Goal: Task Accomplishment & Management: Complete application form

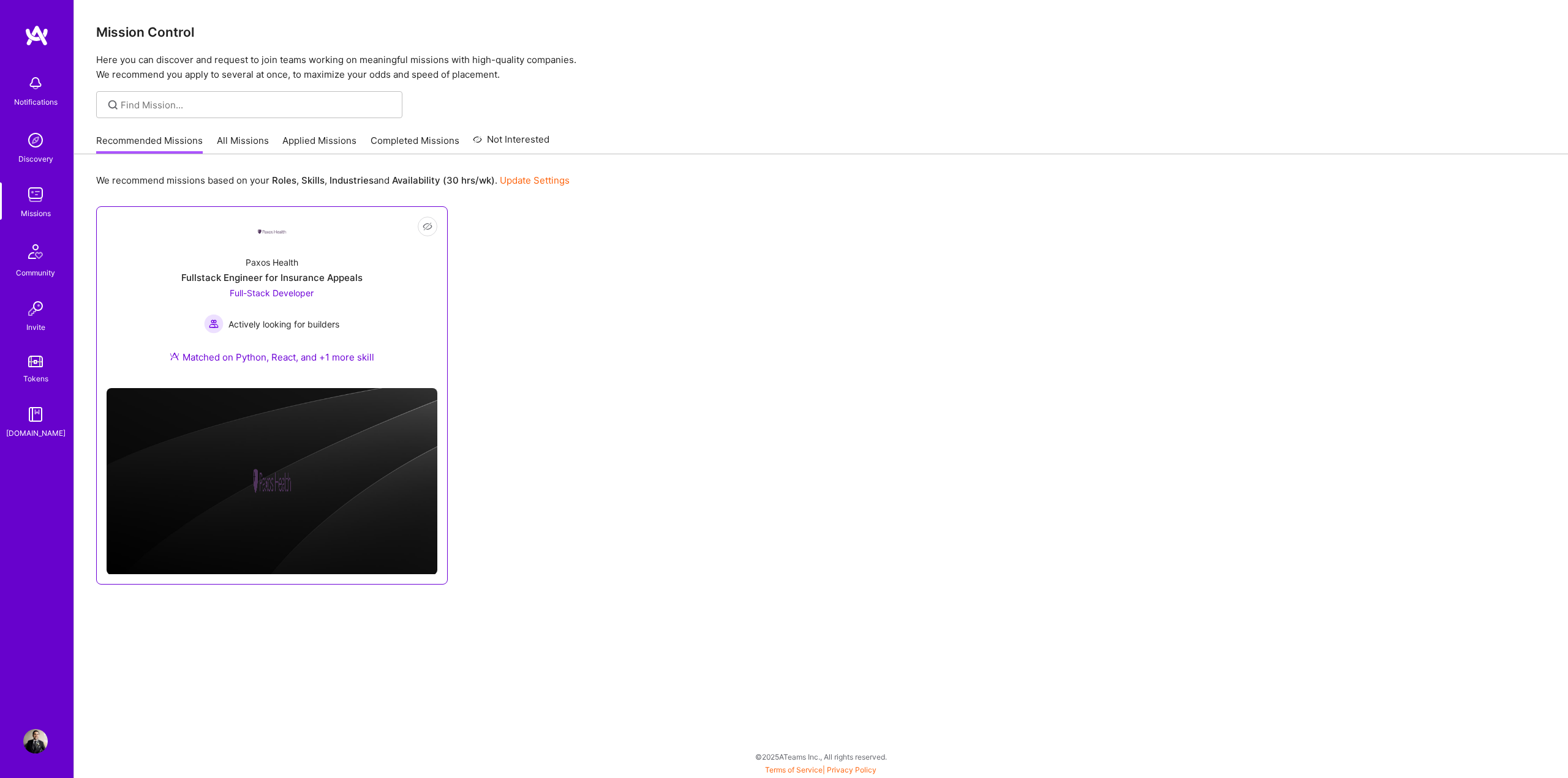
click at [375, 277] on div "Paxos Health Fullstack Engineer for Insurance Appeals Full-Stack Developer Acti…" at bounding box center [272, 312] width 330 height 132
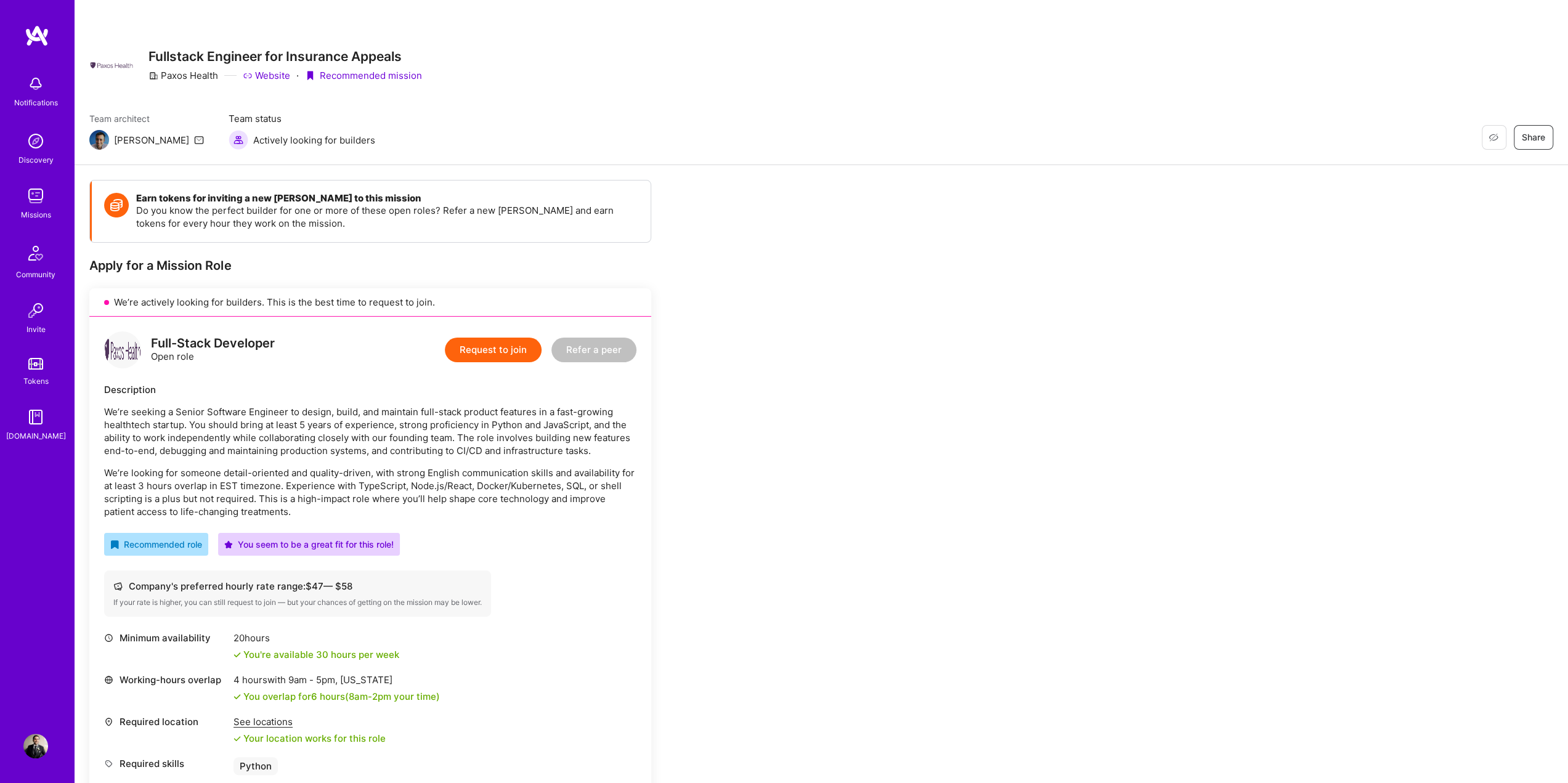
scroll to position [185, 0]
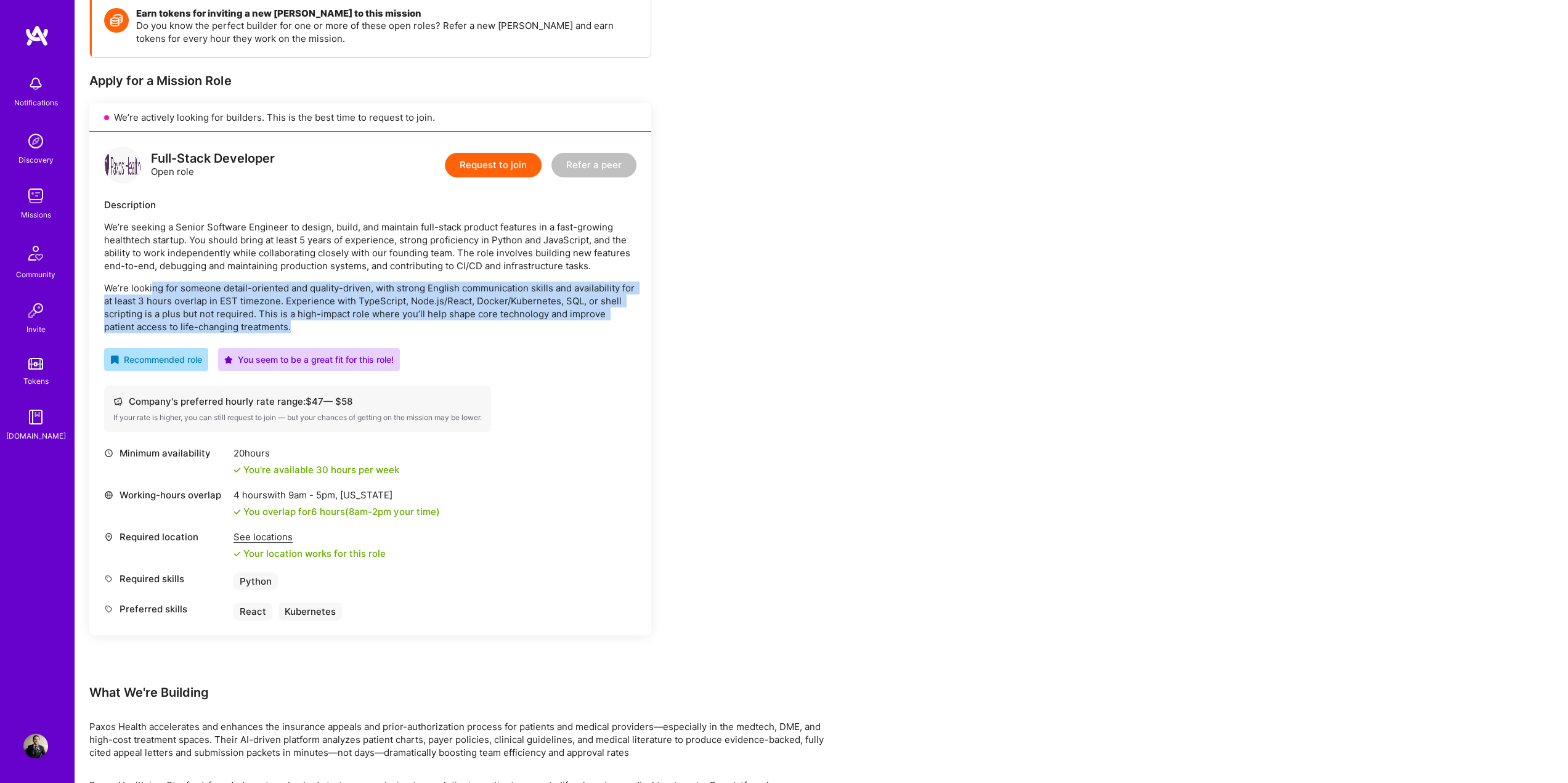
drag, startPoint x: 151, startPoint y: 286, endPoint x: 377, endPoint y: 327, distance: 229.7
click at [377, 327] on p "We’re looking for someone detail-oriented and quality-driven, with strong Engli…" at bounding box center [370, 308] width 532 height 52
drag, startPoint x: 315, startPoint y: 331, endPoint x: 354, endPoint y: 295, distance: 53.1
click at [353, 295] on p "We’re looking for someone detail-oriented and quality-driven, with strong Engli…" at bounding box center [370, 308] width 532 height 52
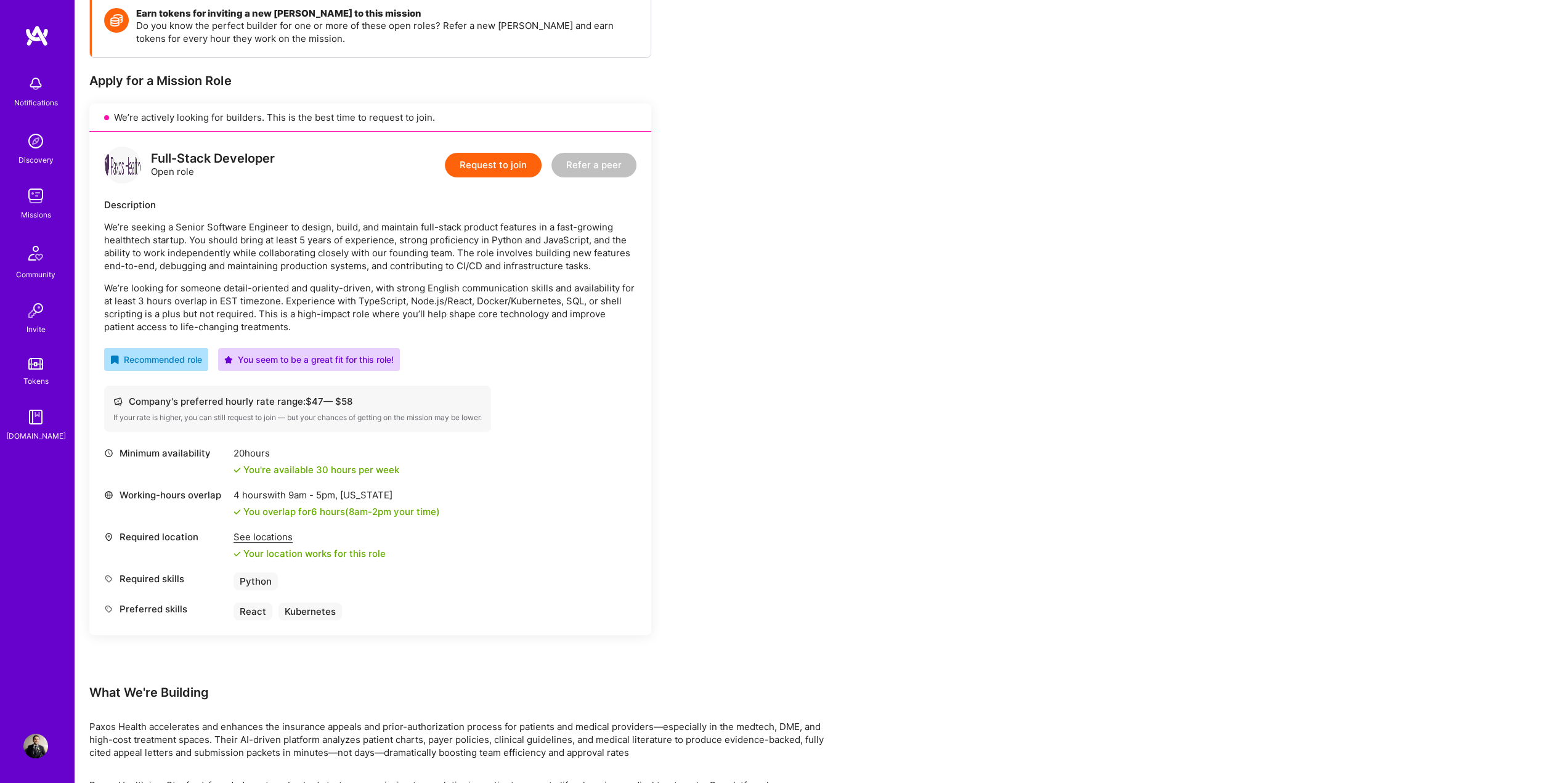
click at [394, 188] on div "Full-Stack Developer Open role Request to join Refer a peer Description We’re s…" at bounding box center [370, 383] width 562 height 504
click at [500, 168] on button "Request to join" at bounding box center [493, 165] width 97 height 24
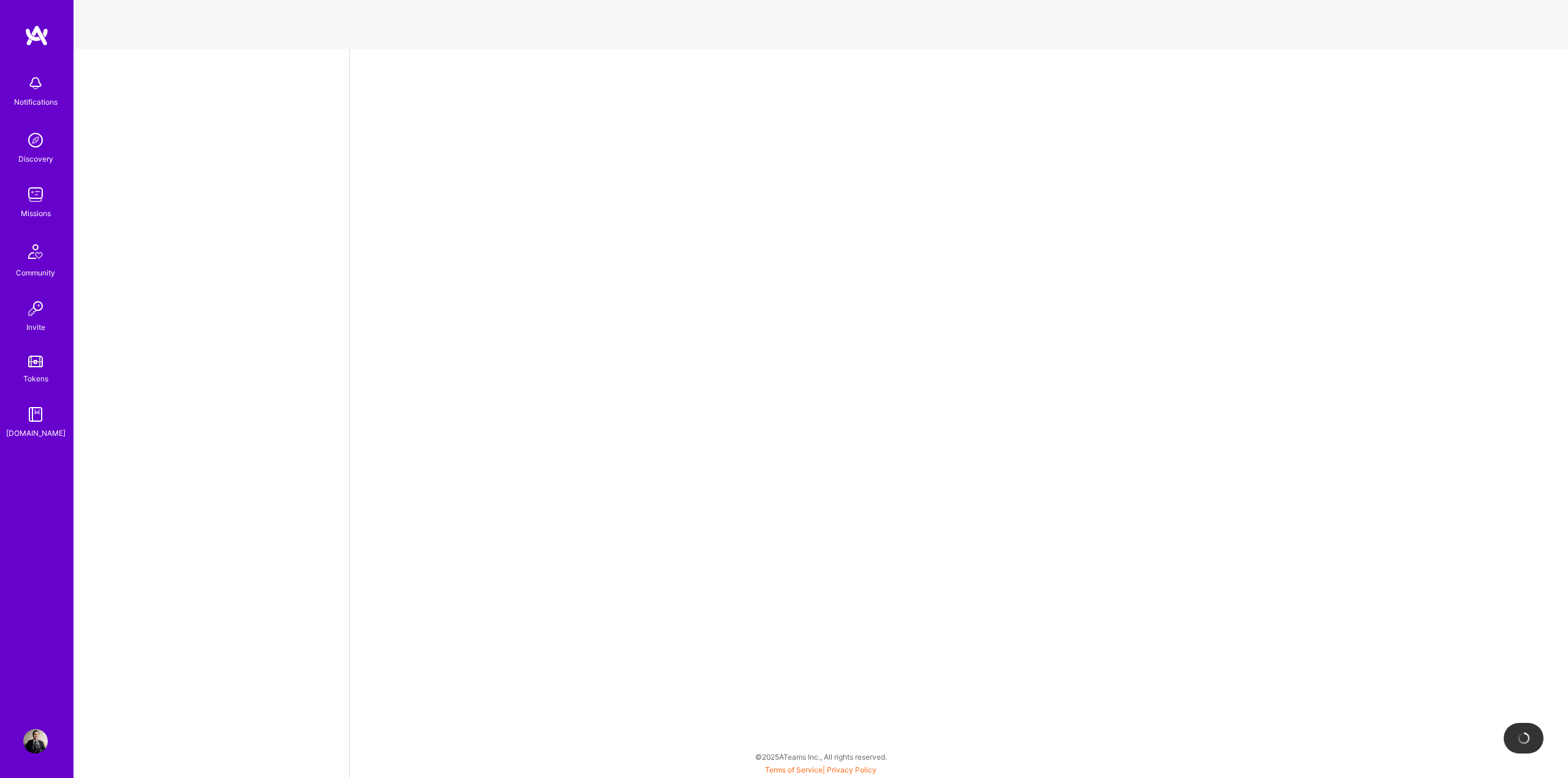
select select "US"
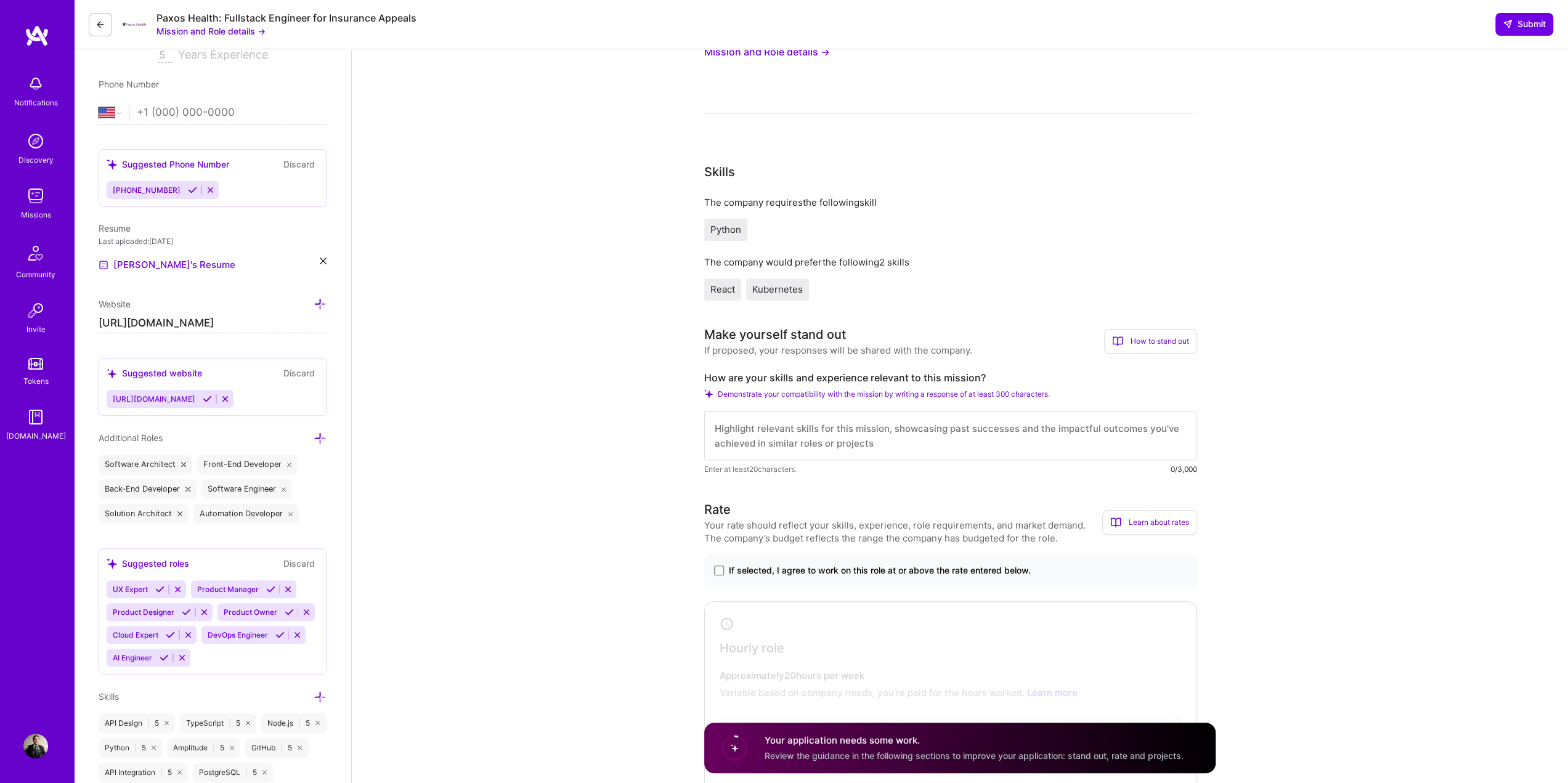
scroll to position [246, 0]
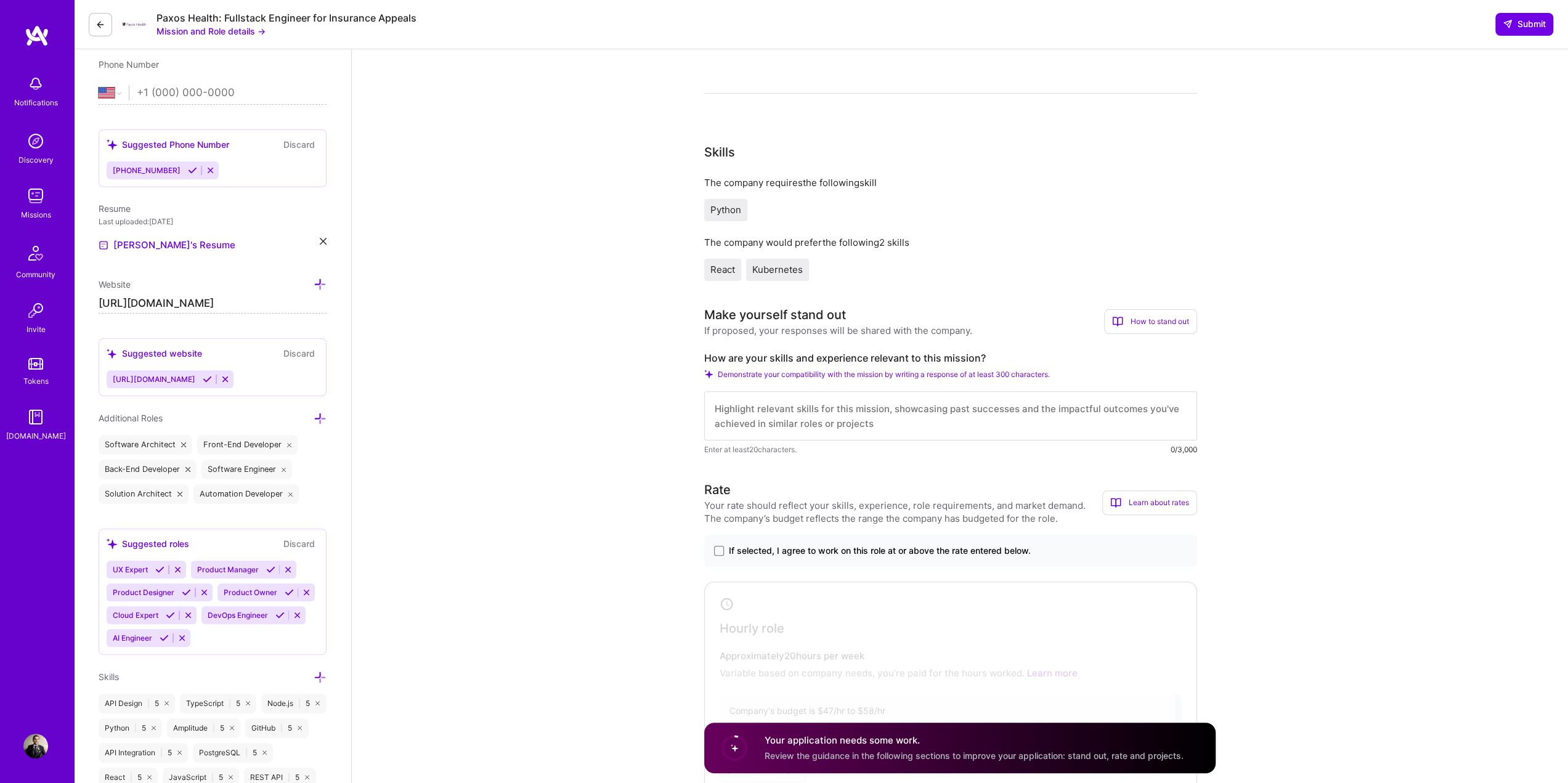
click at [938, 410] on textarea at bounding box center [951, 416] width 493 height 49
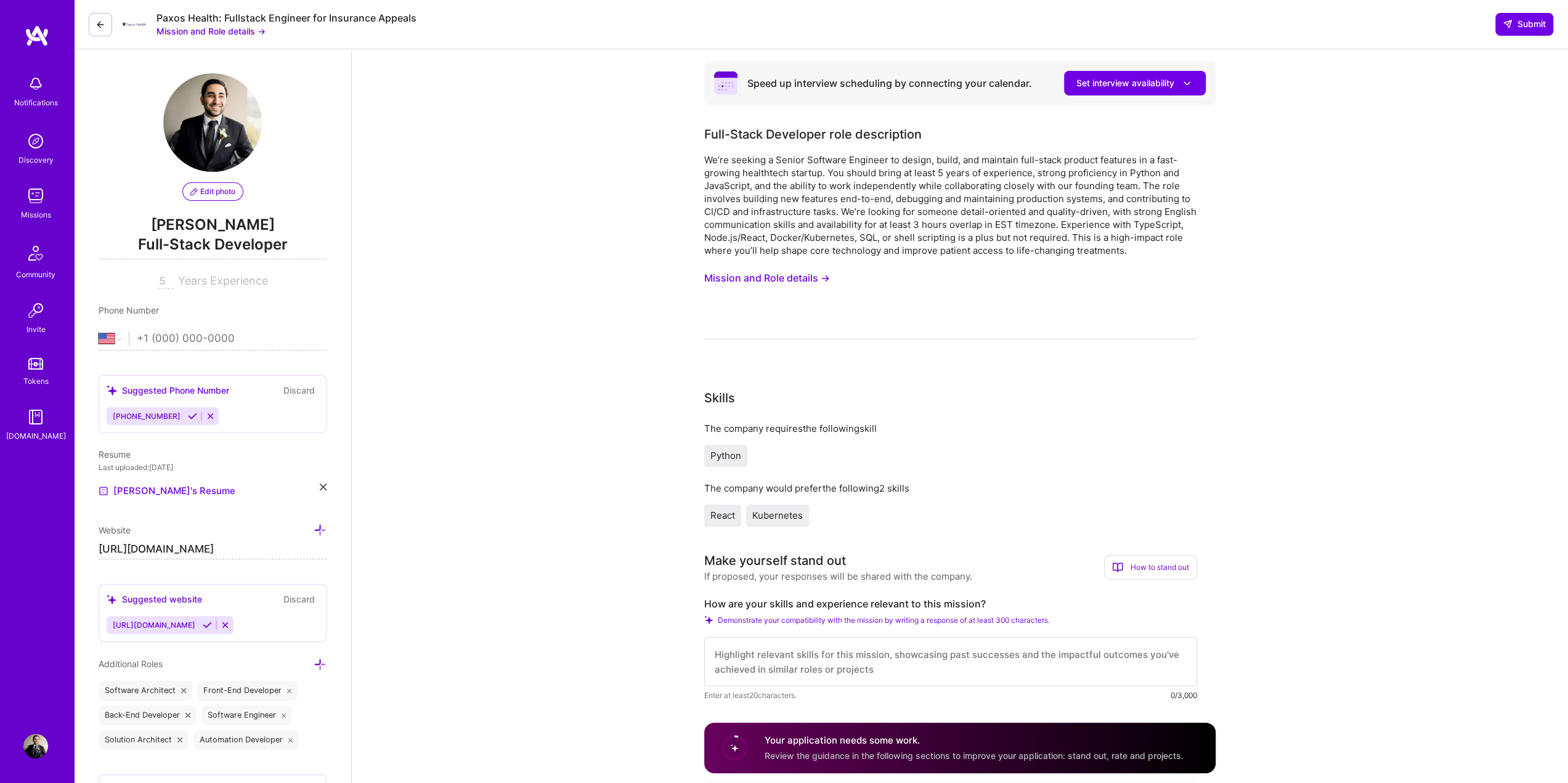
scroll to position [0, 0]
click at [776, 282] on button "Mission and Role details →" at bounding box center [767, 279] width 126 height 23
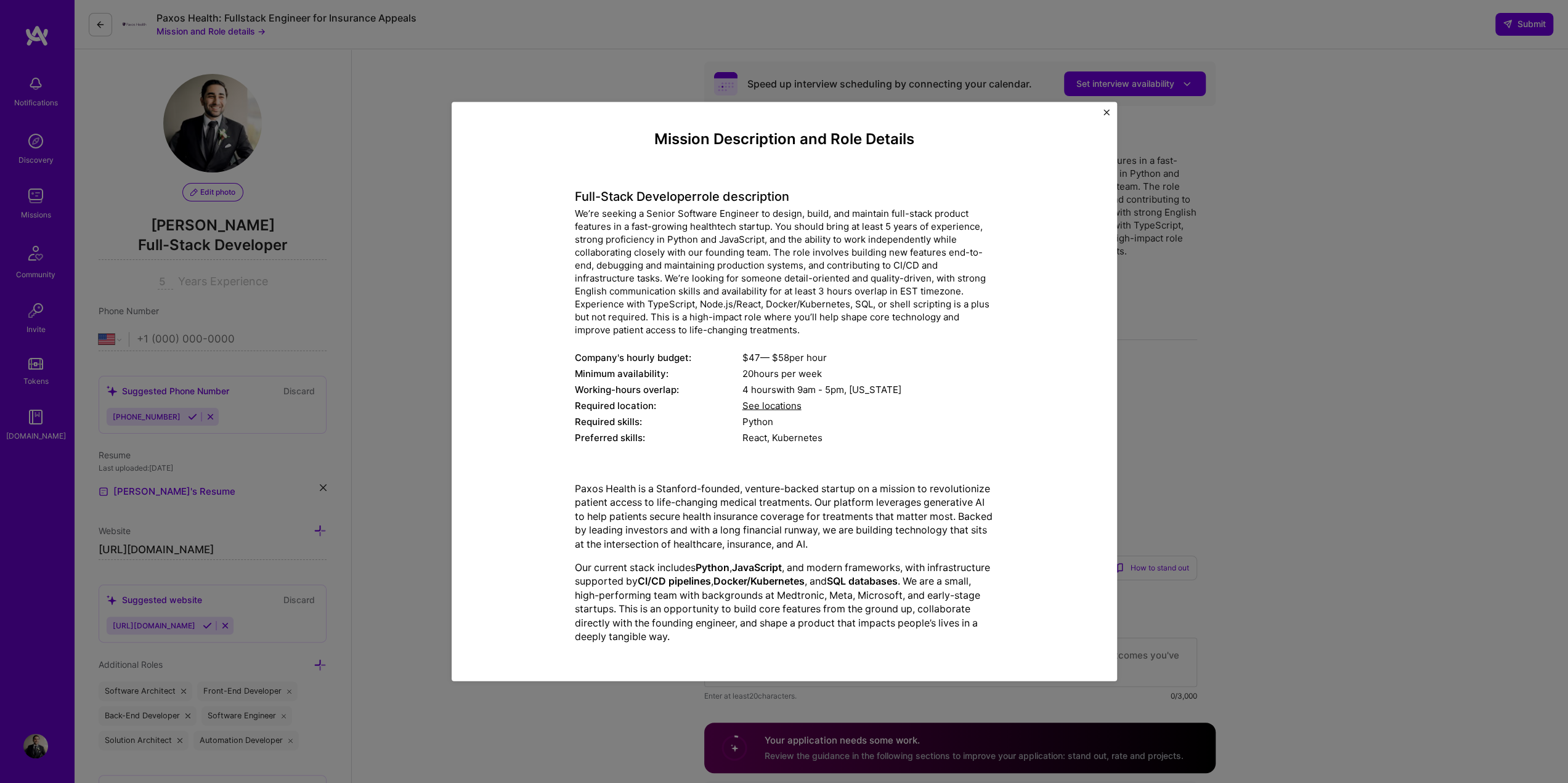
click at [782, 405] on span "See locations" at bounding box center [772, 405] width 59 height 12
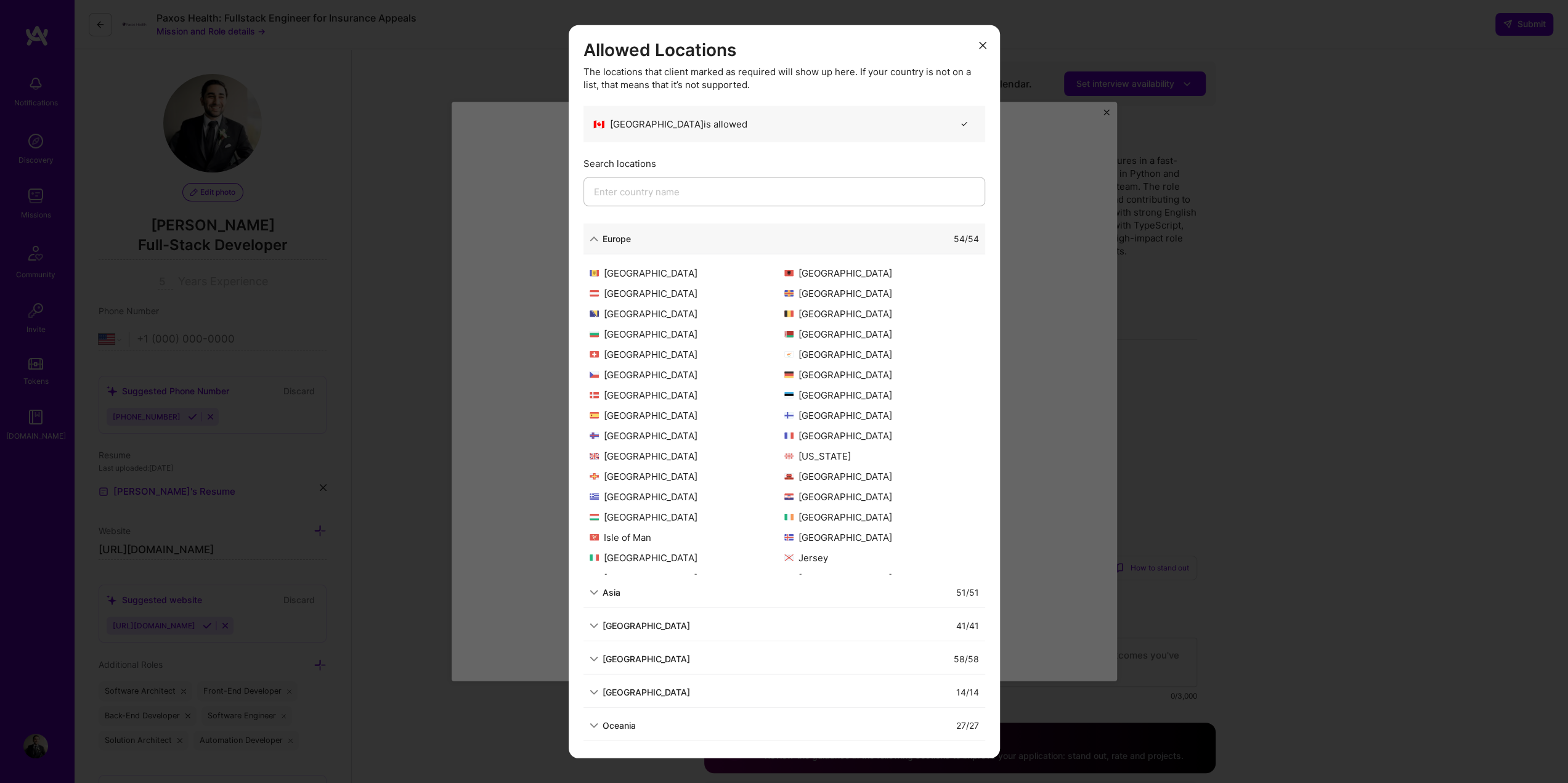
click at [1073, 295] on div "Allowed Locations The locations that client marked as required will show up her…" at bounding box center [784, 391] width 1568 height 783
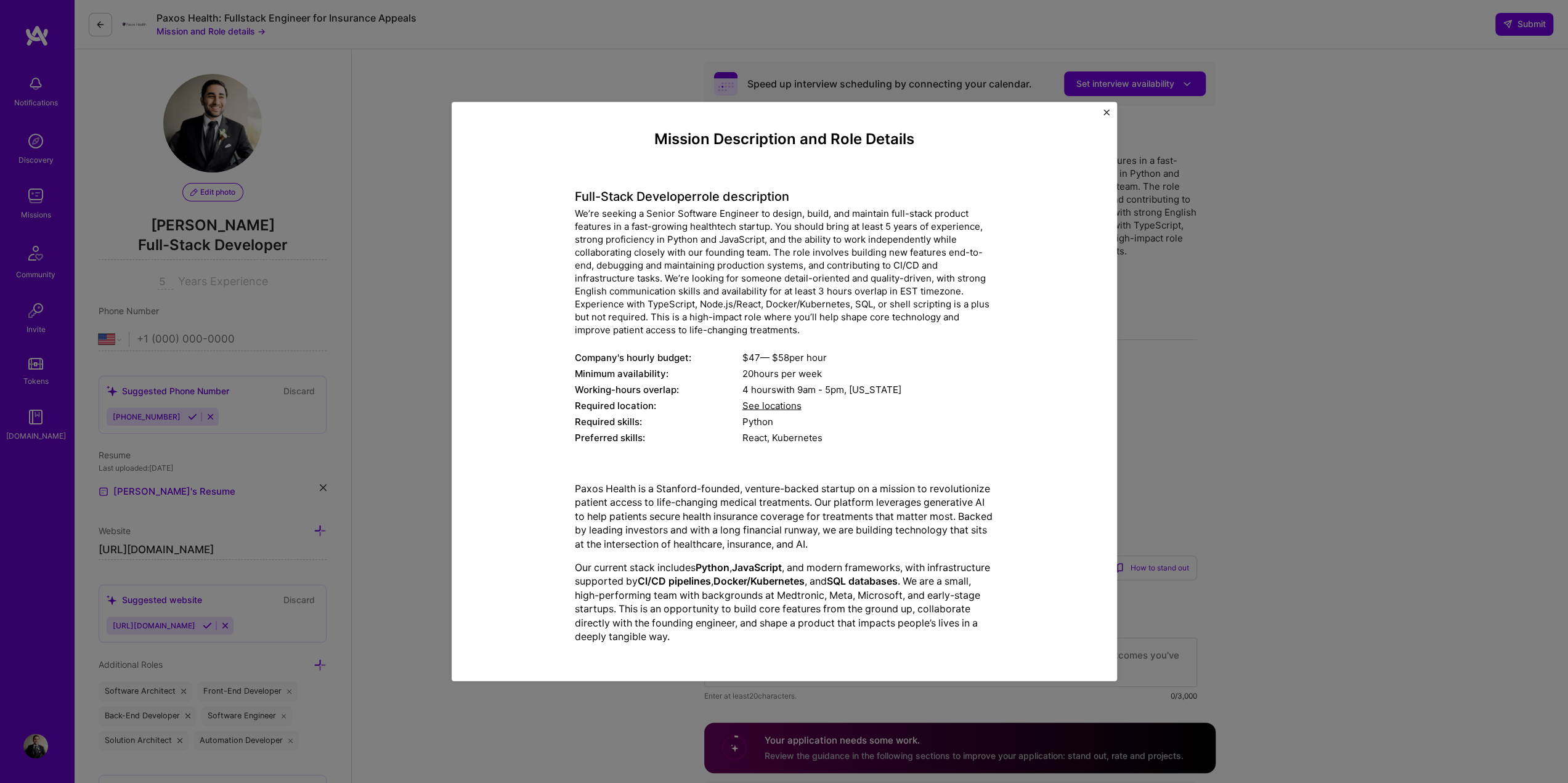
click at [614, 197] on h4 "Full-Stack Developer role description" at bounding box center [784, 196] width 419 height 14
click at [654, 175] on div "Full-Stack Developer role description We’re seeking a Senior Software Engineer …" at bounding box center [784, 310] width 419 height 275
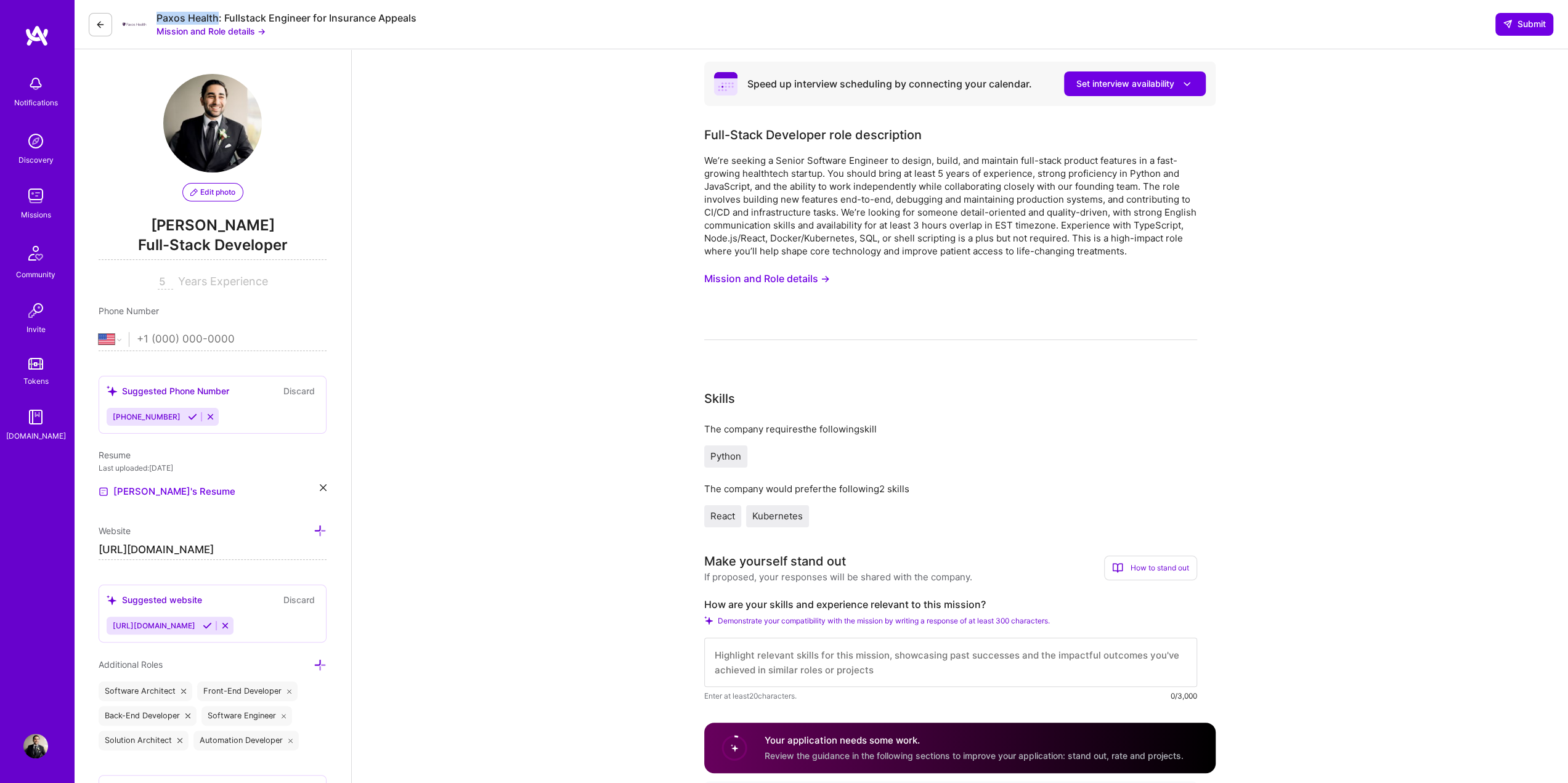
drag, startPoint x: 155, startPoint y: 14, endPoint x: 218, endPoint y: 9, distance: 63.2
click at [218, 9] on div "Paxos Health: Fullstack Engineer for Insurance Appeals Mission and Role details…" at bounding box center [821, 24] width 1494 height 49
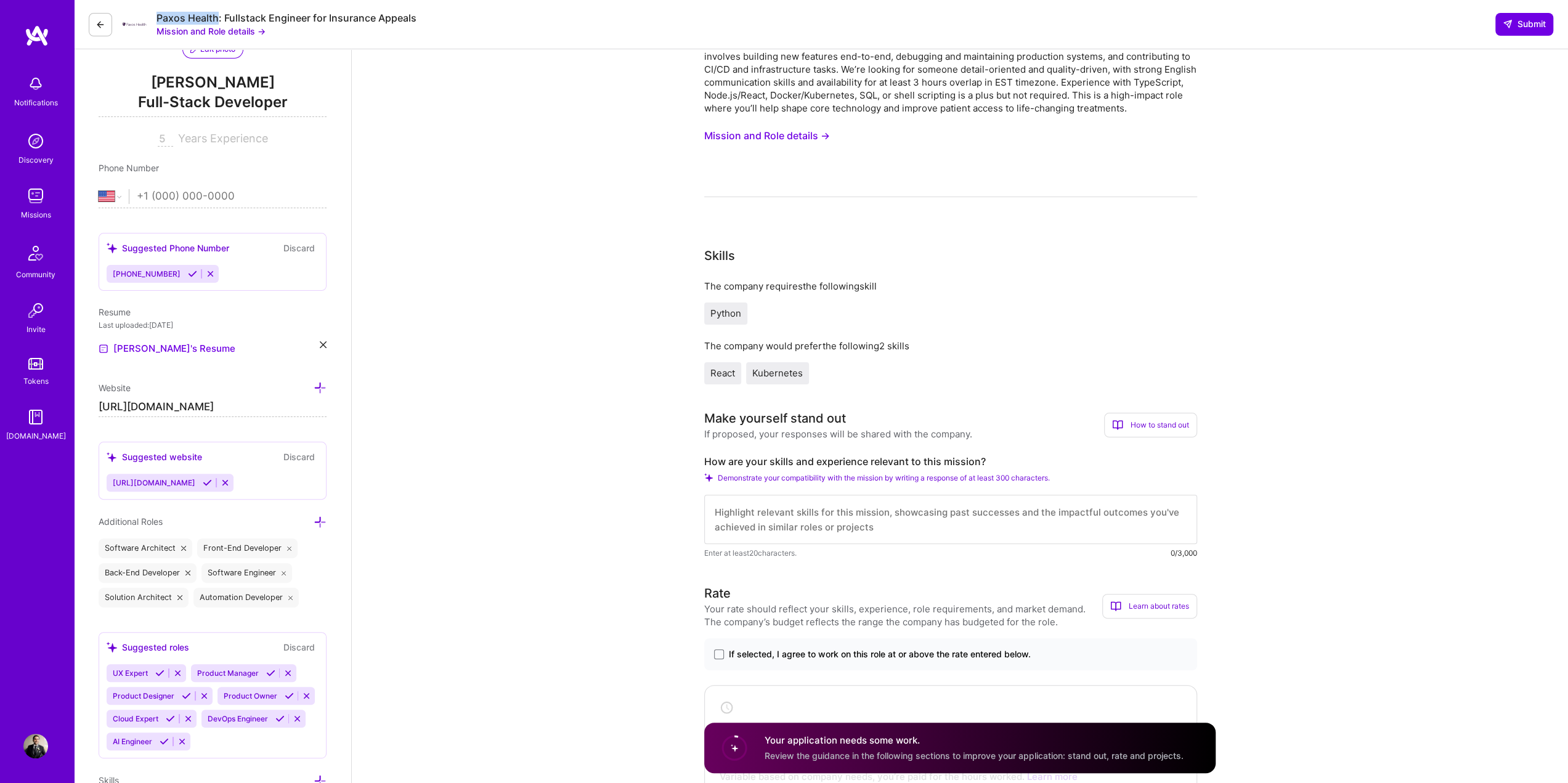
scroll to position [246, 0]
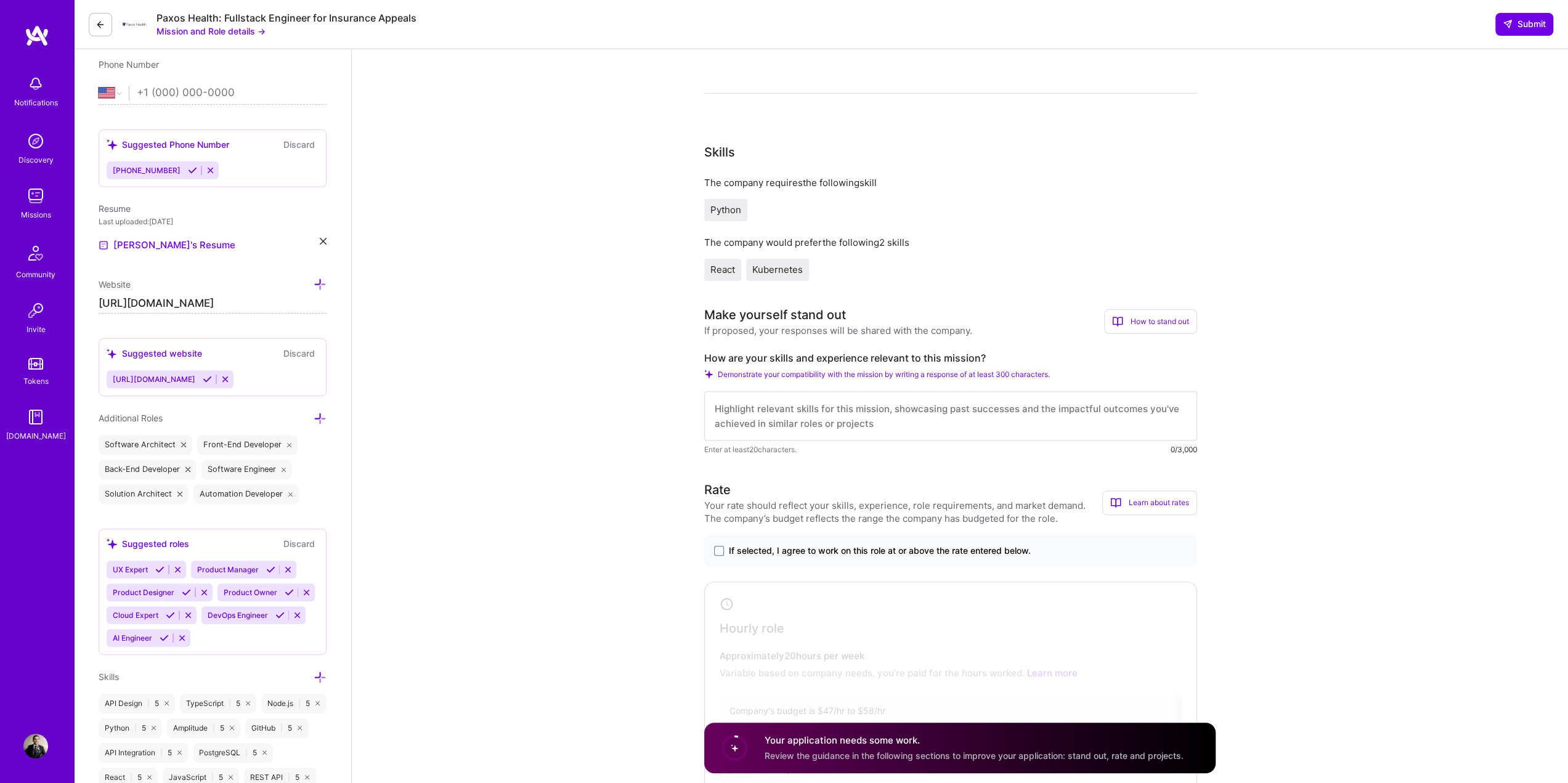
click at [763, 411] on textarea at bounding box center [951, 416] width 493 height 49
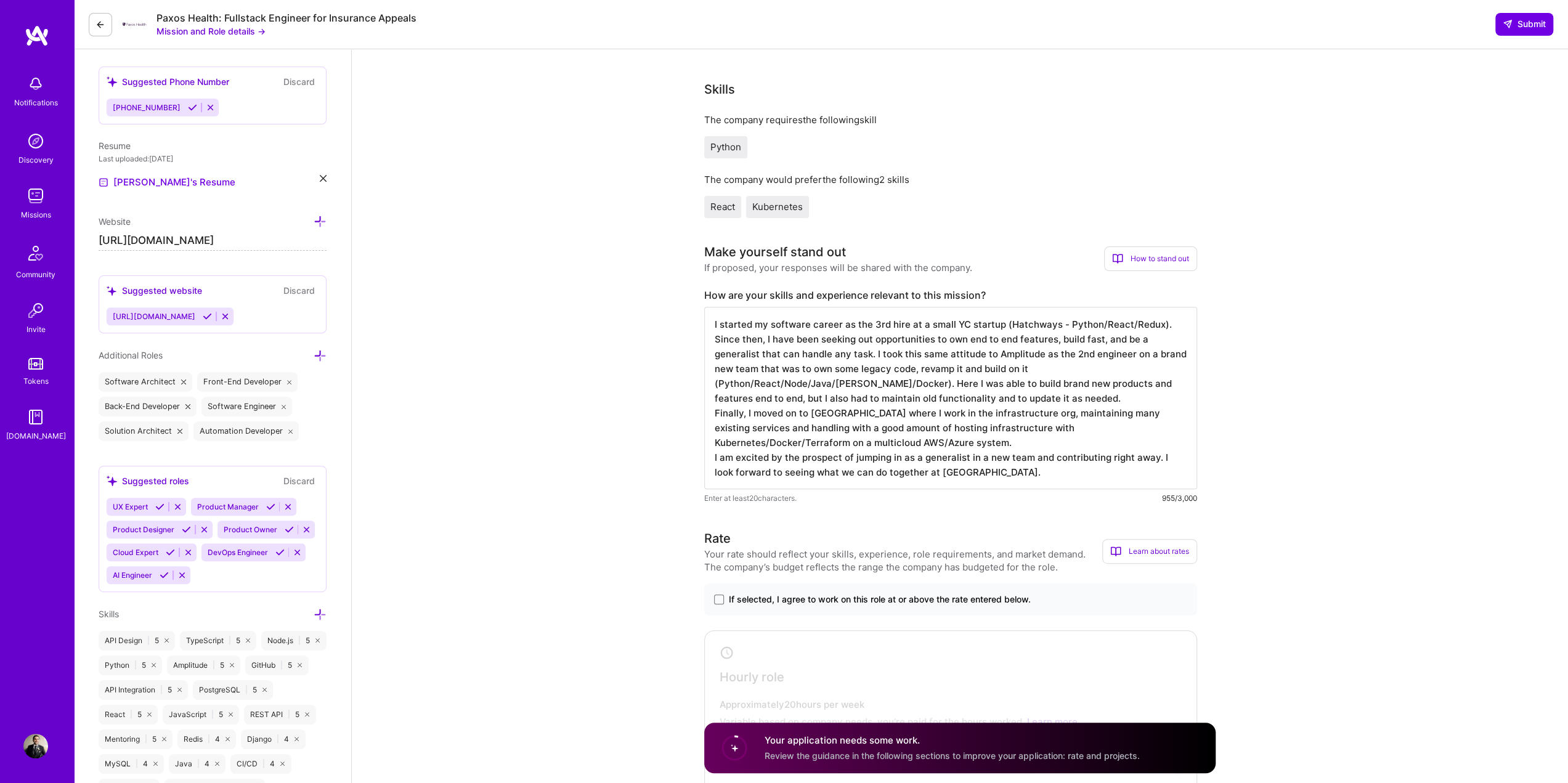
scroll to position [369, 0]
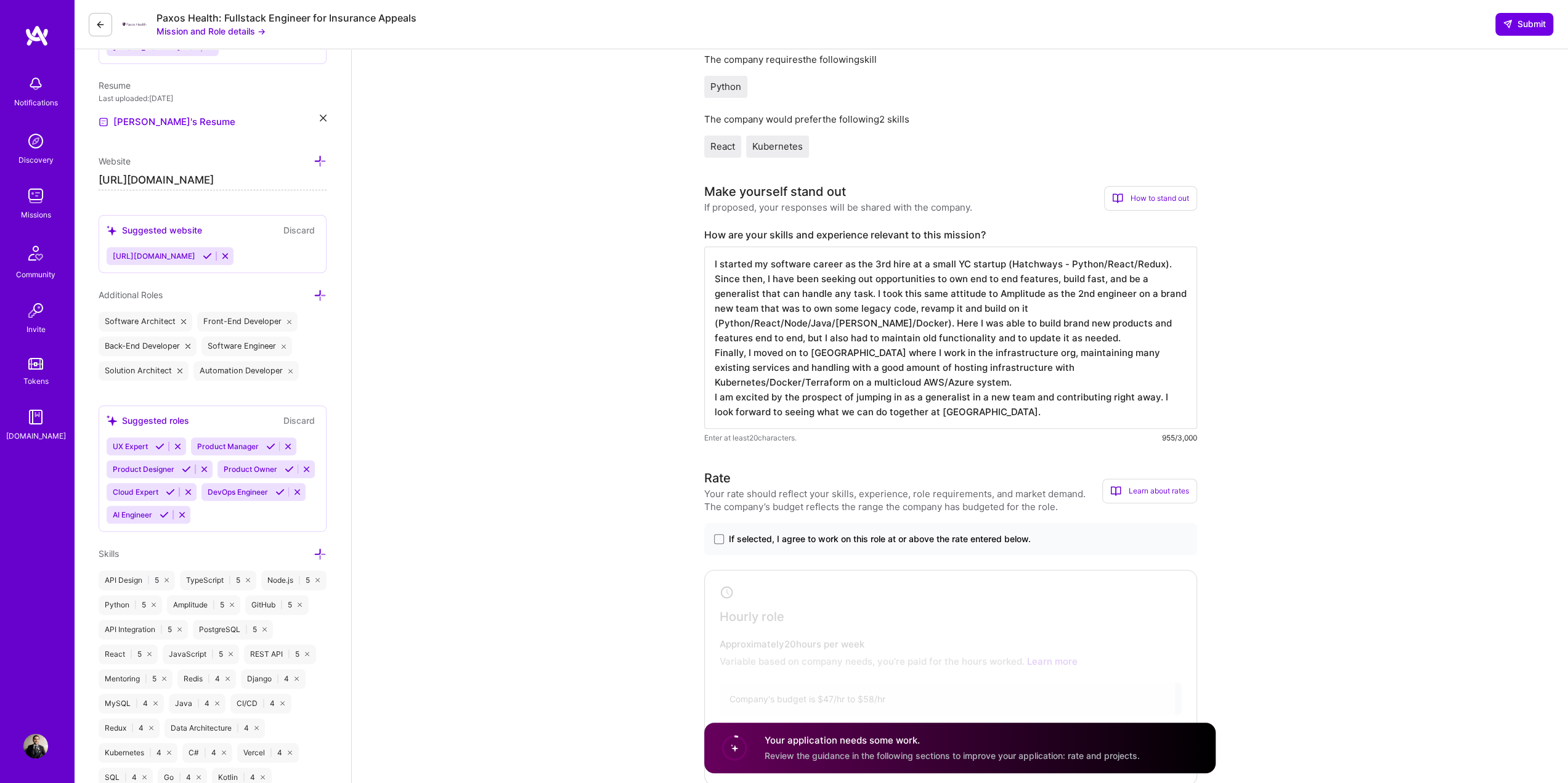
type textarea "I started my software career as the 3rd hire at a small YC startup (Hatchways -…"
click at [810, 532] on div "If selected, I agree to work on this role at or above the rate entered below." at bounding box center [951, 539] width 493 height 32
click at [792, 542] on span "If selected, I agree to work on this role at or above the rate entered below." at bounding box center [880, 539] width 302 height 13
click at [0, 0] on input "If selected, I agree to work on this role at or above the rate entered below." at bounding box center [0, 0] width 0 height 0
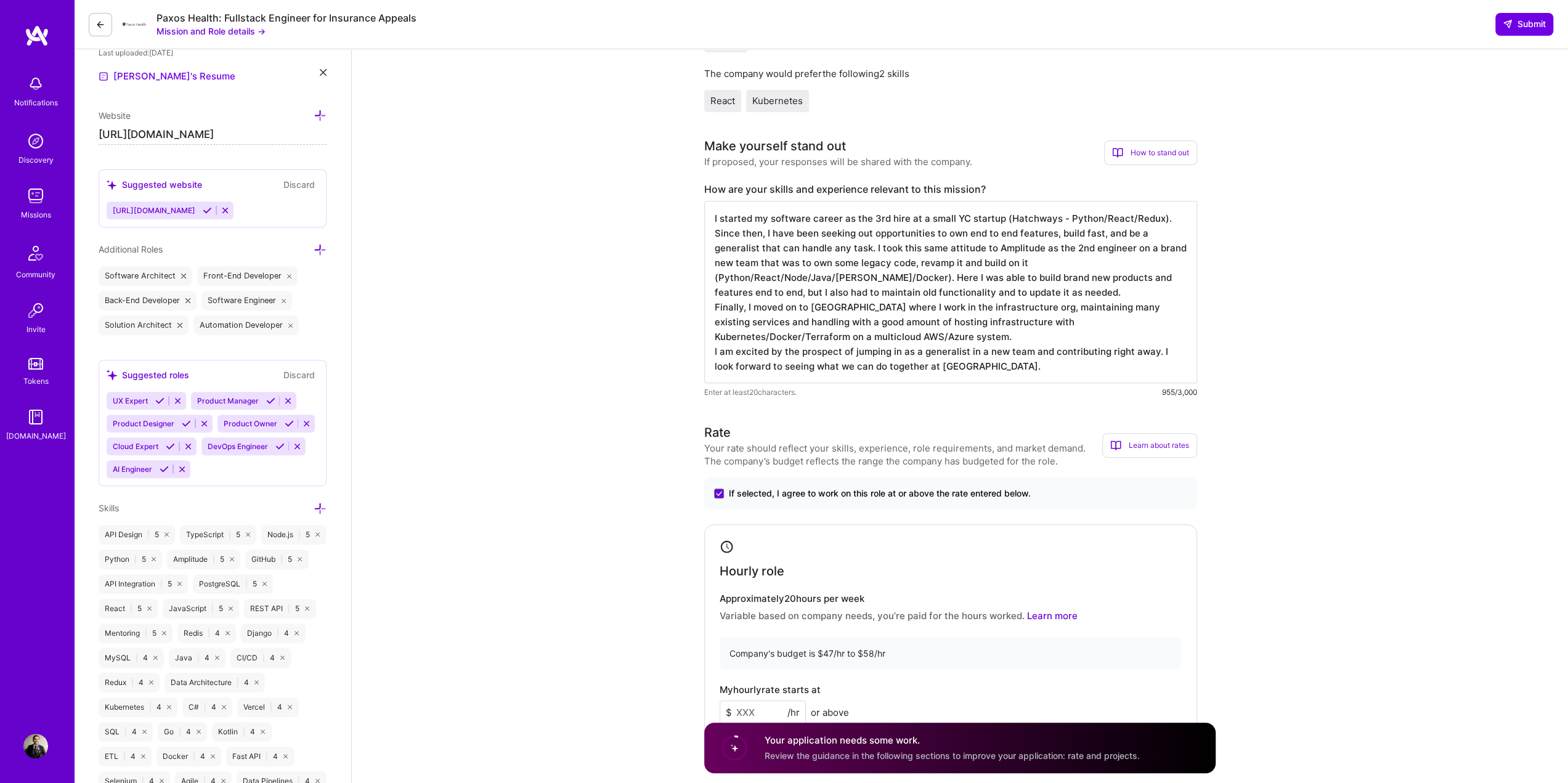
scroll to position [554, 0]
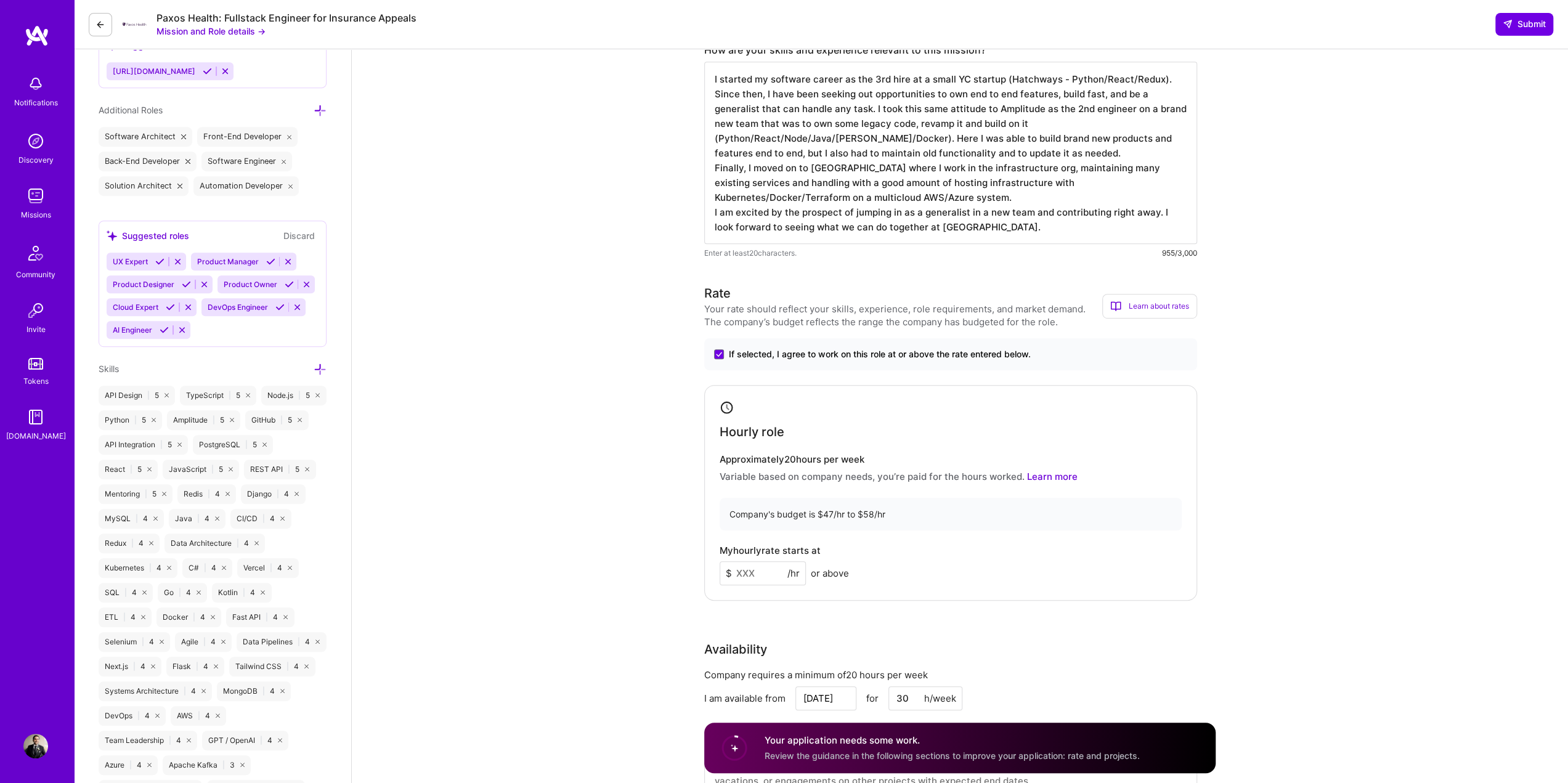
click at [770, 572] on input at bounding box center [763, 573] width 86 height 24
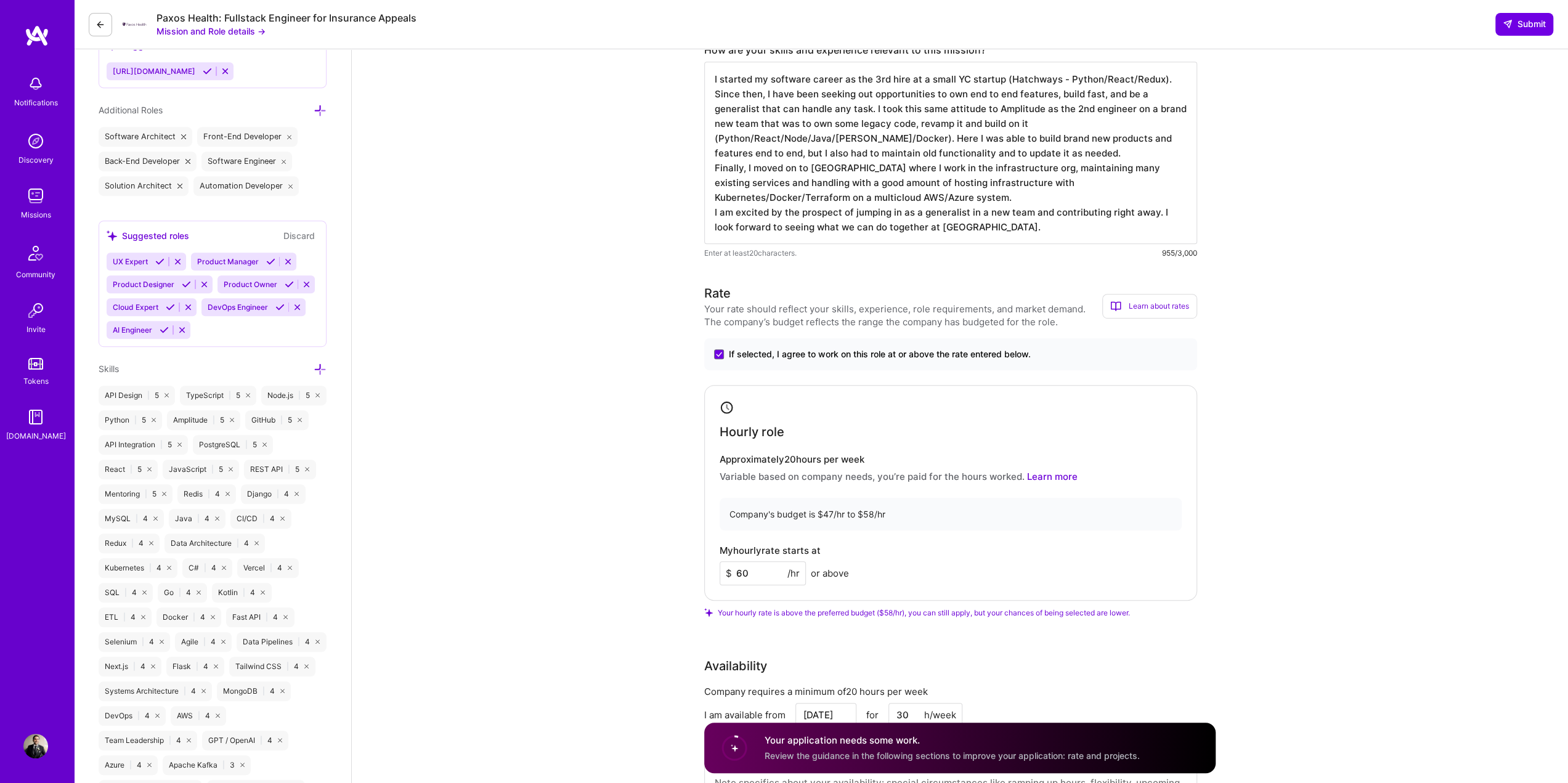
click at [758, 574] on input "60" at bounding box center [763, 573] width 86 height 24
type input "58"
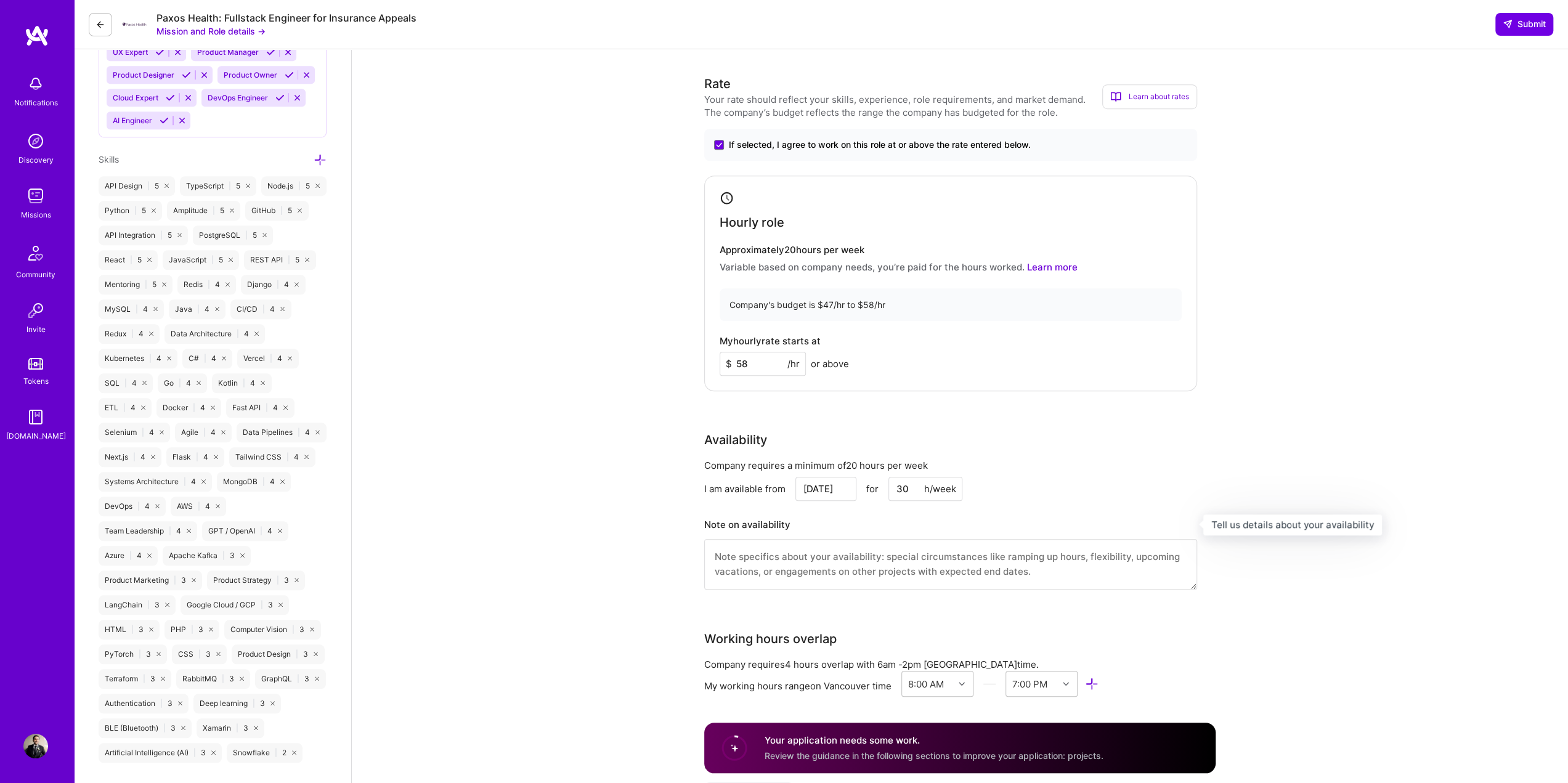
scroll to position [801, 0]
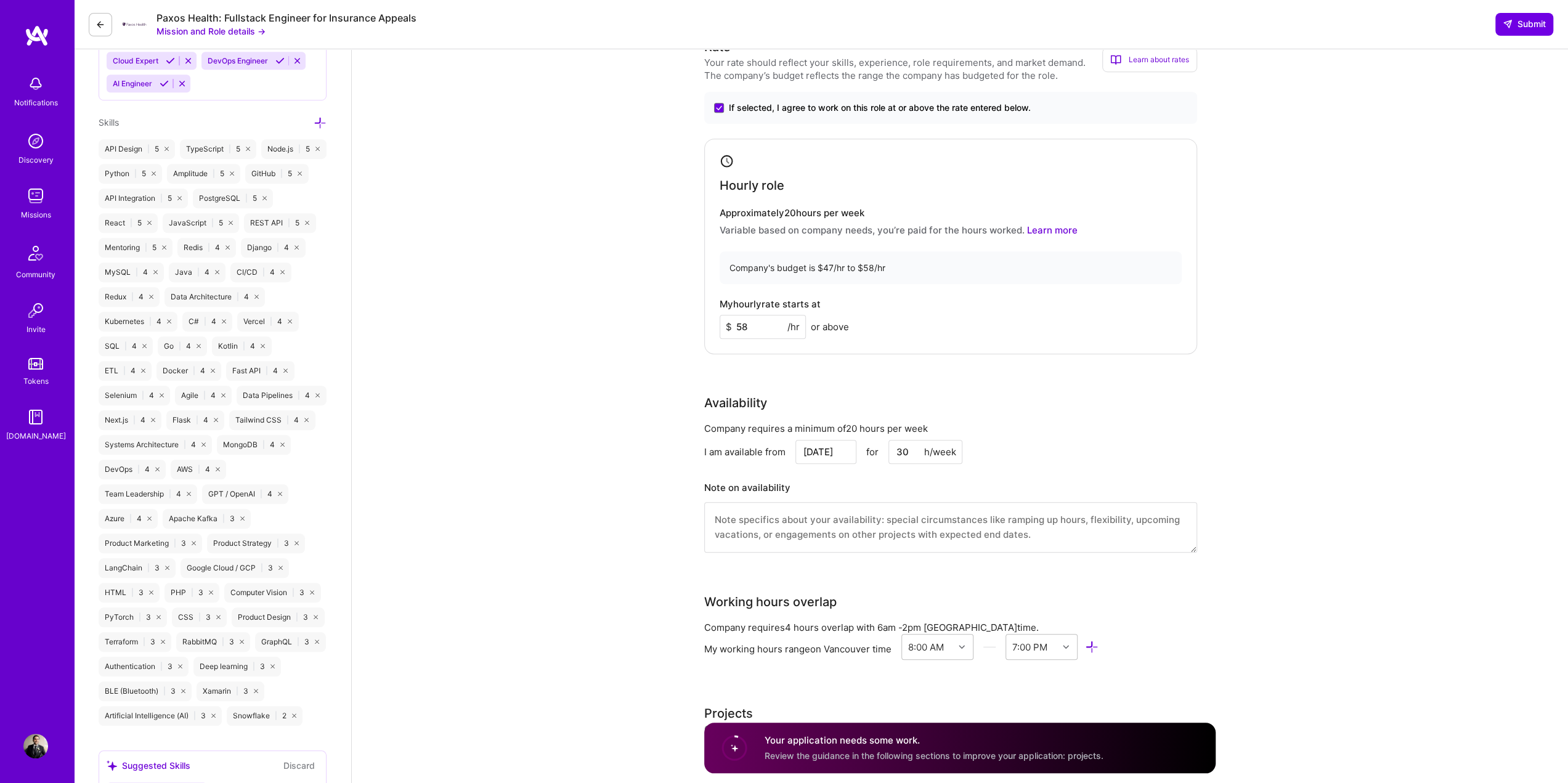
click at [910, 455] on input "30" at bounding box center [925, 452] width 74 height 24
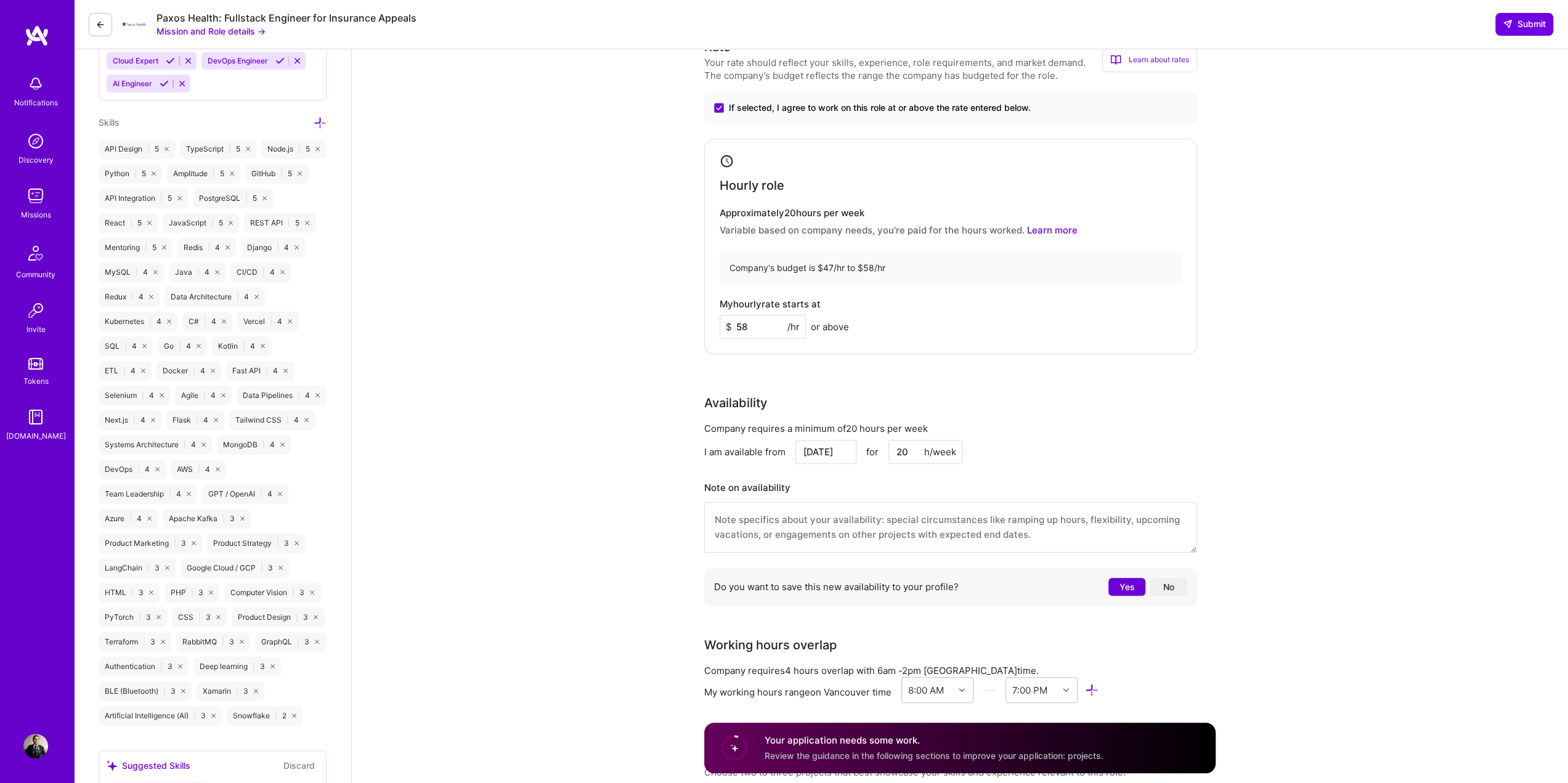
type input "20"
click at [815, 446] on input "[DATE]" at bounding box center [826, 452] width 61 height 24
click at [780, 353] on div "10" at bounding box center [781, 355] width 16 height 16
click at [830, 453] on input "[DATE]" at bounding box center [826, 452] width 61 height 24
click at [819, 354] on div "12" at bounding box center [821, 355] width 16 height 16
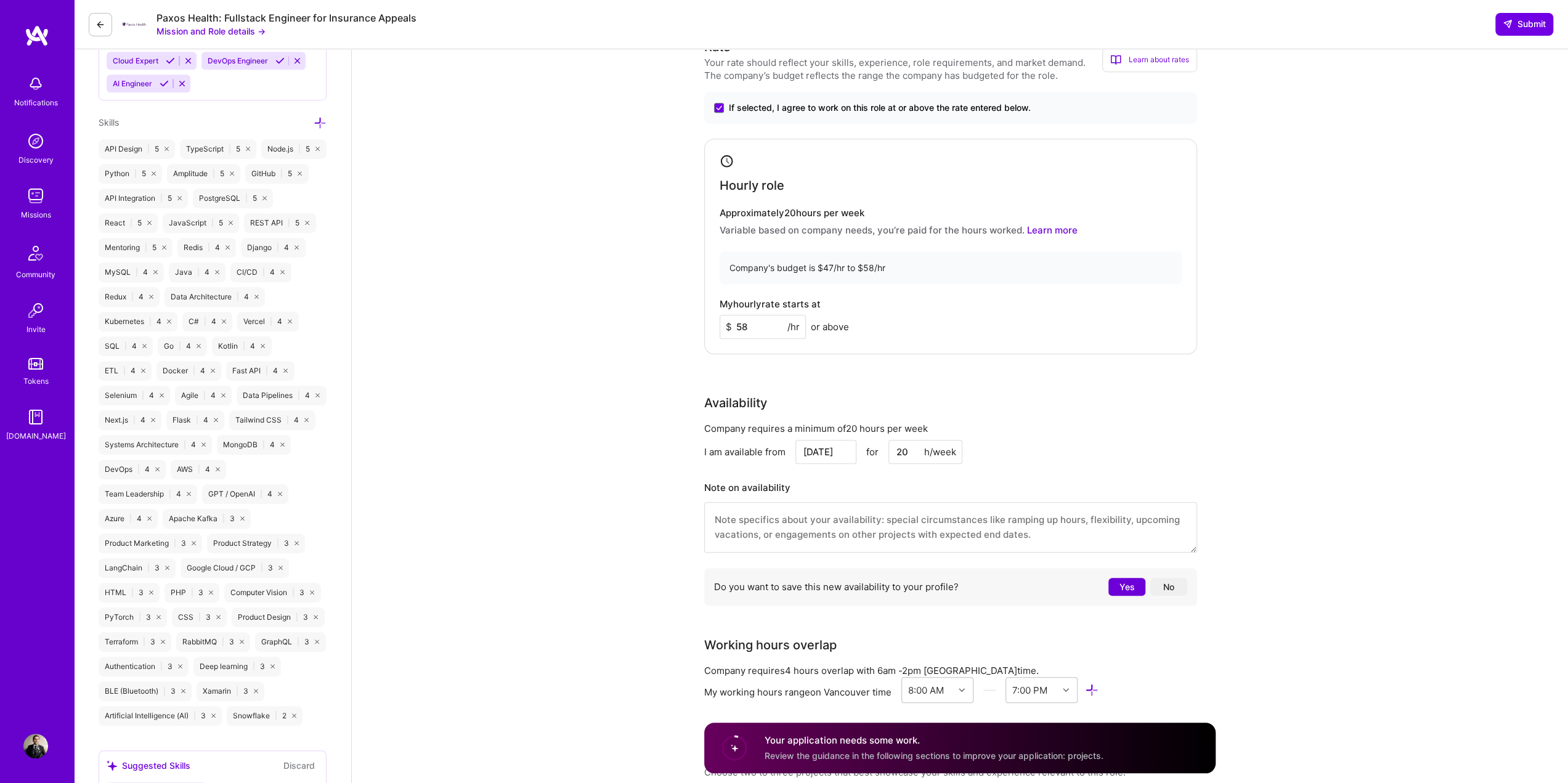
click at [826, 453] on input "[DATE]" at bounding box center [826, 452] width 61 height 24
click at [740, 373] on div "15" at bounding box center [742, 375] width 16 height 16
type input "[DATE]"
click at [809, 517] on textarea at bounding box center [951, 527] width 493 height 51
click at [823, 458] on input "[DATE]" at bounding box center [826, 452] width 61 height 24
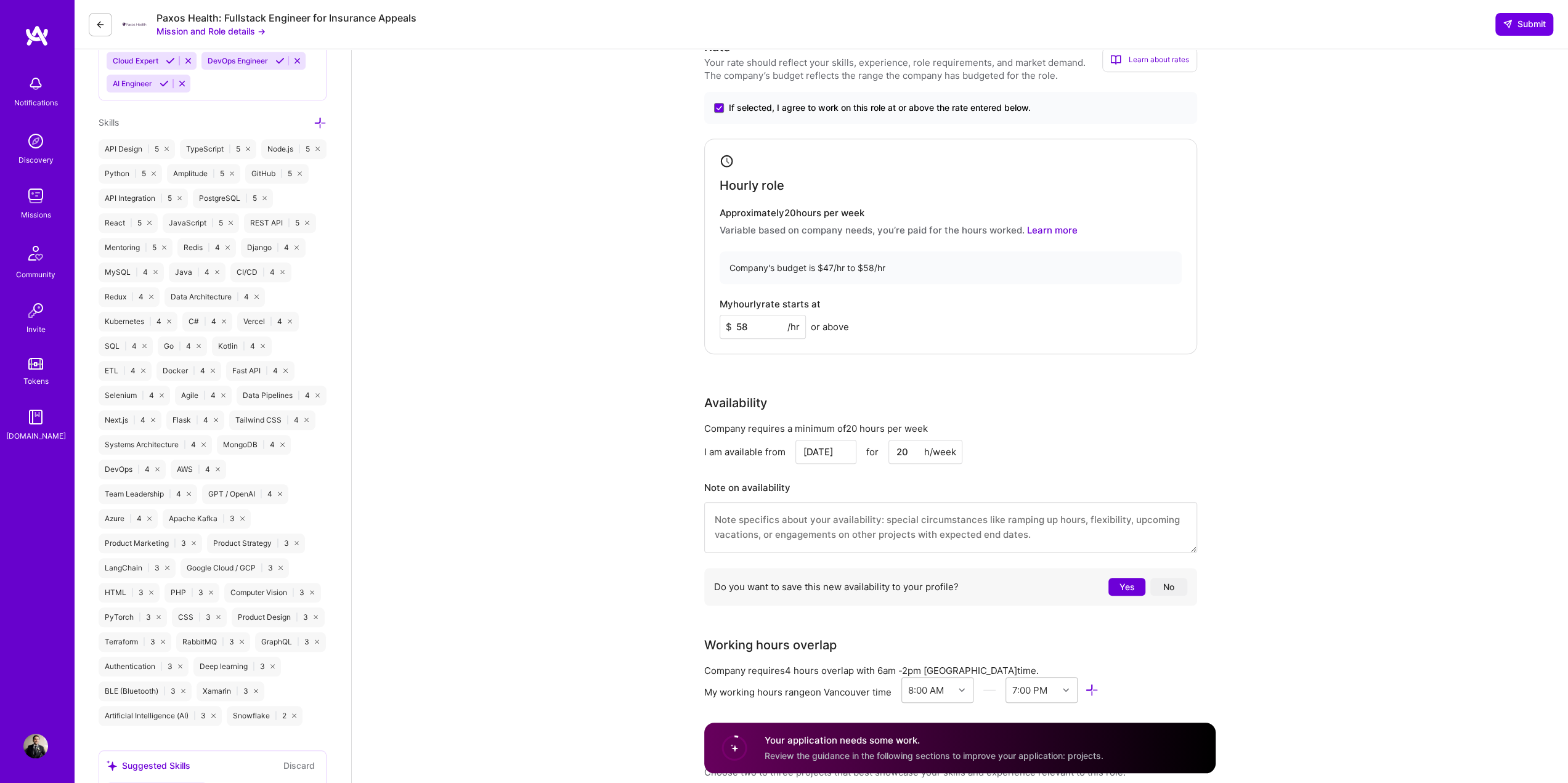
click at [771, 531] on textarea at bounding box center [951, 527] width 493 height 51
click at [919, 537] on textarea "I am away [DATE]" at bounding box center [951, 527] width 493 height 51
type textarea "I am away [DATE] - [DATE]"
click at [1171, 581] on button "No" at bounding box center [1169, 587] width 37 height 18
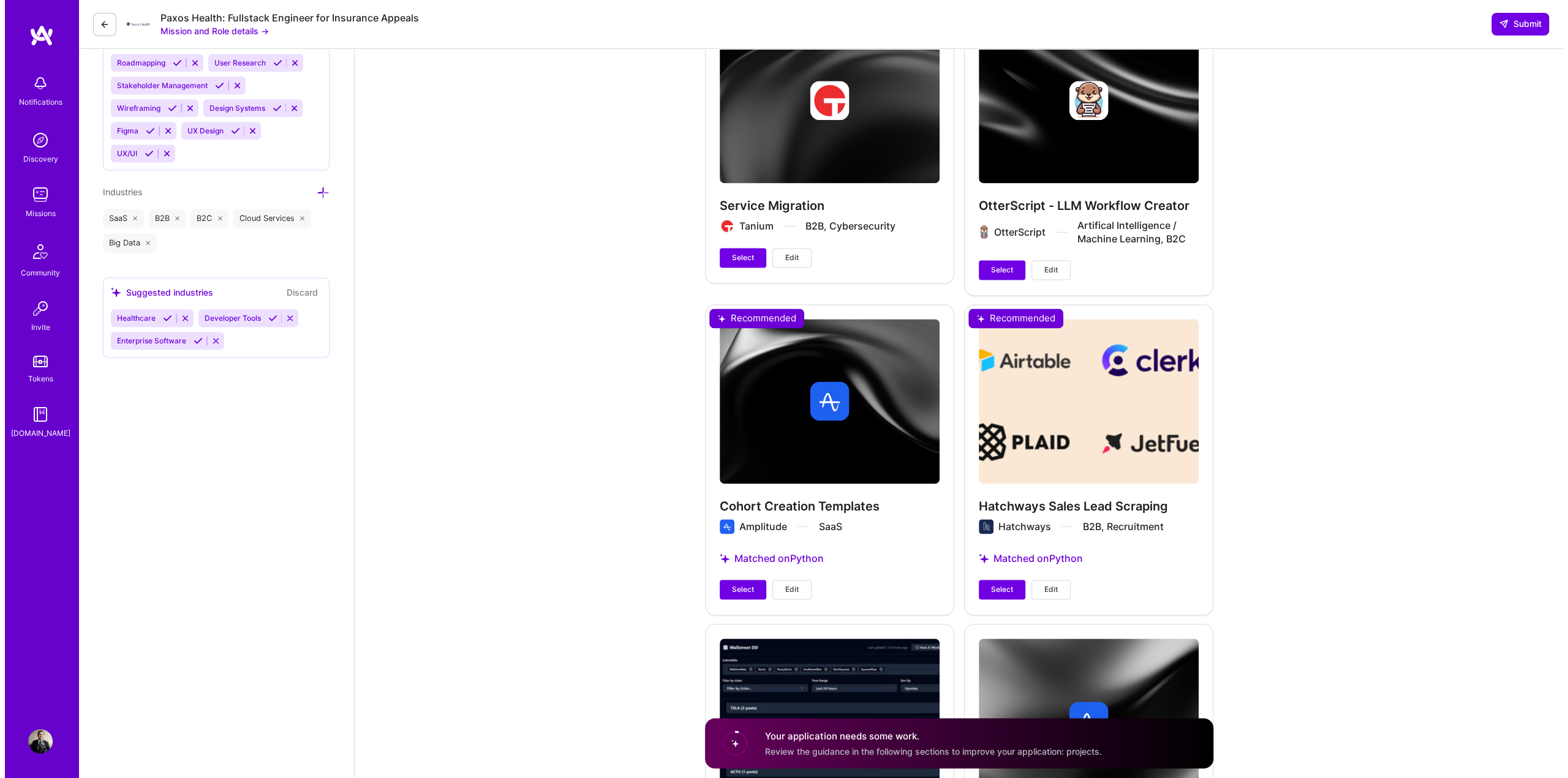
scroll to position [1591, 0]
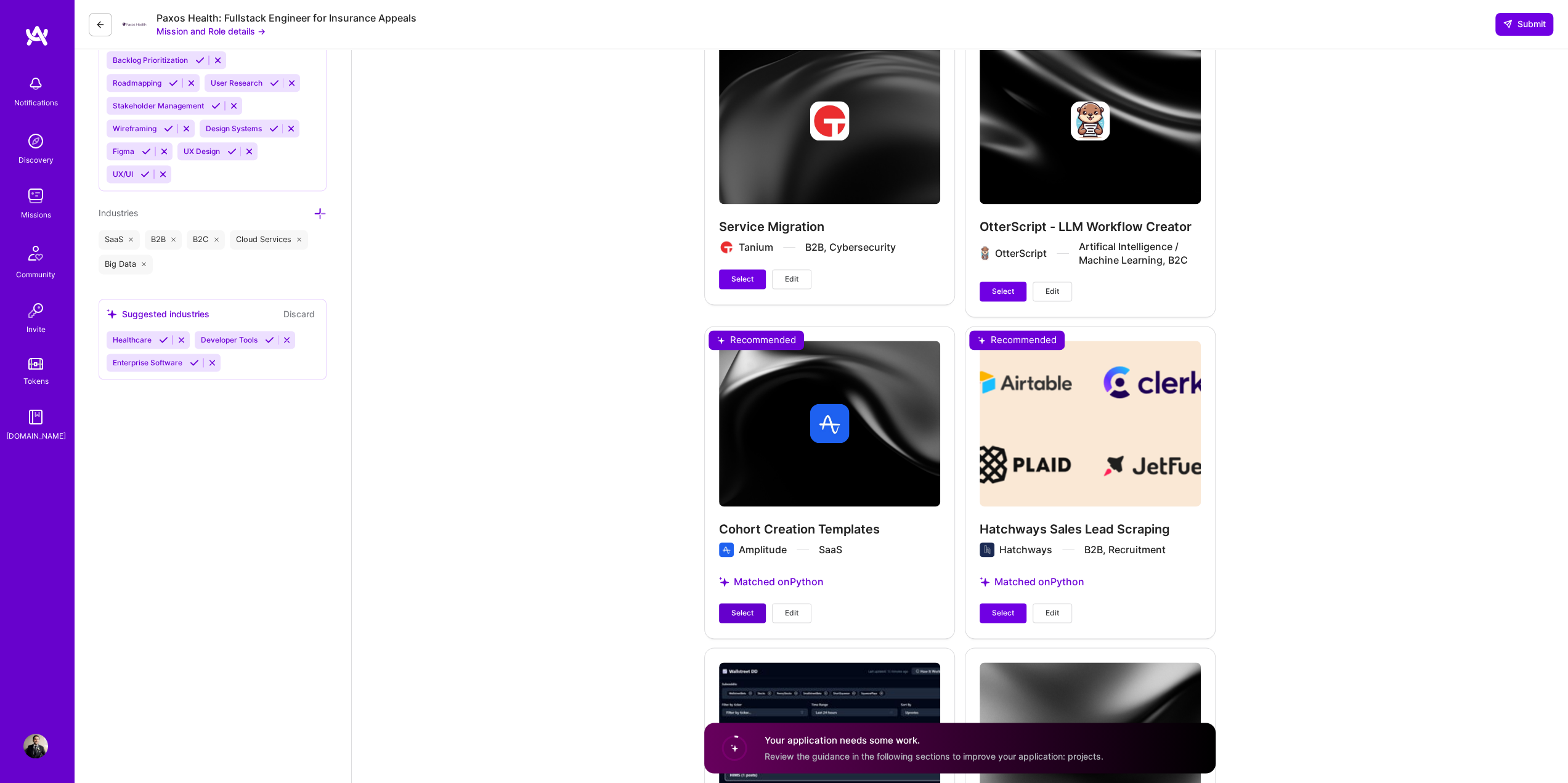
click at [743, 608] on span "Select" at bounding box center [743, 613] width 22 height 11
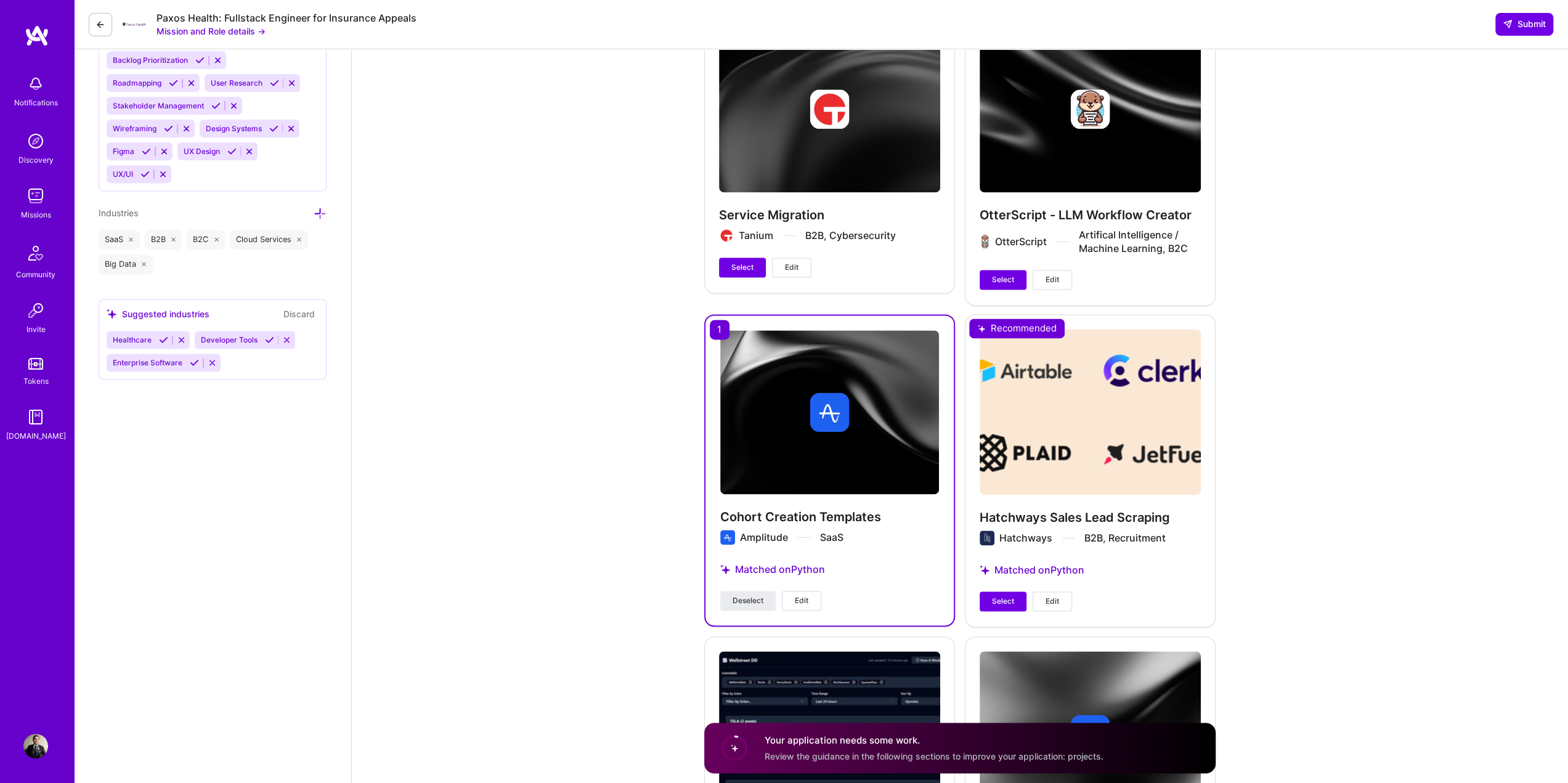
click at [796, 516] on h4 "Cohort Creation Templates" at bounding box center [830, 517] width 219 height 16
click at [797, 606] on button "Edit" at bounding box center [801, 601] width 40 height 20
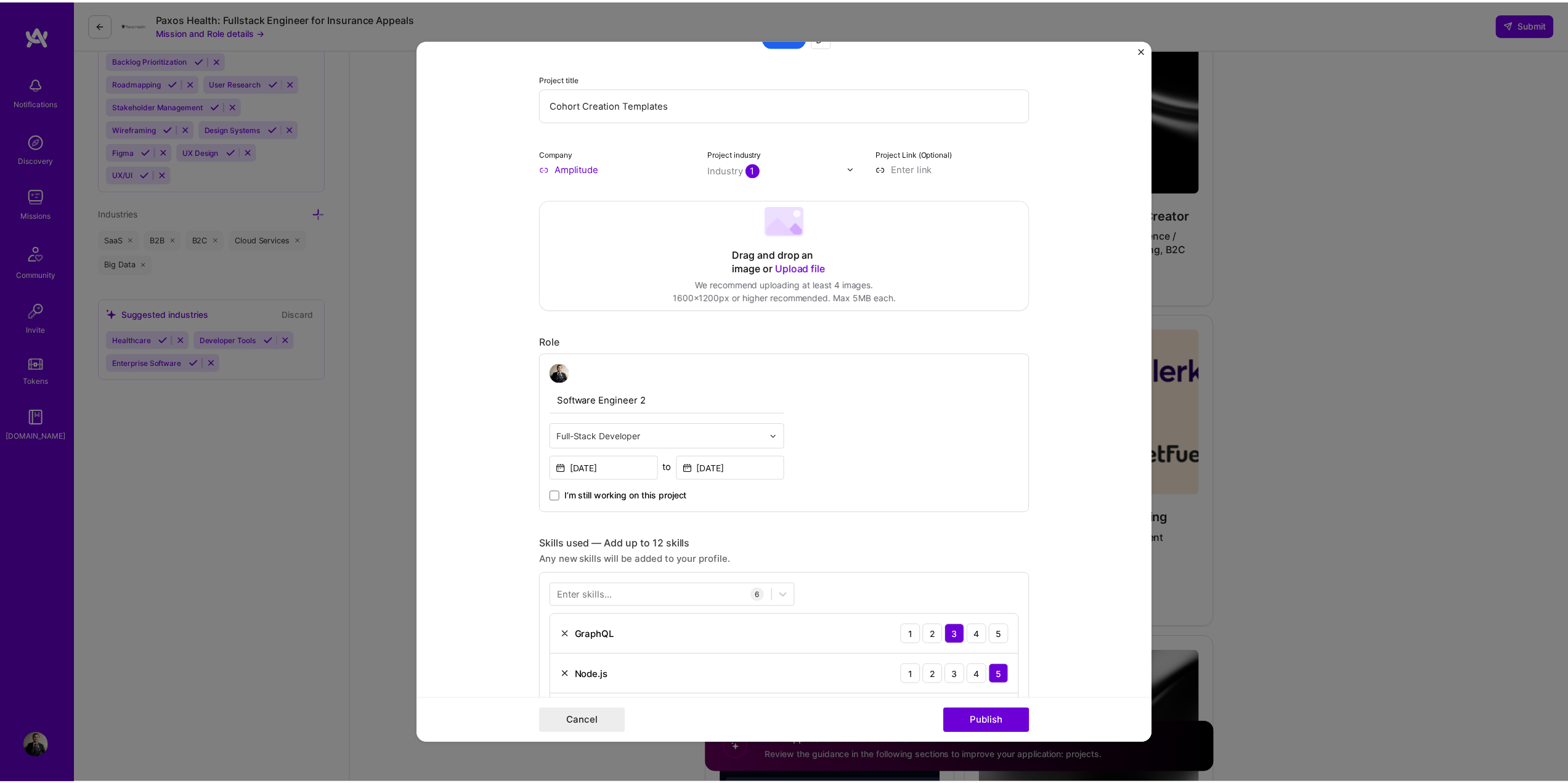
scroll to position [0, 0]
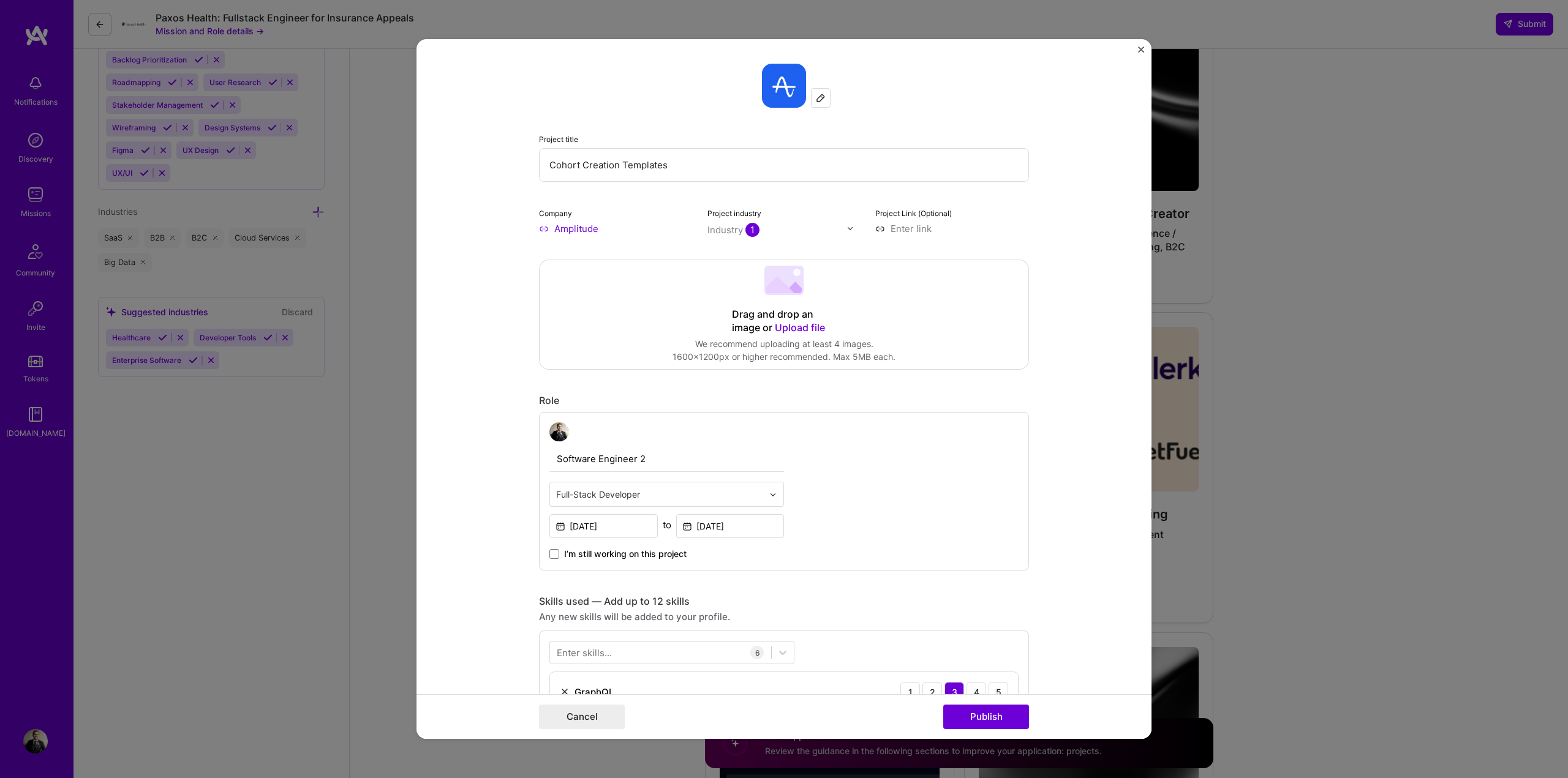
click at [1141, 48] on img "Close" at bounding box center [1141, 49] width 6 height 6
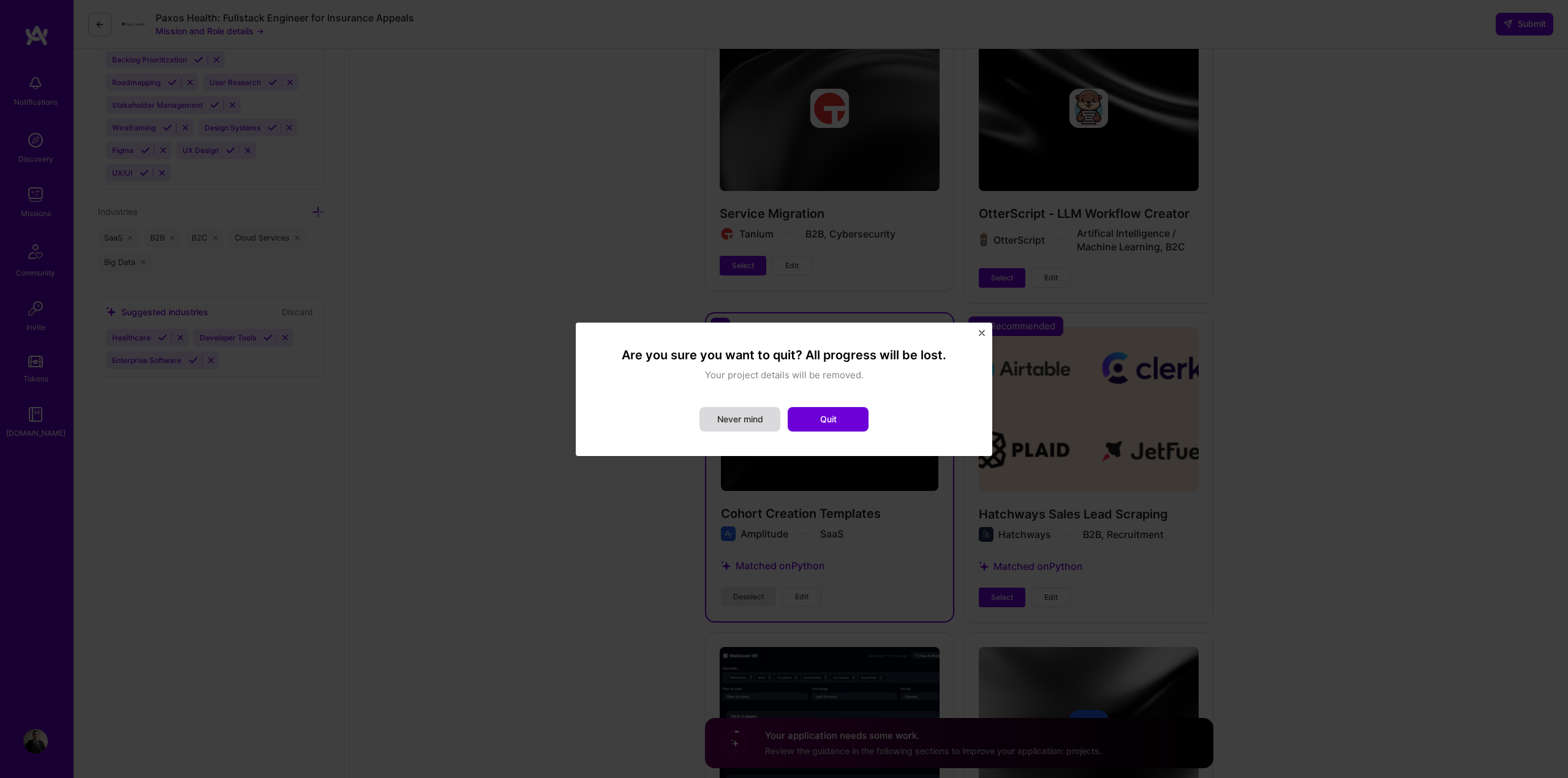
click at [758, 419] on button "Never mind" at bounding box center [740, 419] width 81 height 24
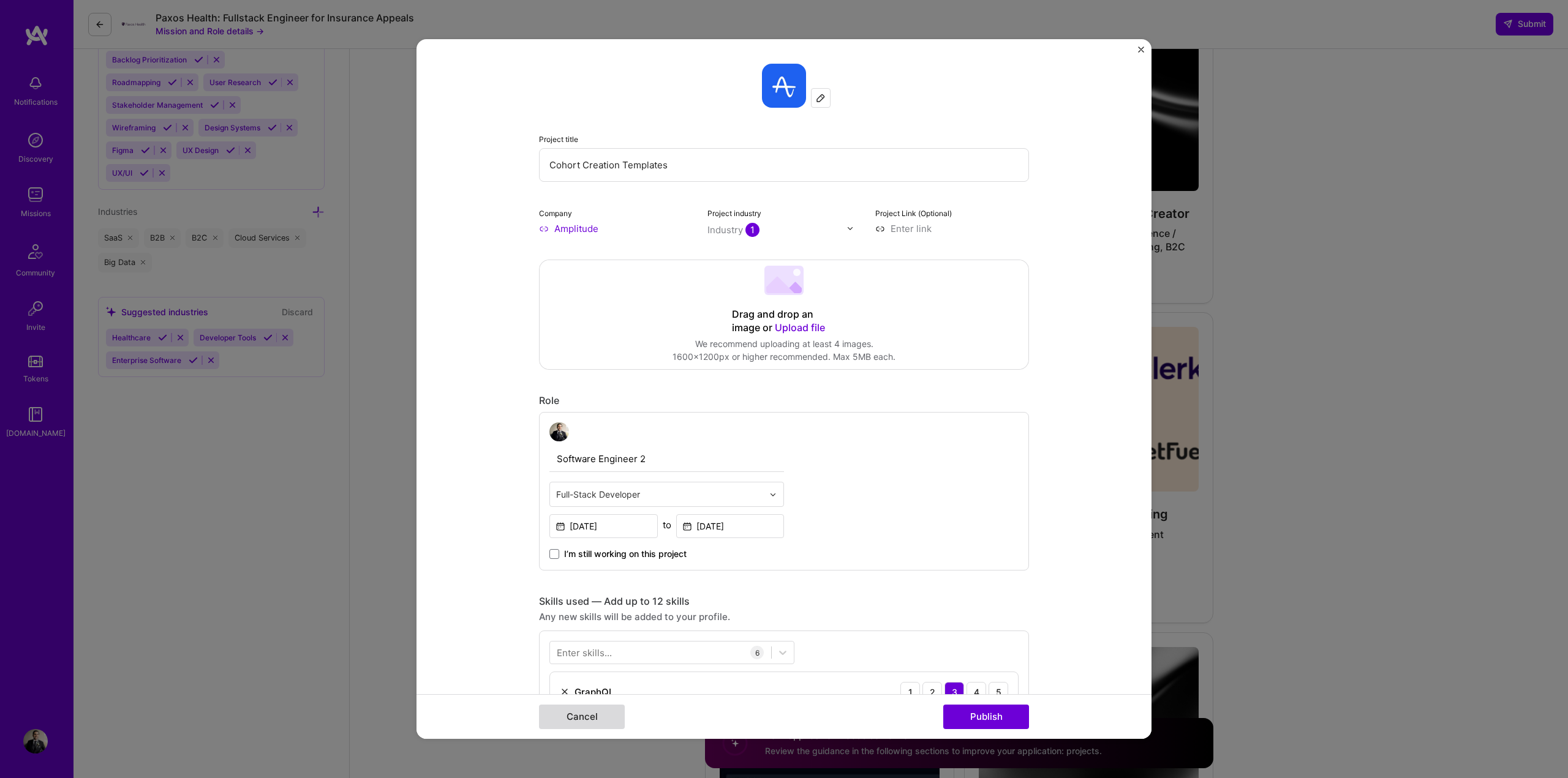
click at [591, 720] on button "Cancel" at bounding box center [581, 716] width 86 height 24
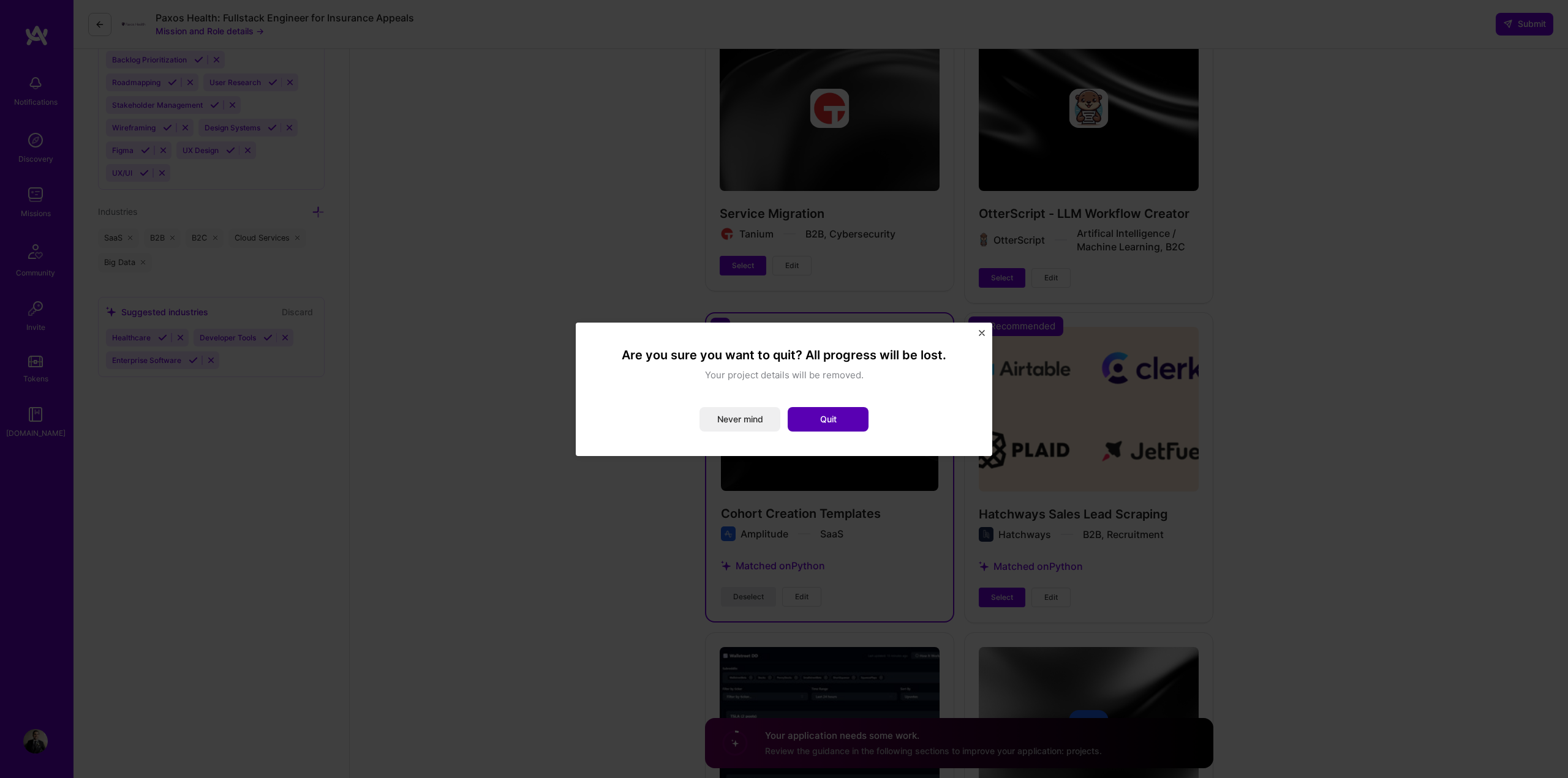
click at [841, 413] on button "Quit" at bounding box center [828, 419] width 81 height 24
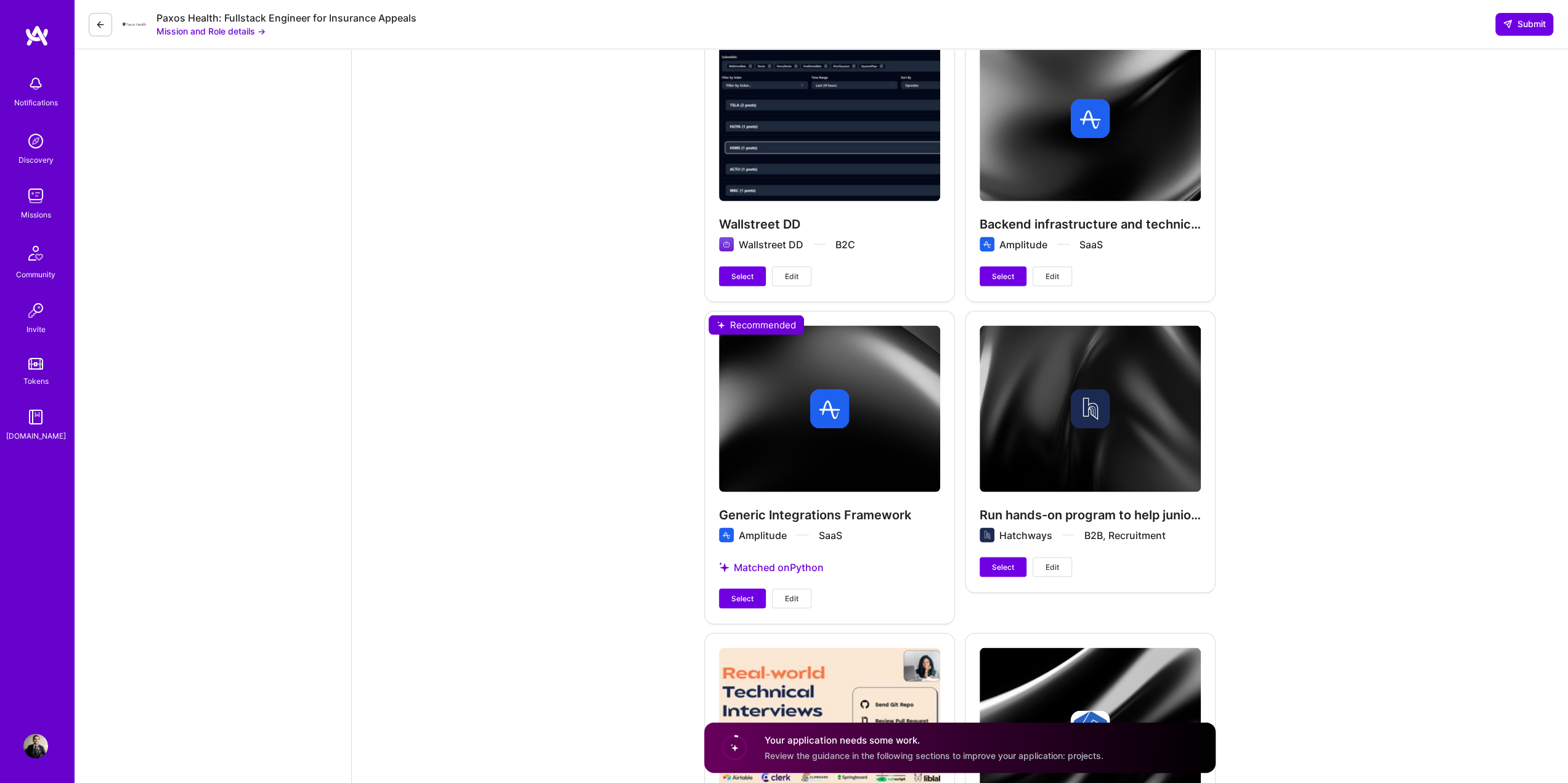
scroll to position [2217, 0]
click at [738, 595] on span "Select" at bounding box center [743, 598] width 22 height 11
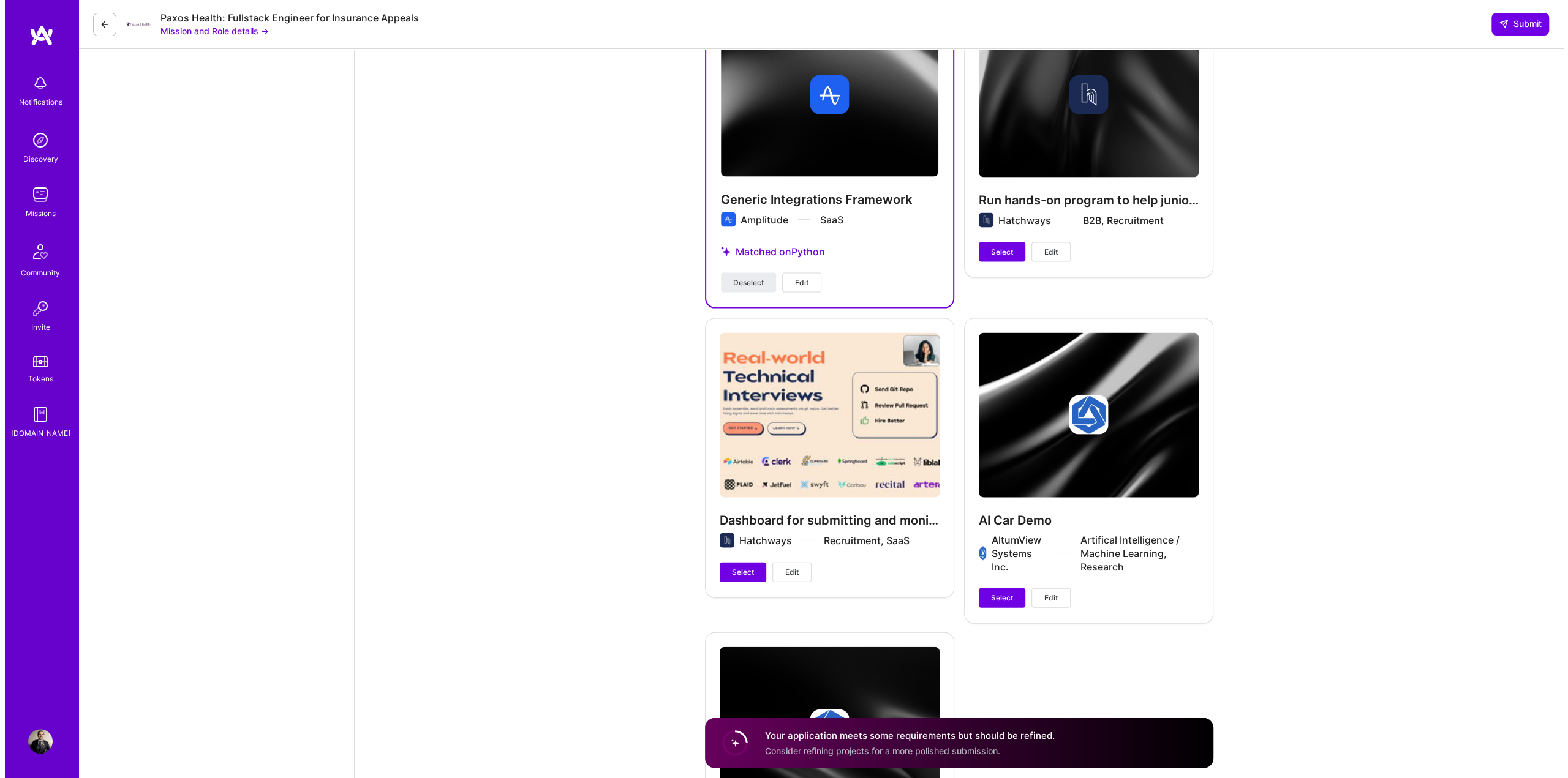
scroll to position [2522, 0]
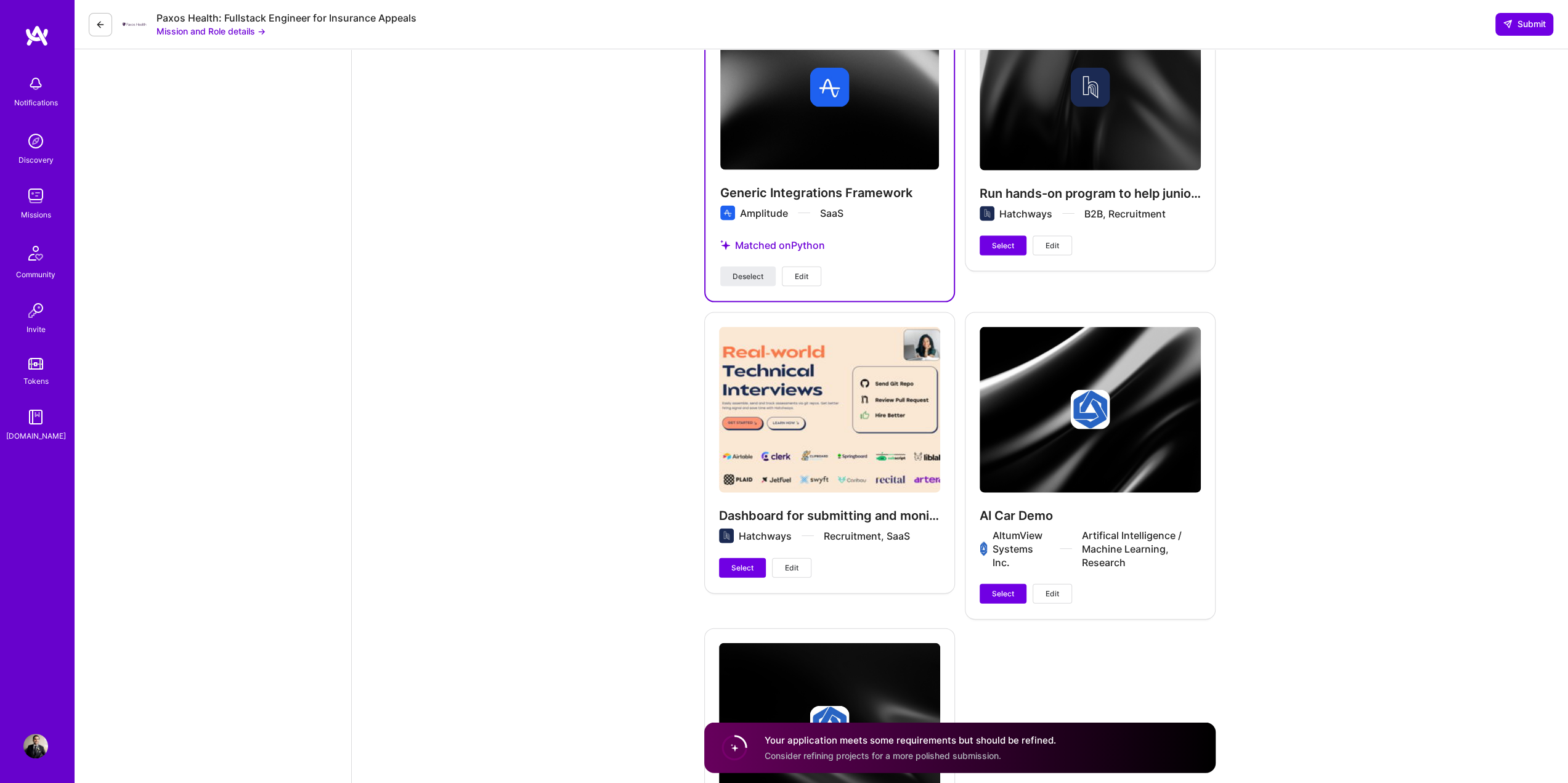
click at [809, 276] on button "Edit" at bounding box center [801, 277] width 40 height 20
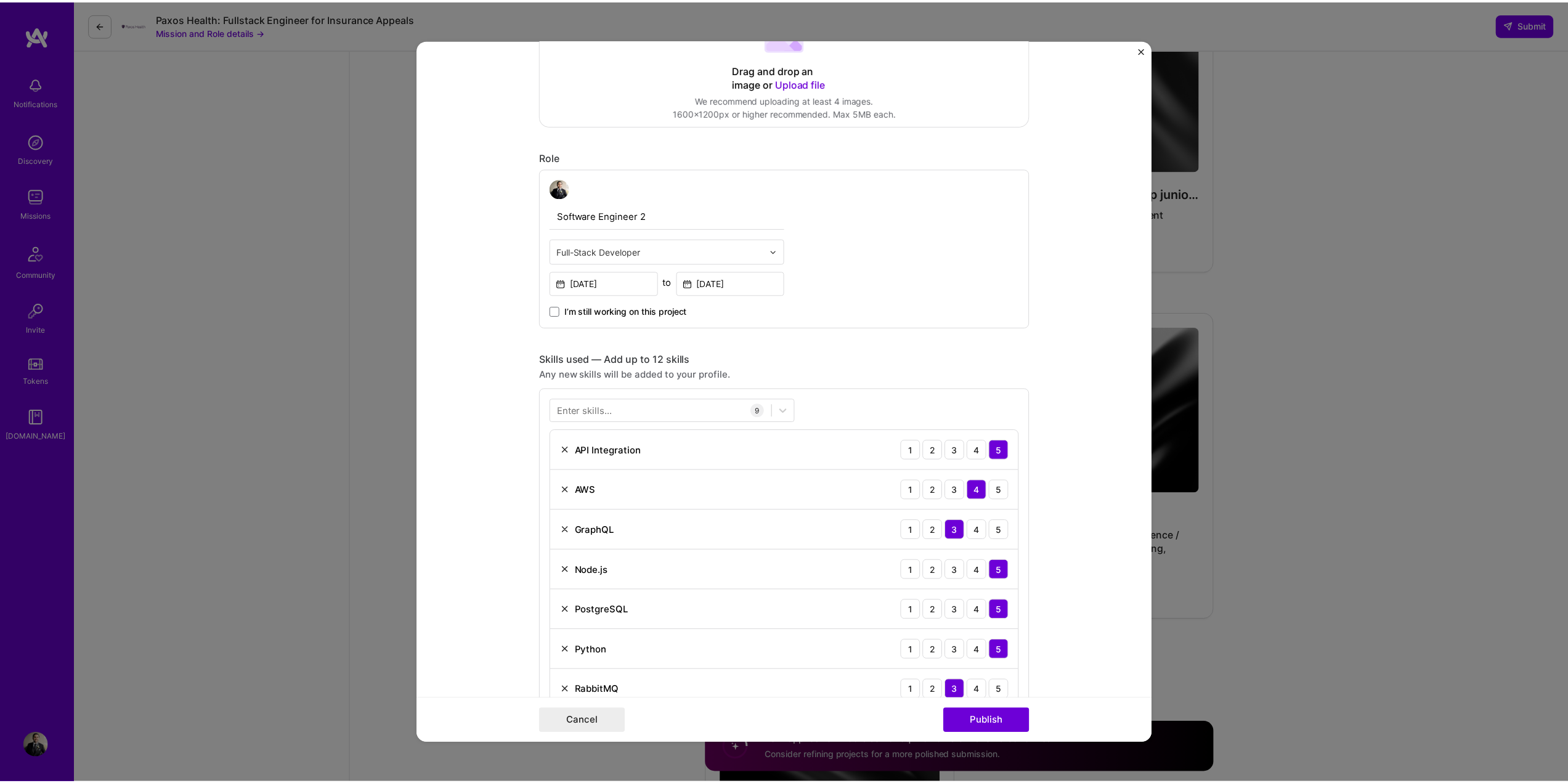
scroll to position [431, 0]
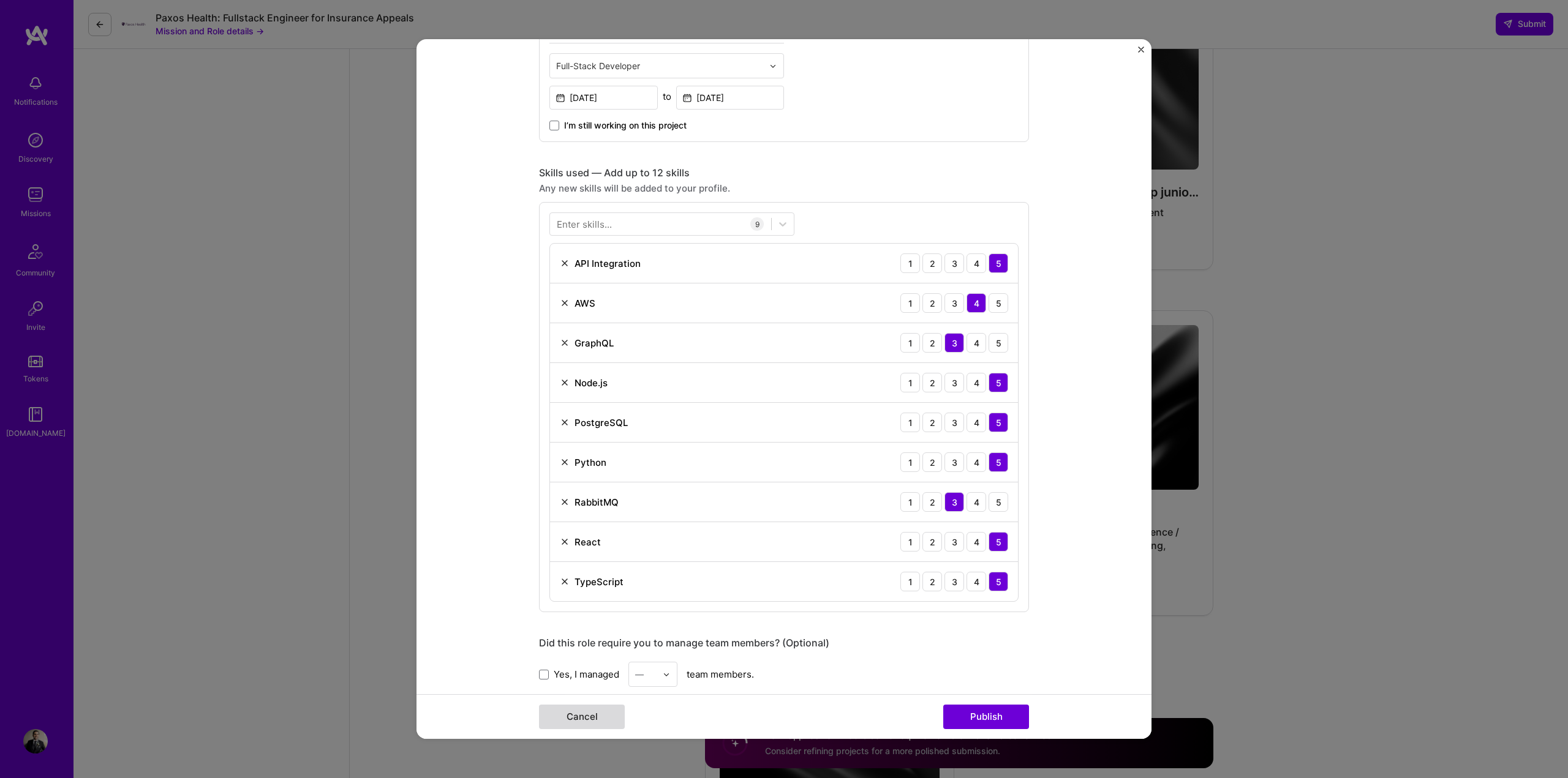
click at [566, 712] on button "Cancel" at bounding box center [581, 716] width 86 height 24
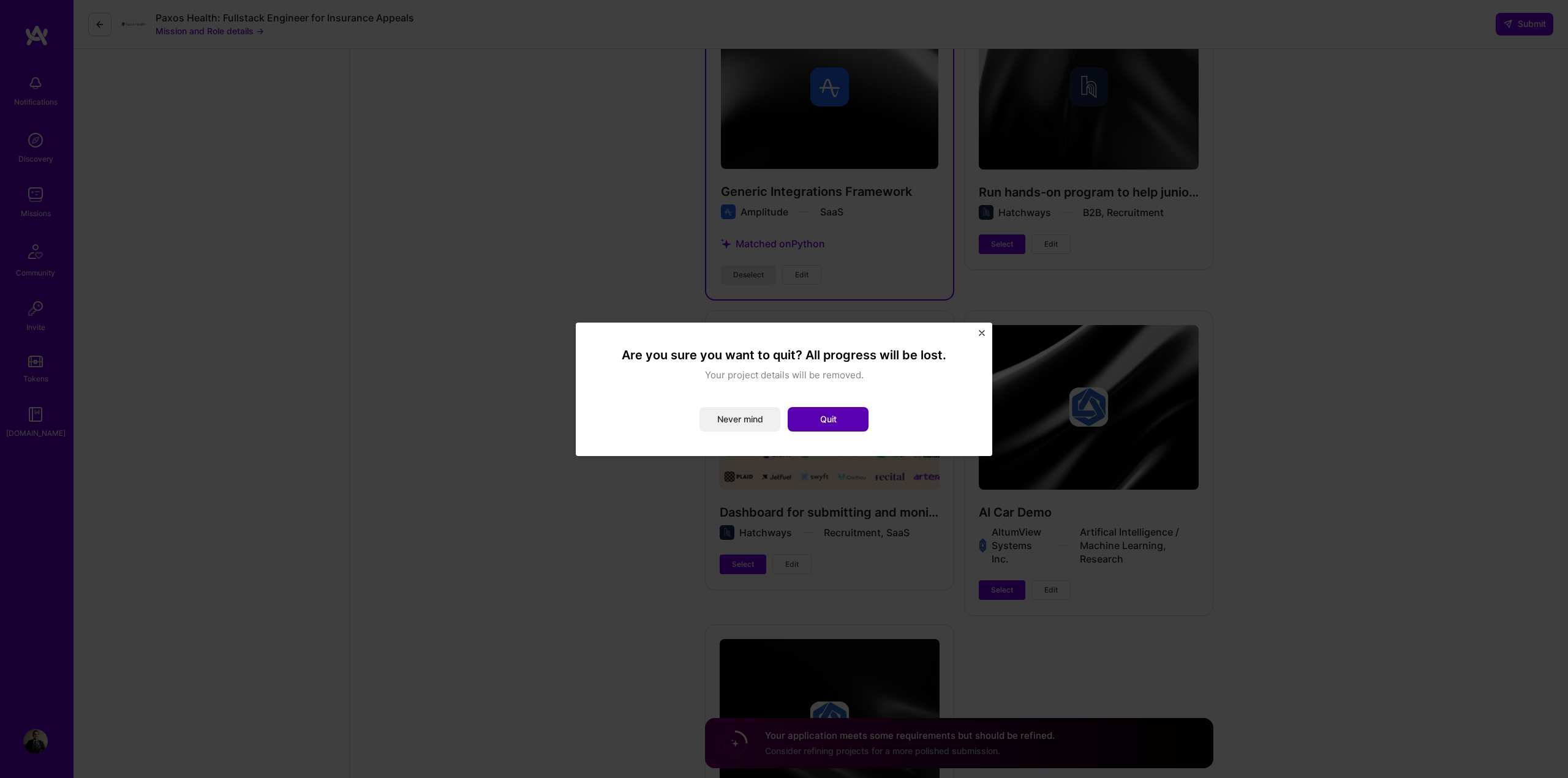
click at [838, 413] on button "Quit" at bounding box center [828, 419] width 81 height 24
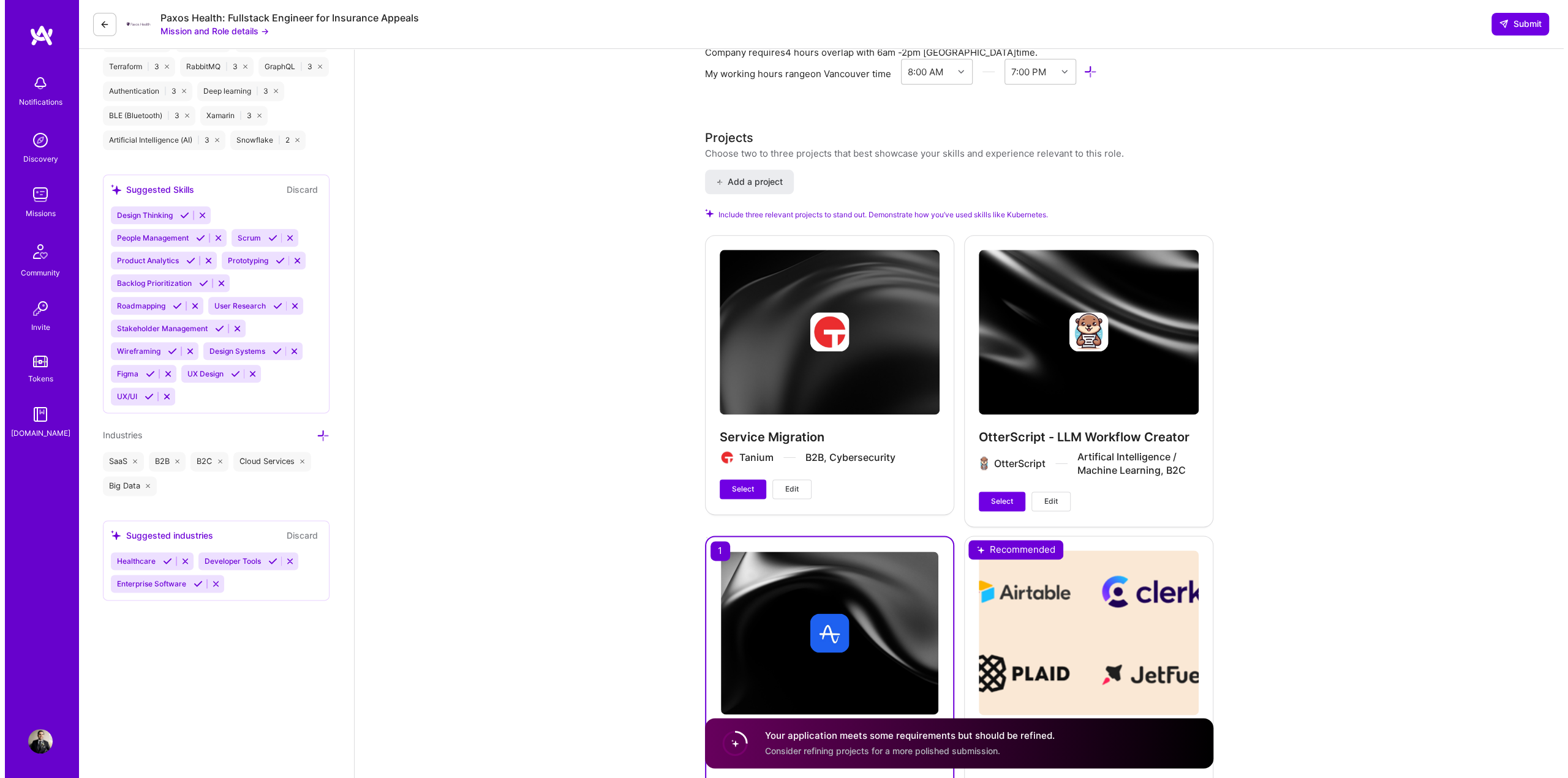
scroll to position [1352, 0]
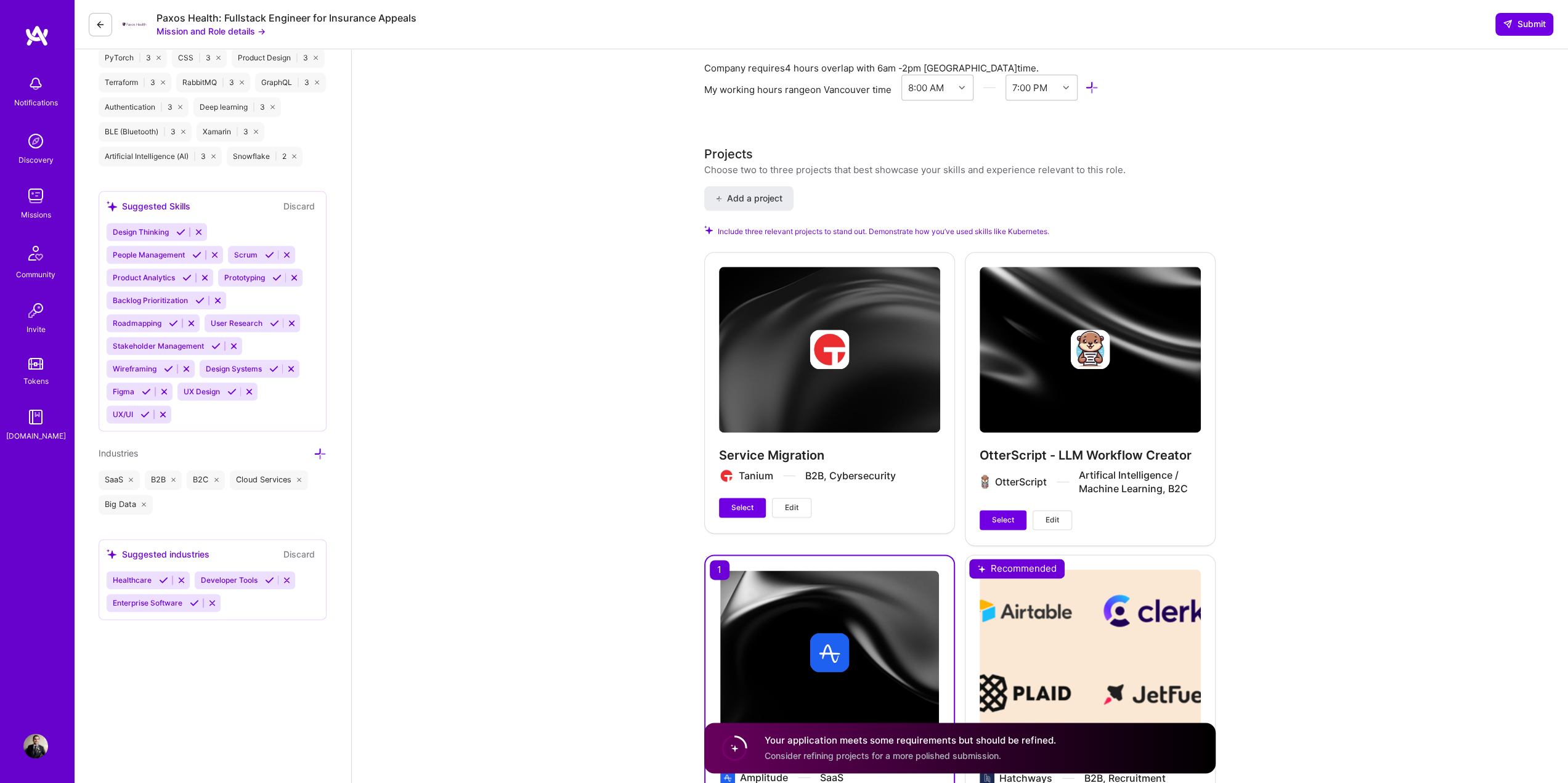
click at [795, 506] on span "Edit" at bounding box center [792, 508] width 14 height 11
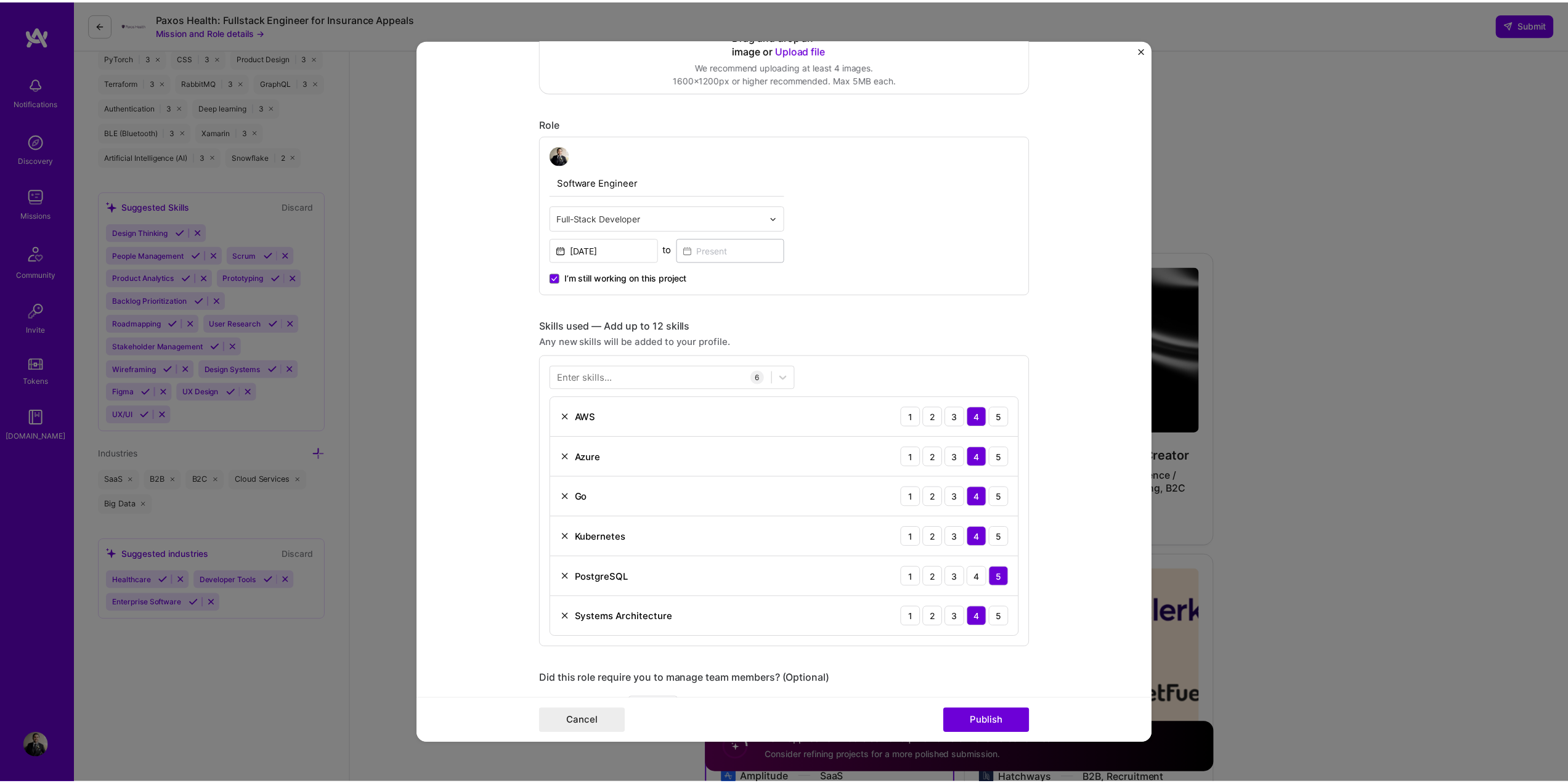
scroll to position [308, 0]
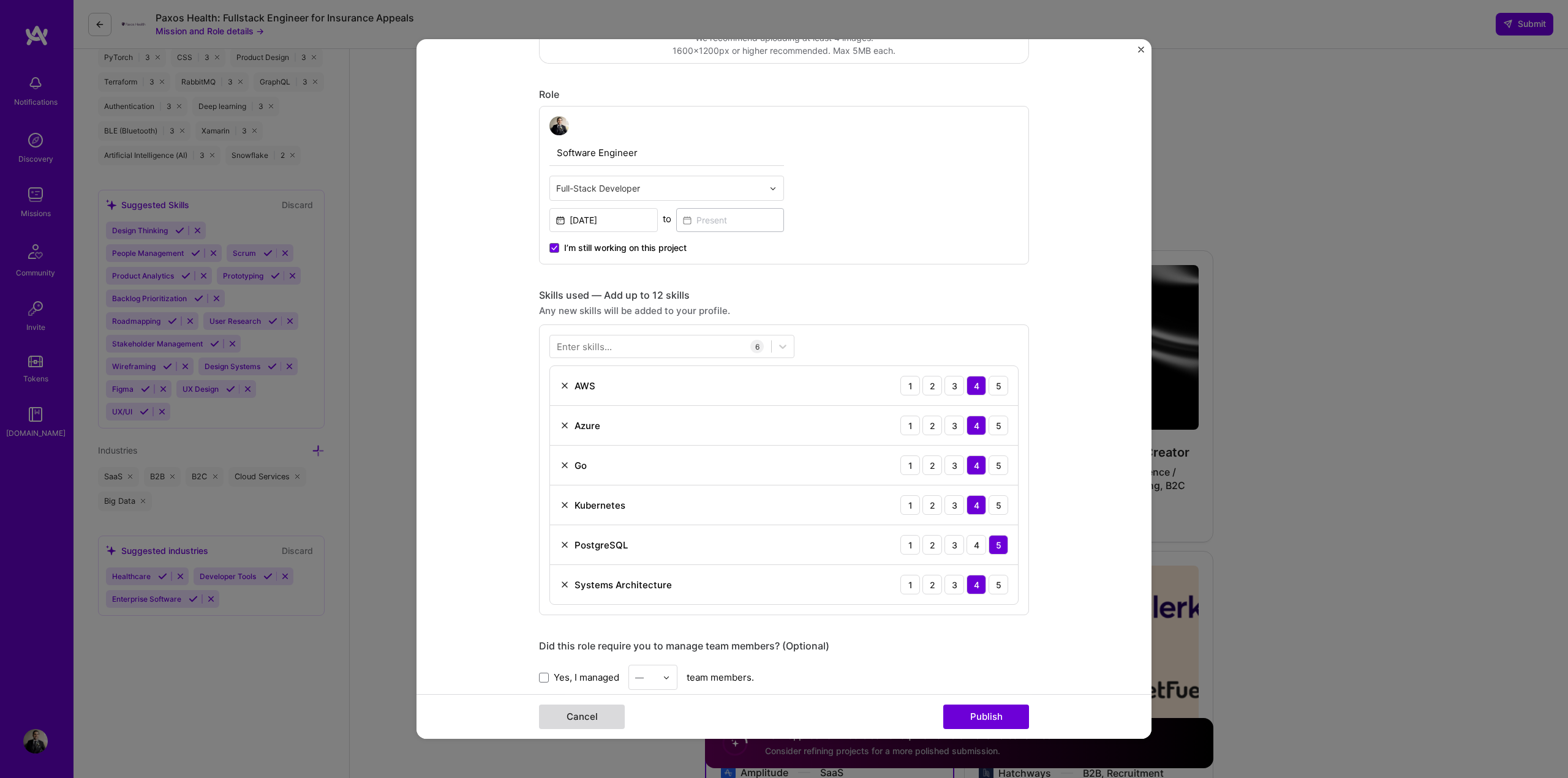
click at [564, 716] on button "Cancel" at bounding box center [581, 716] width 86 height 24
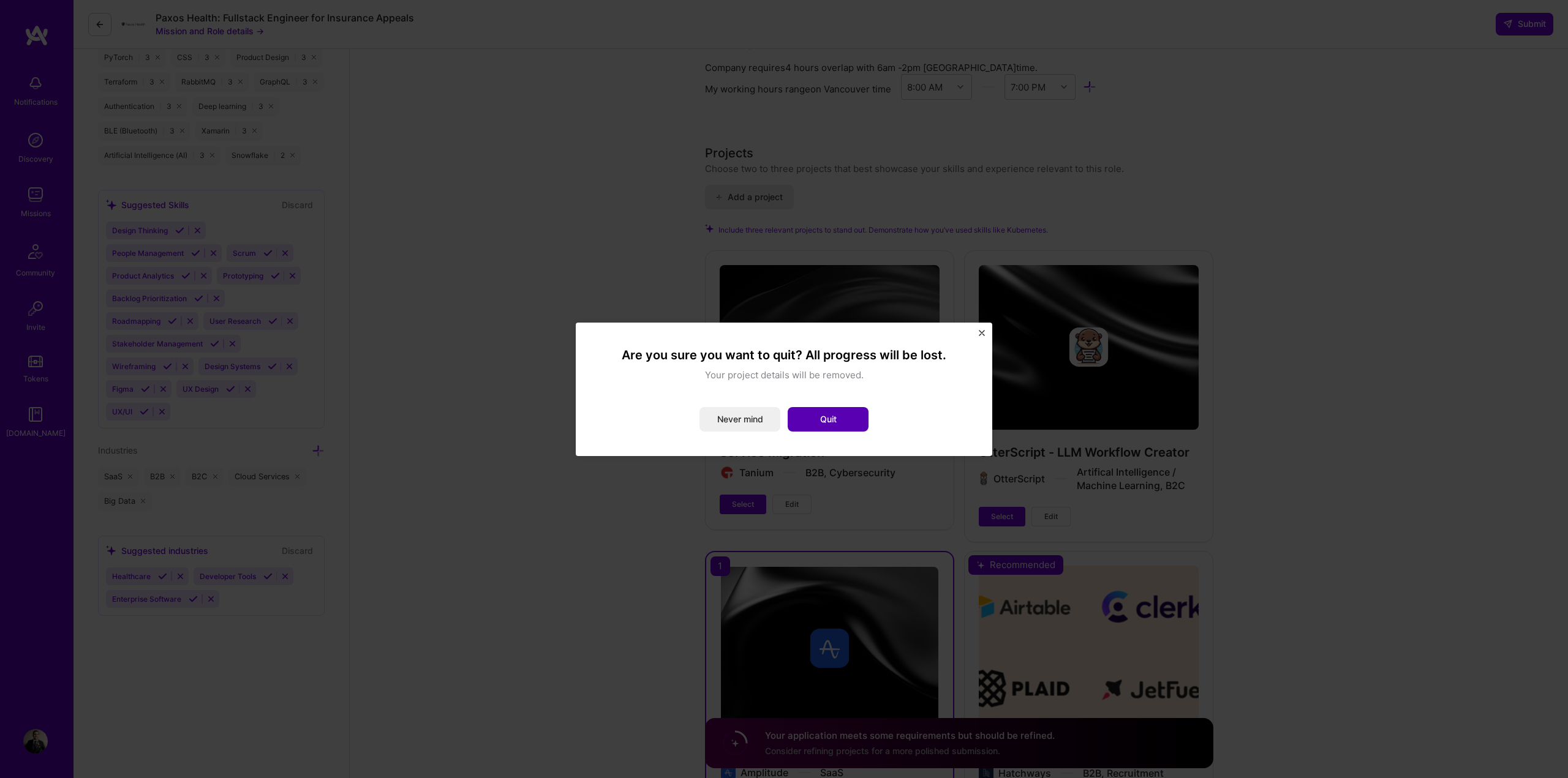
click at [825, 420] on button "Quit" at bounding box center [828, 419] width 81 height 24
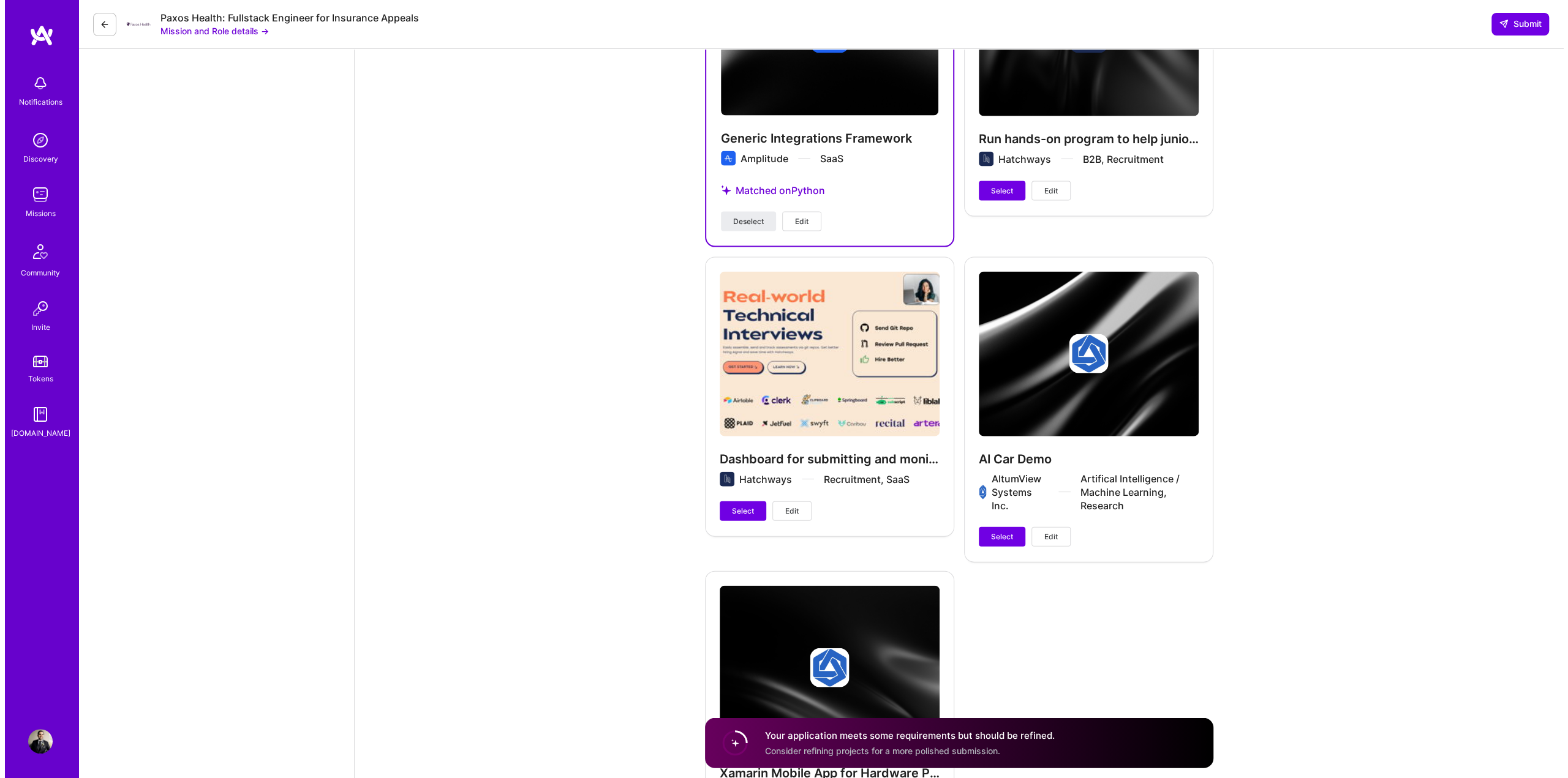
scroll to position [2577, 0]
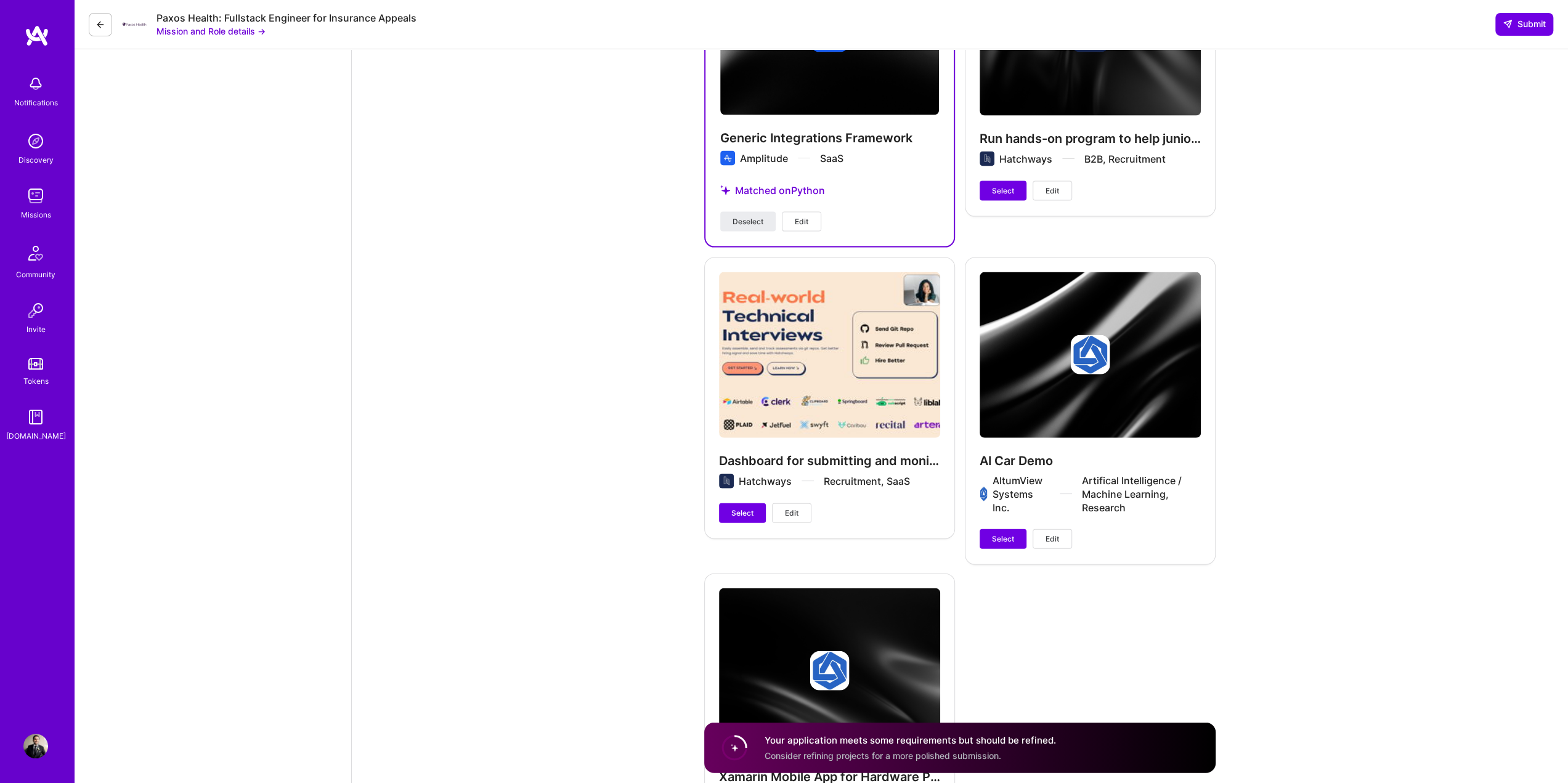
click at [792, 511] on span "Edit" at bounding box center [792, 513] width 14 height 11
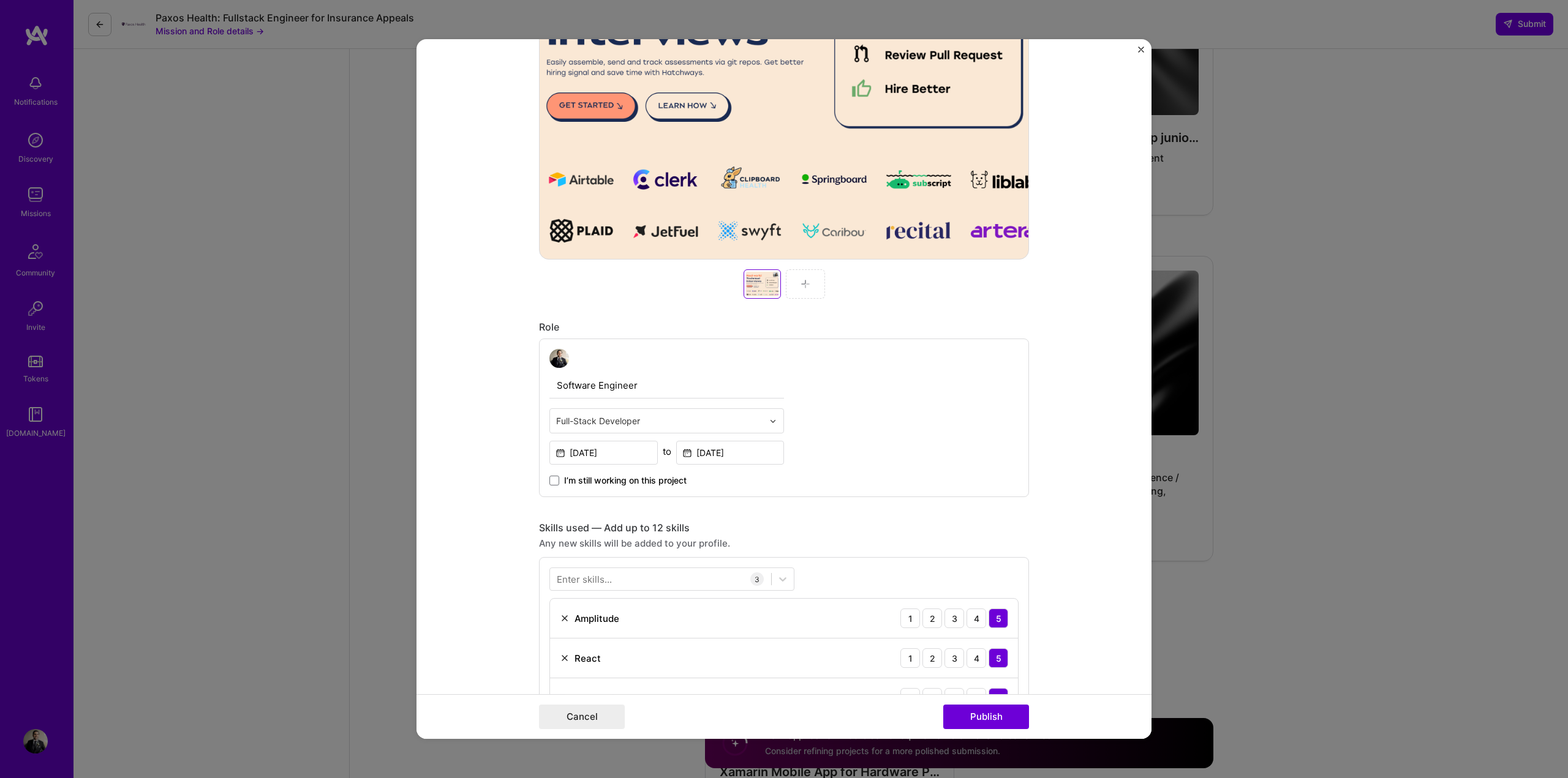
scroll to position [551, 0]
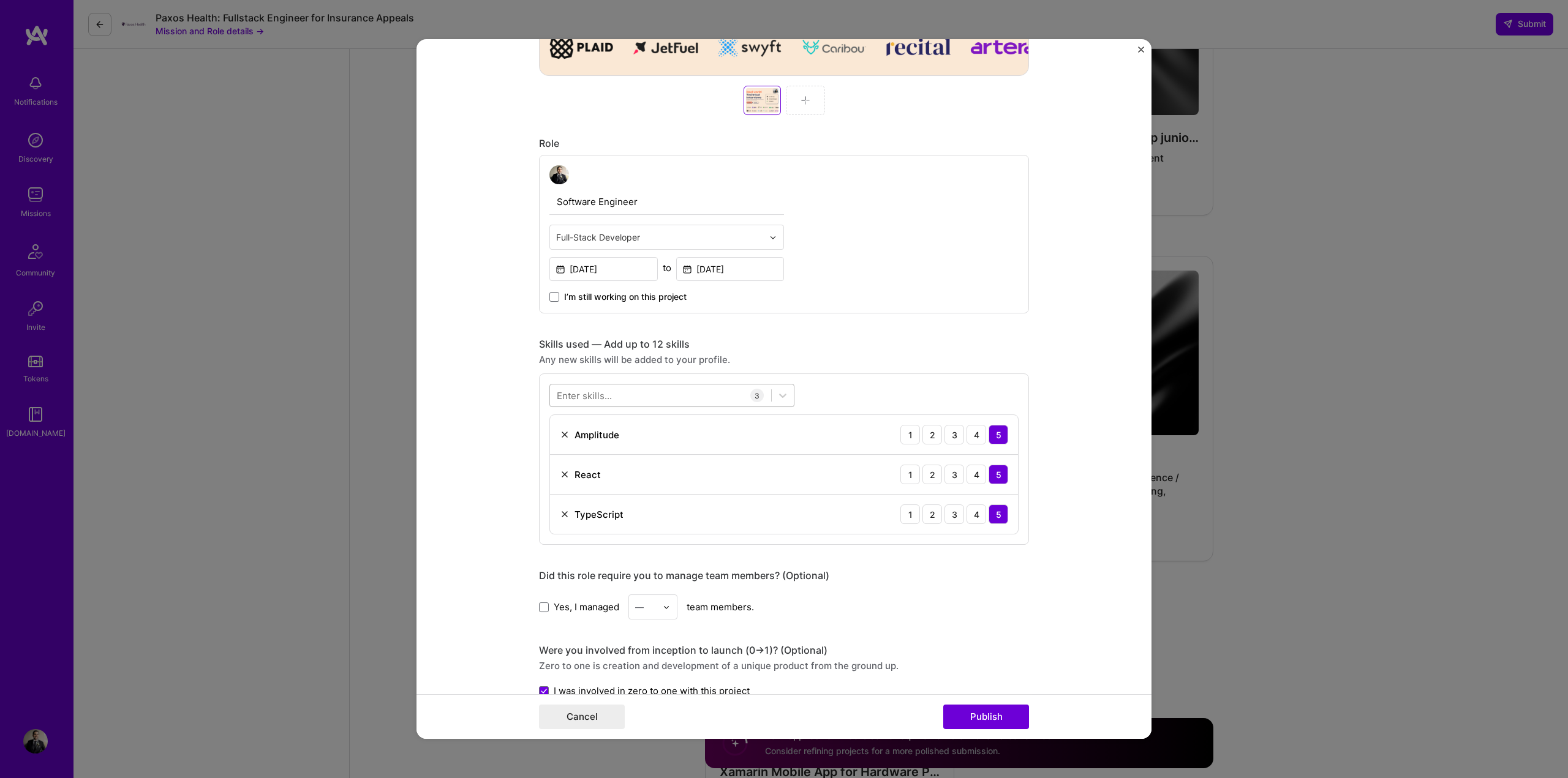
click at [656, 386] on div at bounding box center [660, 396] width 221 height 20
click at [616, 452] on div "Python" at bounding box center [671, 445] width 245 height 23
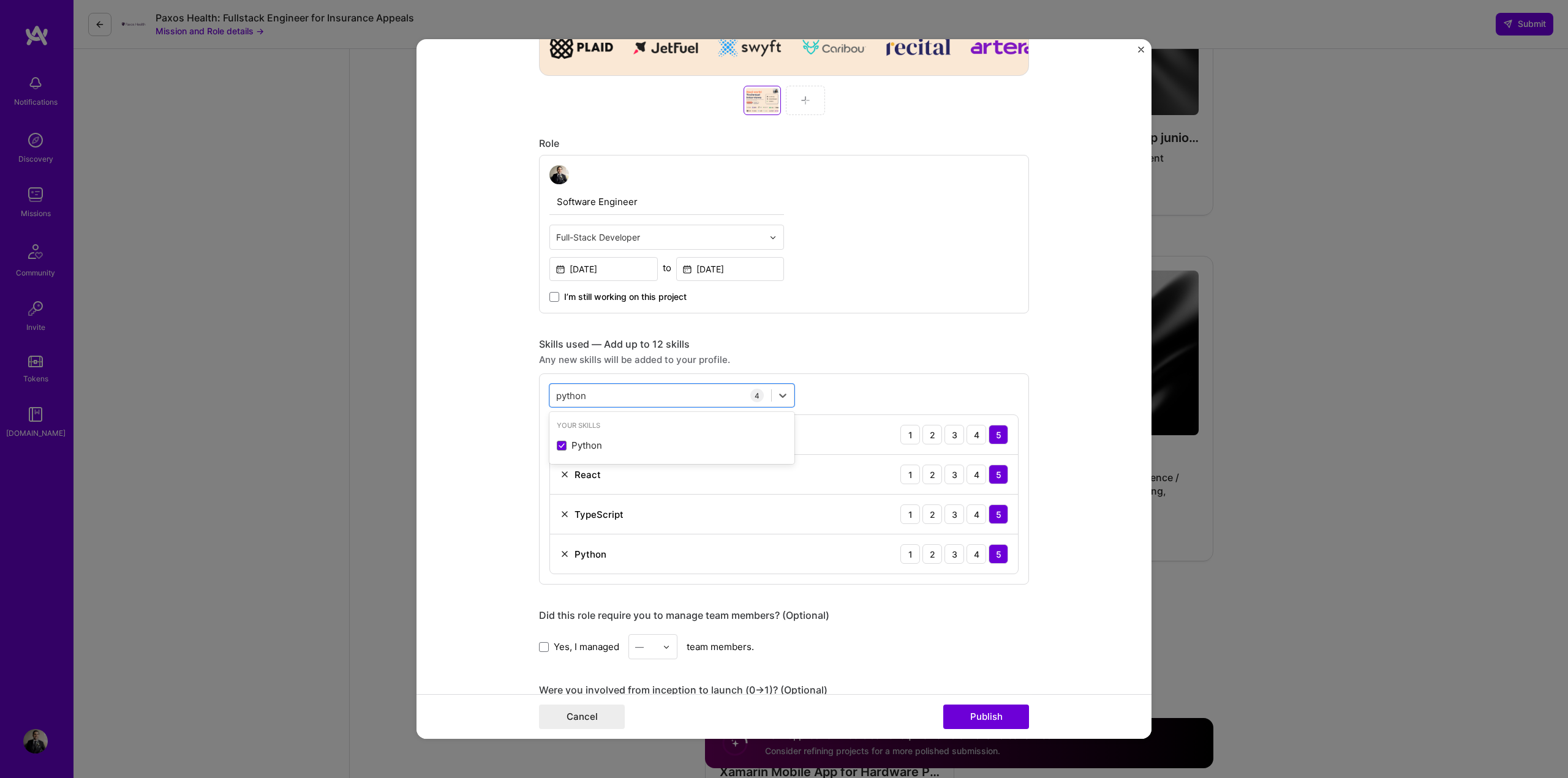
type input "python"
click at [463, 457] on form "Project title Dashboard for submitting and monitoring code tests Company Hatchw…" at bounding box center [783, 389] width 735 height 700
click at [998, 719] on button "Publish" at bounding box center [986, 716] width 86 height 24
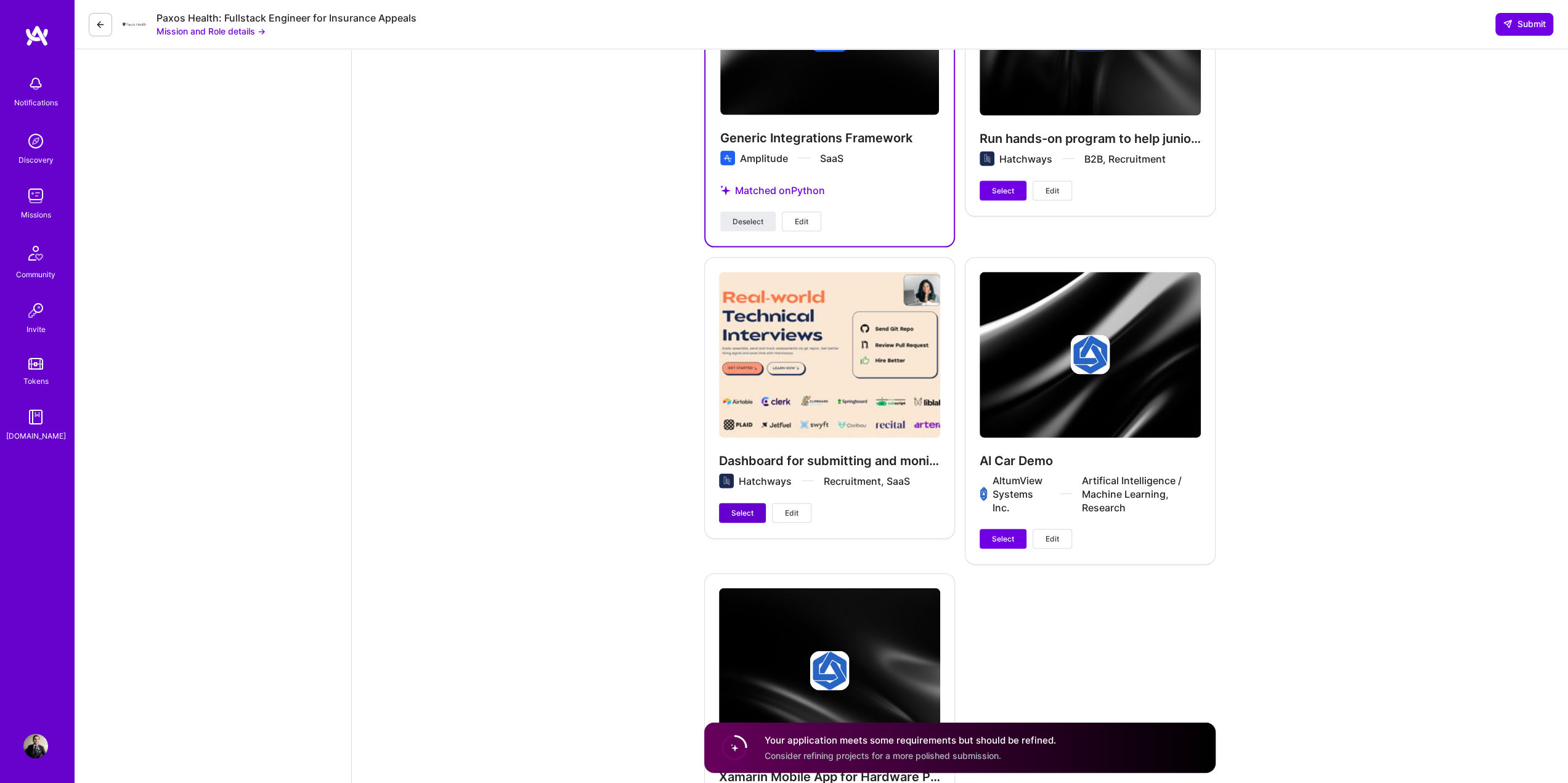
click at [744, 508] on span "Select" at bounding box center [743, 513] width 22 height 11
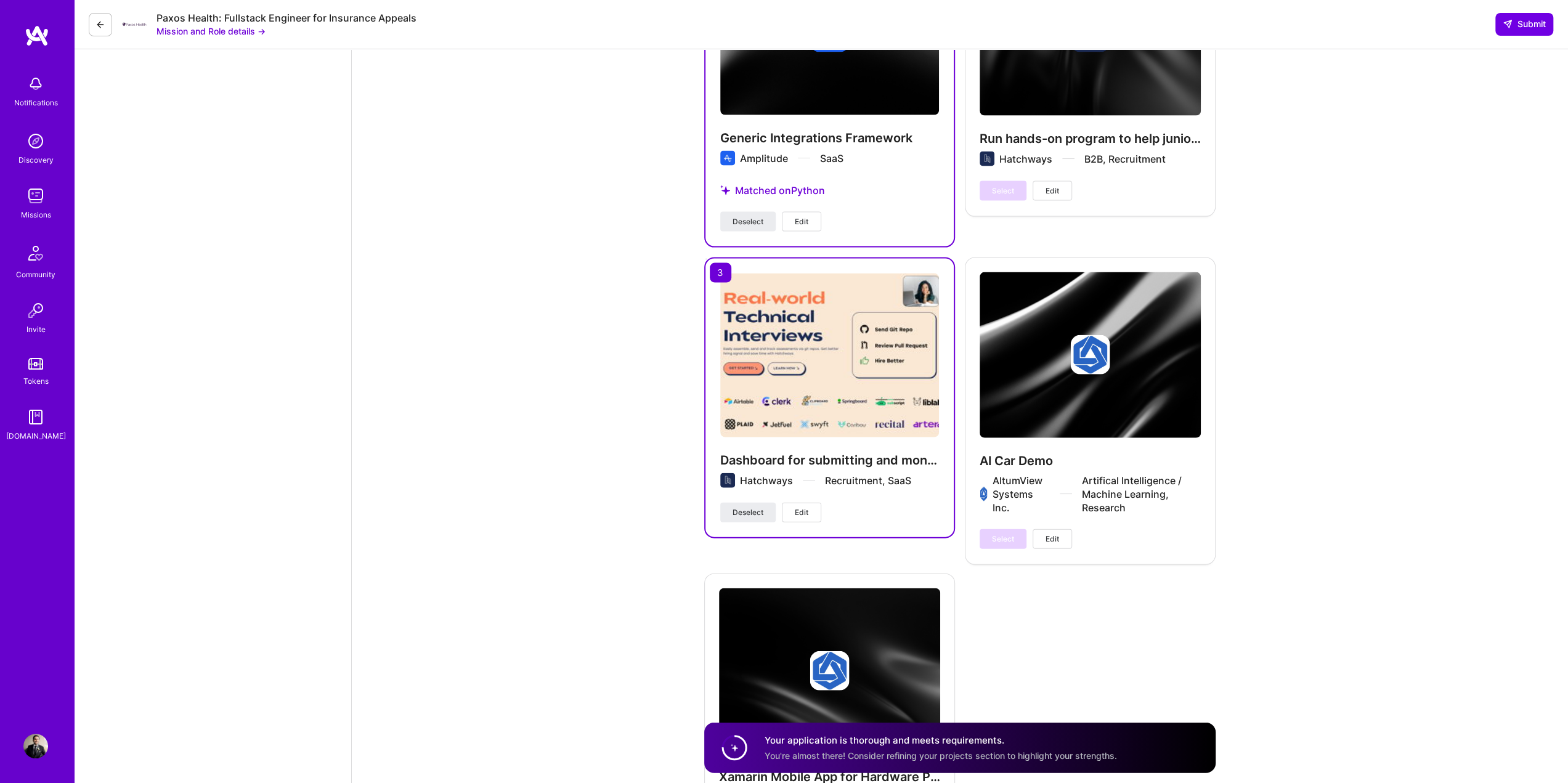
click at [1059, 541] on span "Edit" at bounding box center [1052, 539] width 14 height 11
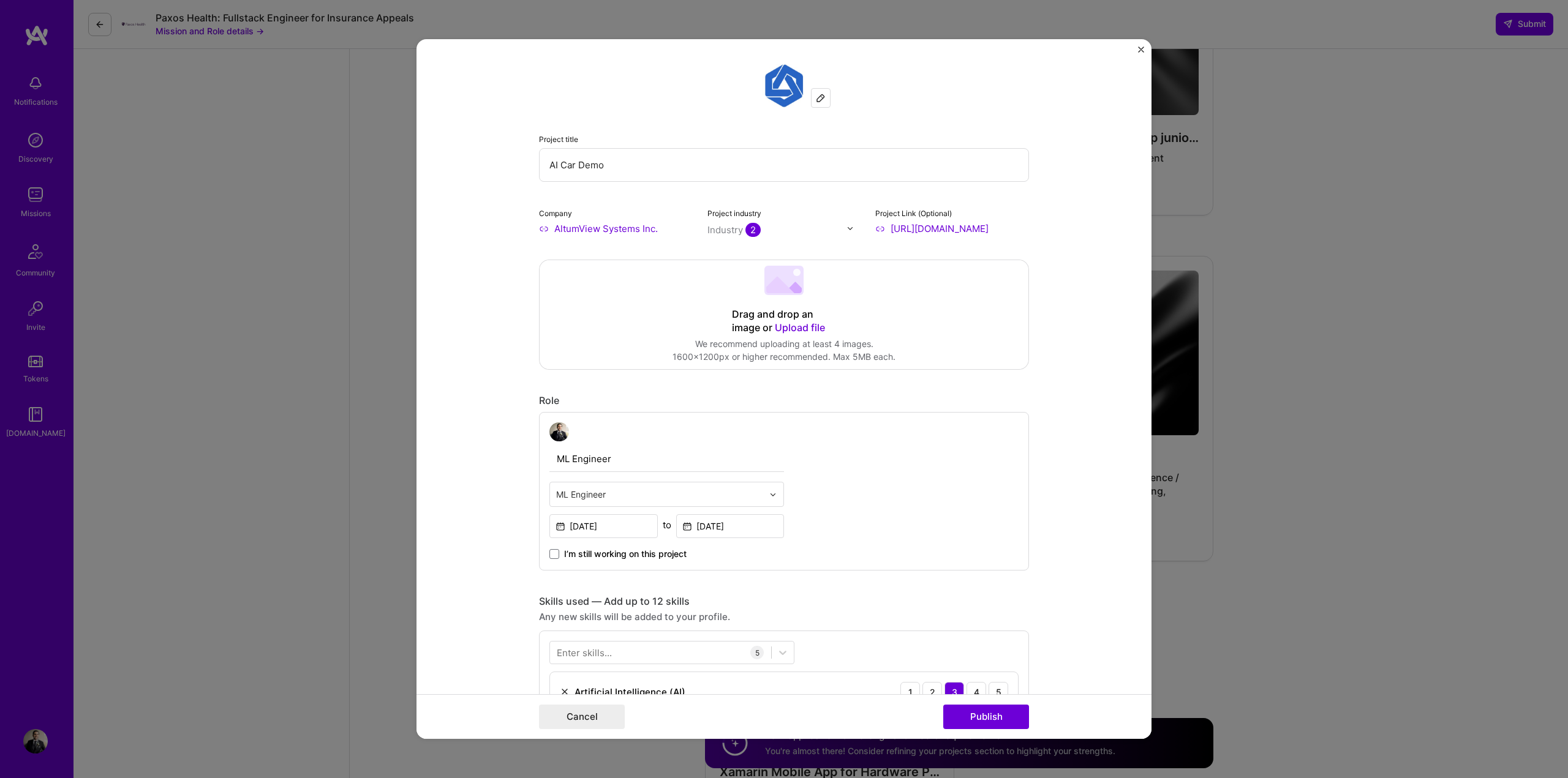
click at [1138, 50] on img "Close" at bounding box center [1141, 49] width 6 height 6
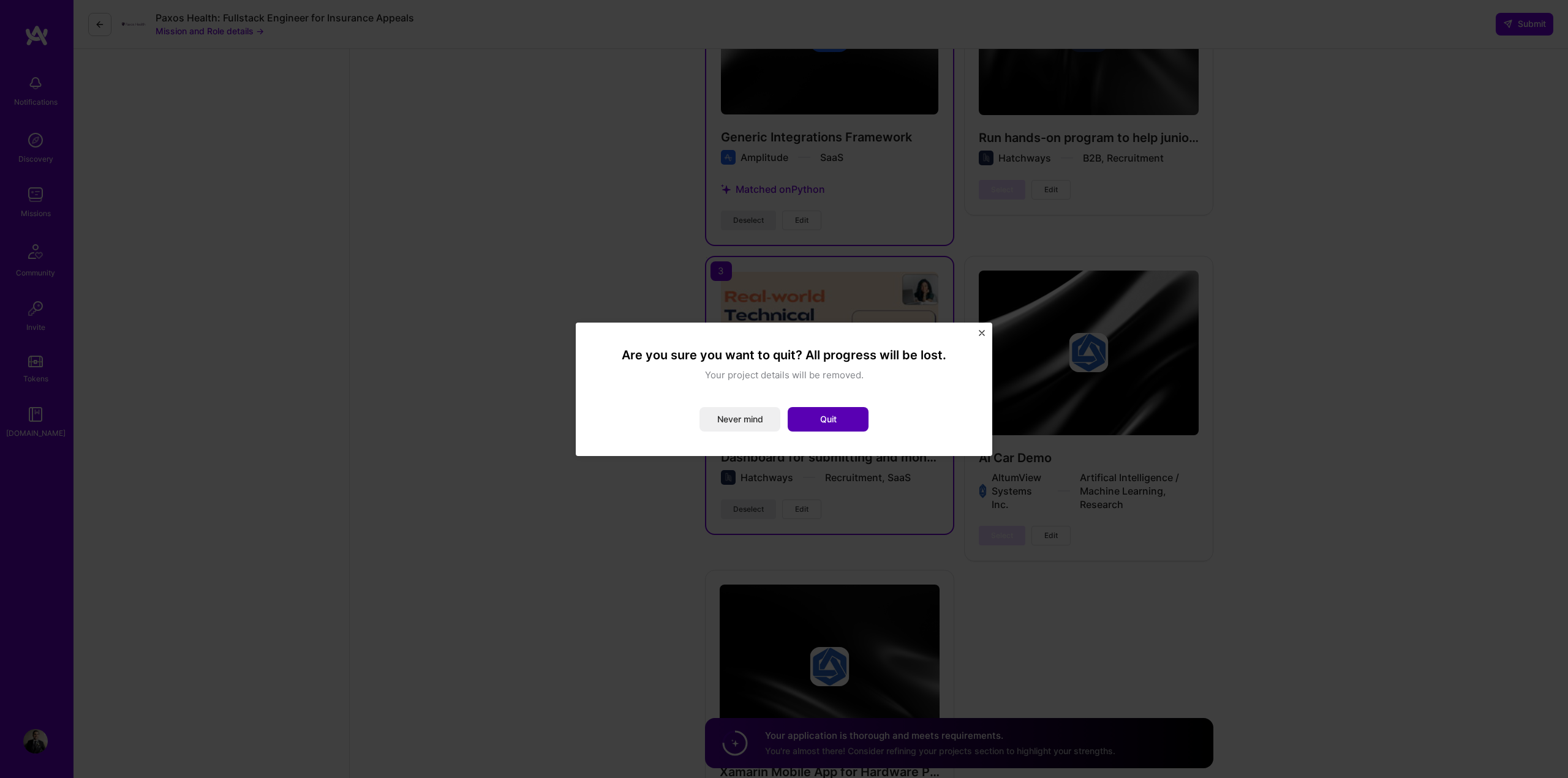
click at [814, 418] on button "Quit" at bounding box center [828, 419] width 81 height 24
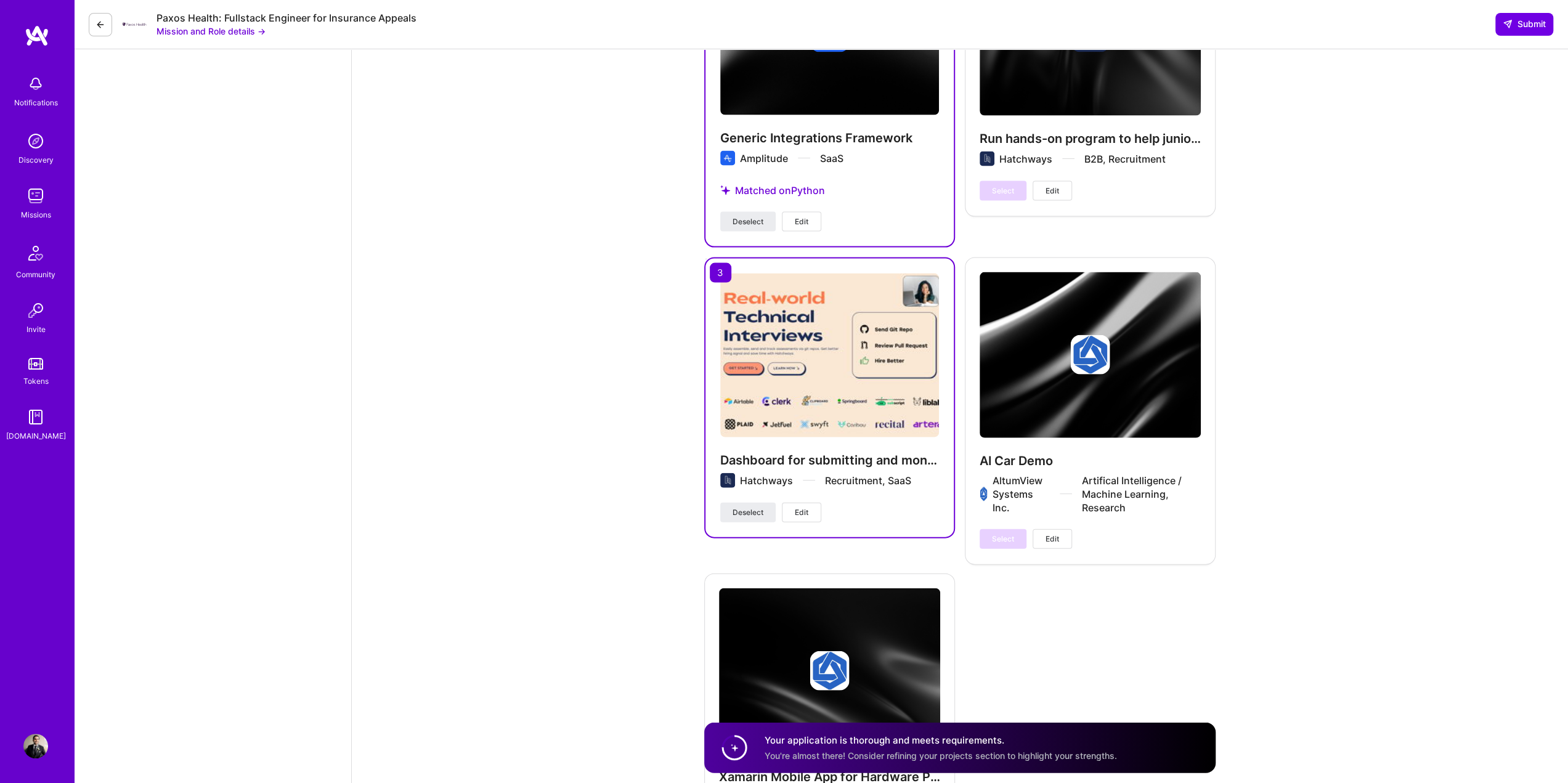
click at [809, 510] on span "Edit" at bounding box center [801, 512] width 14 height 11
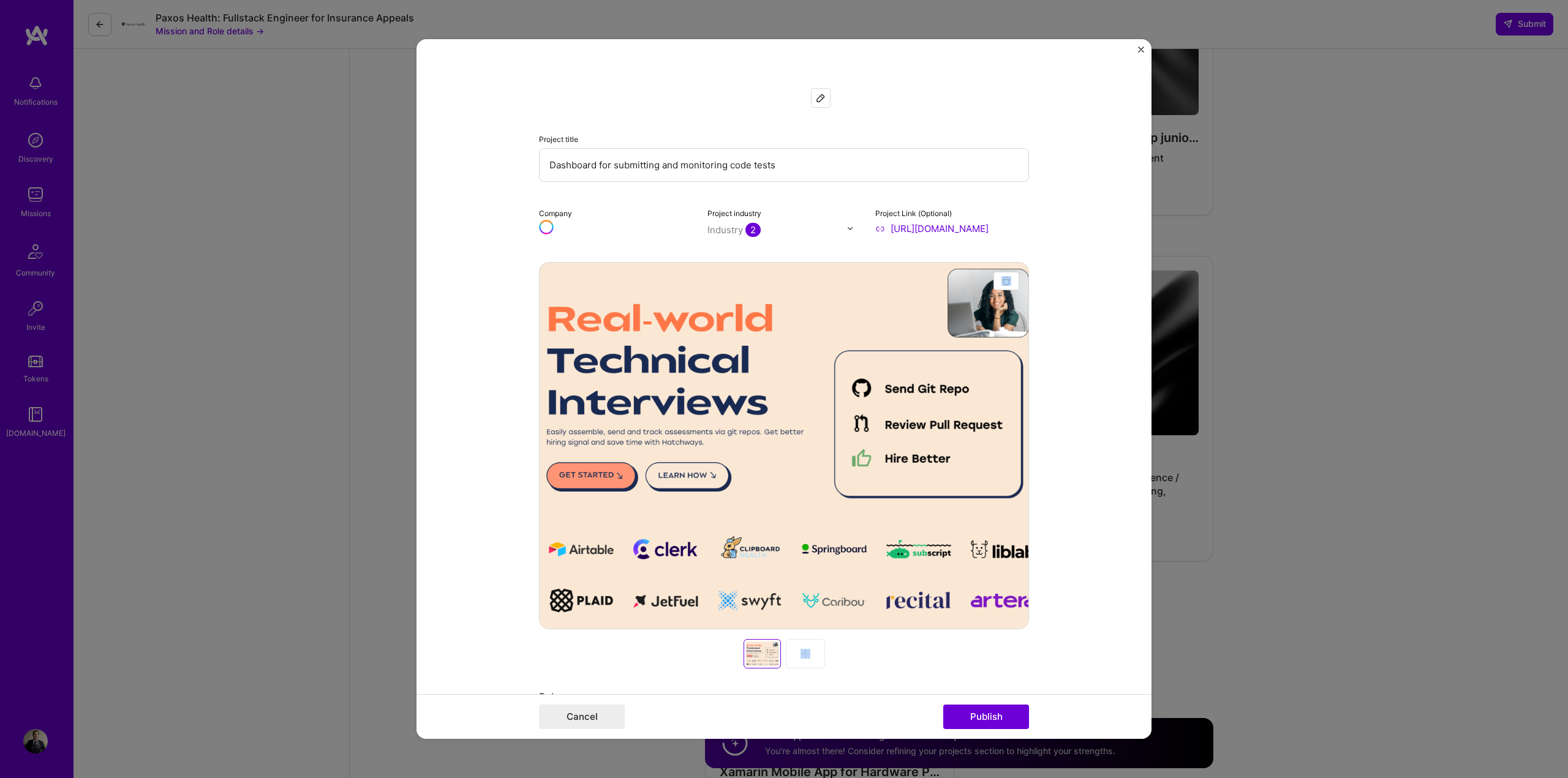
click at [804, 506] on div at bounding box center [783, 446] width 490 height 367
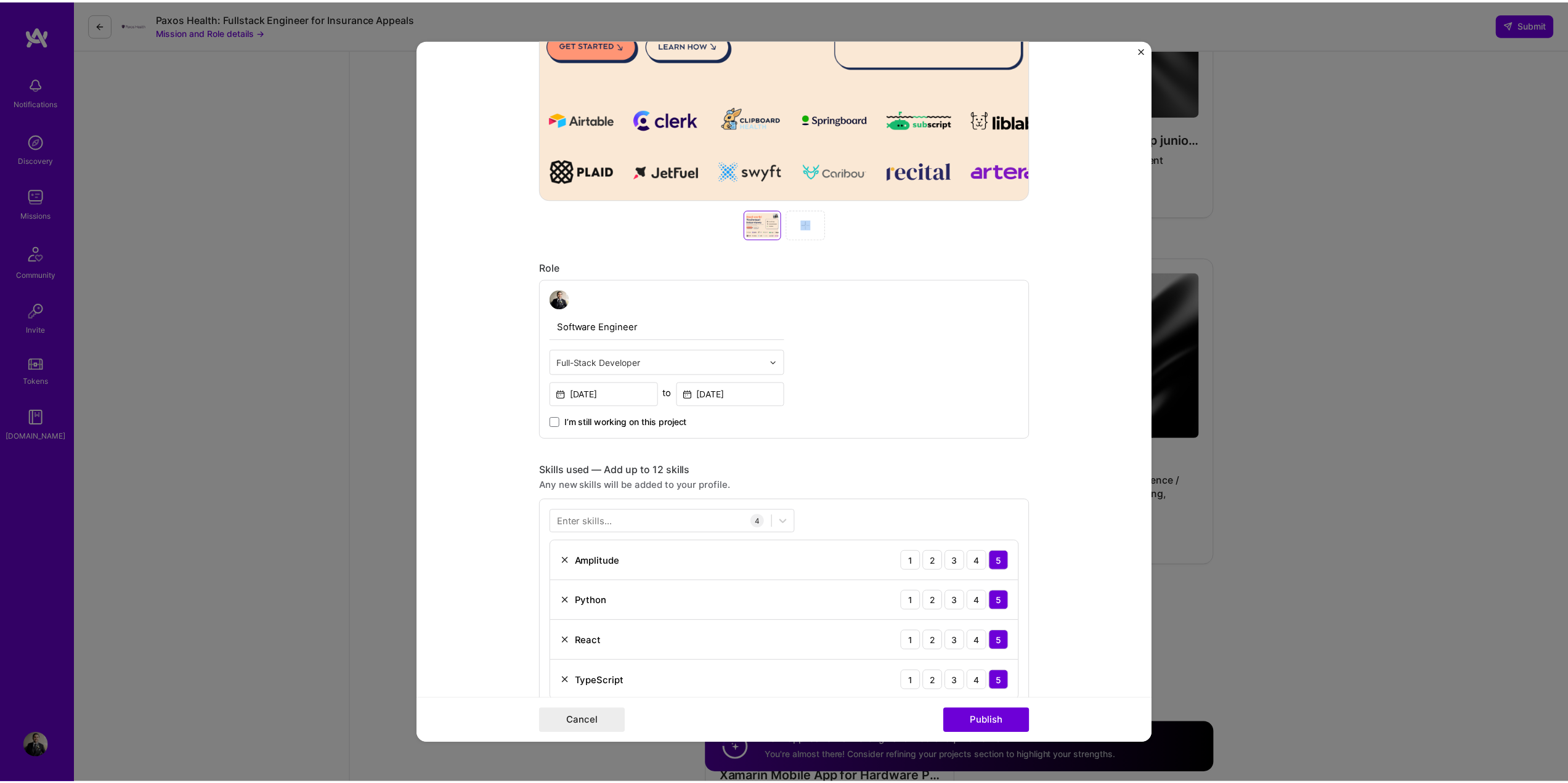
scroll to position [801, 0]
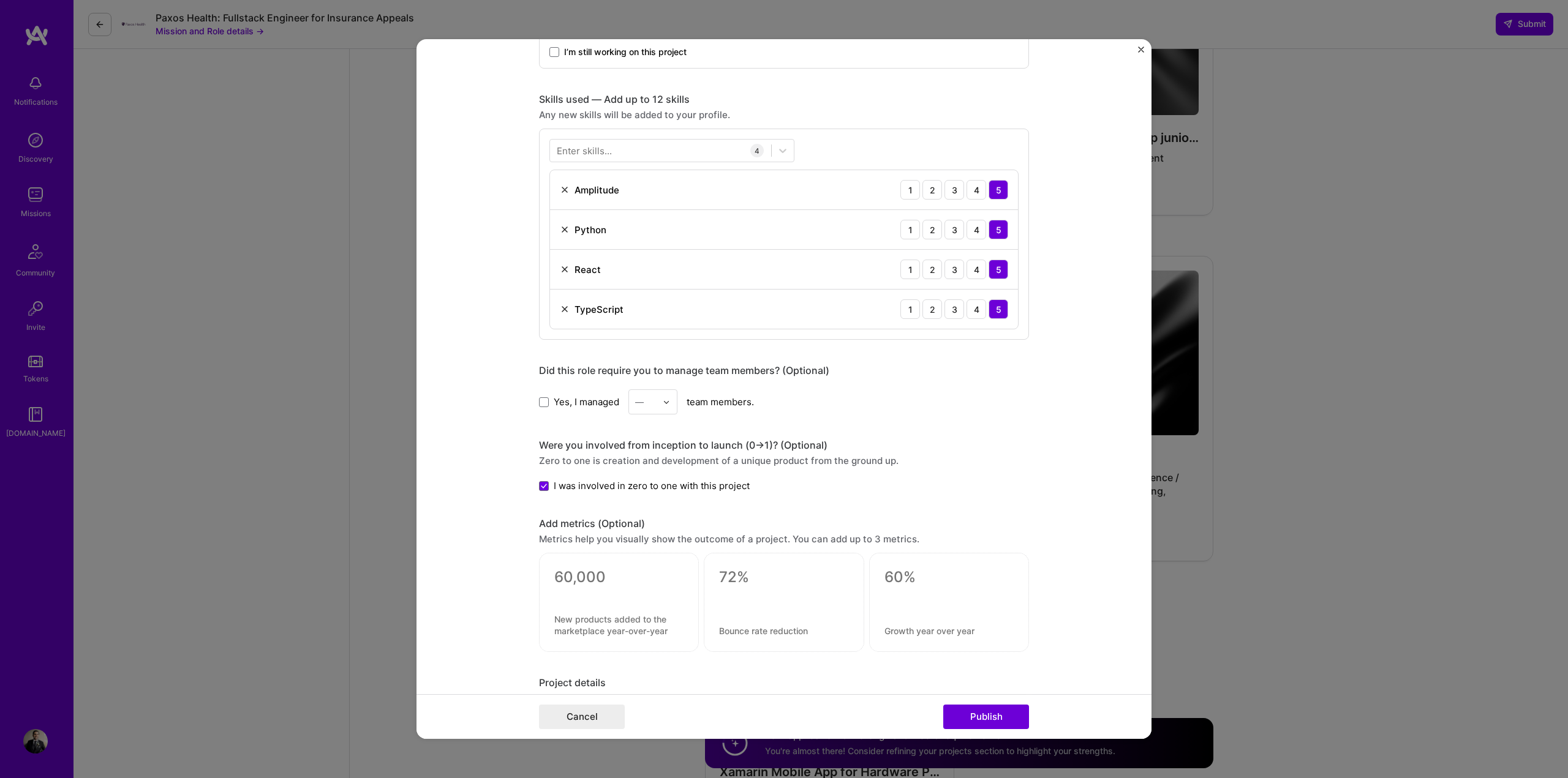
click at [1139, 48] on img "Close" at bounding box center [1141, 49] width 6 height 6
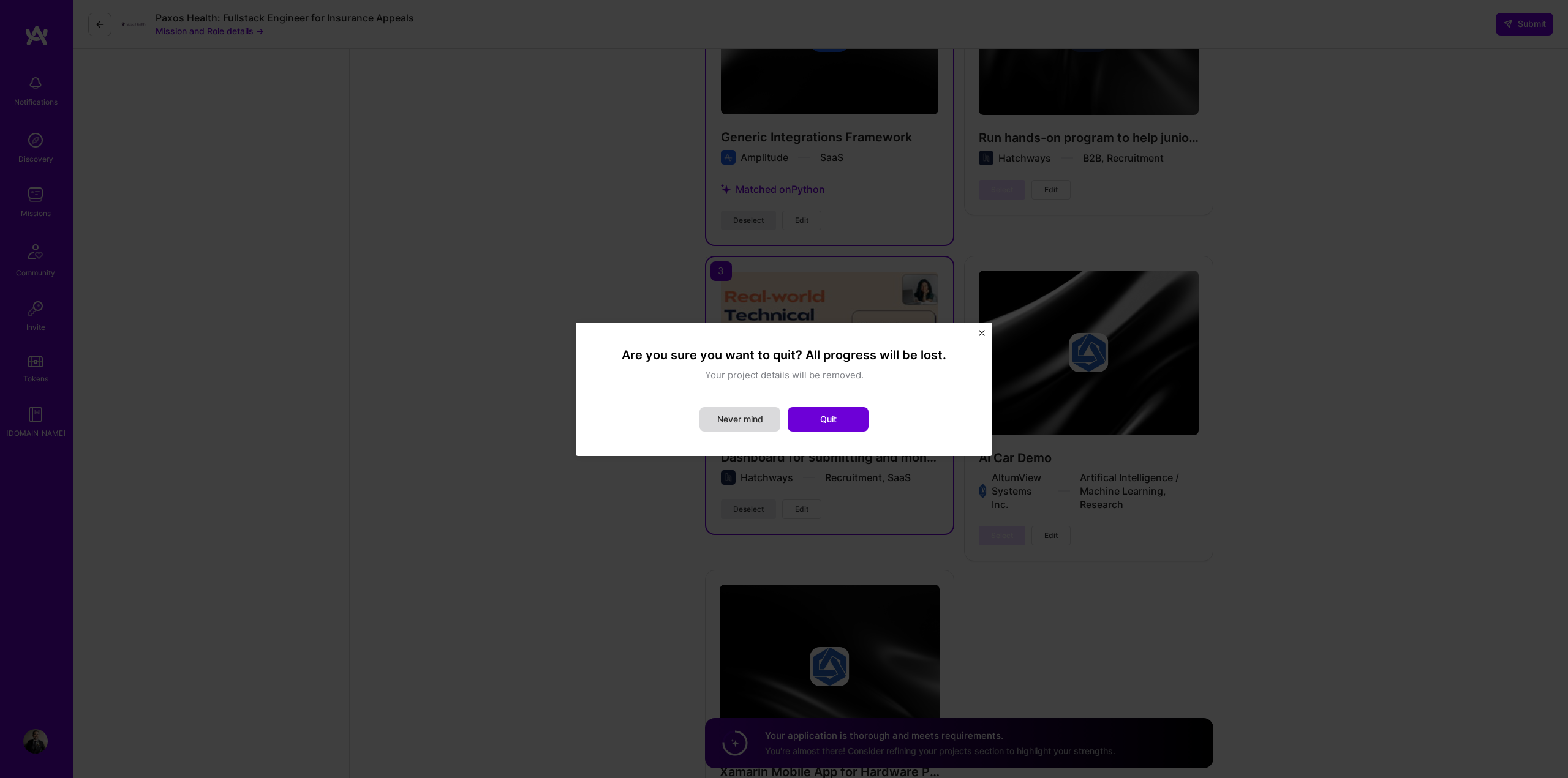
click at [768, 408] on div "Are you sure you want to quit? All progress will be lost. Your project details …" at bounding box center [783, 389] width 367 height 84
click at [821, 416] on button "Quit" at bounding box center [828, 419] width 81 height 24
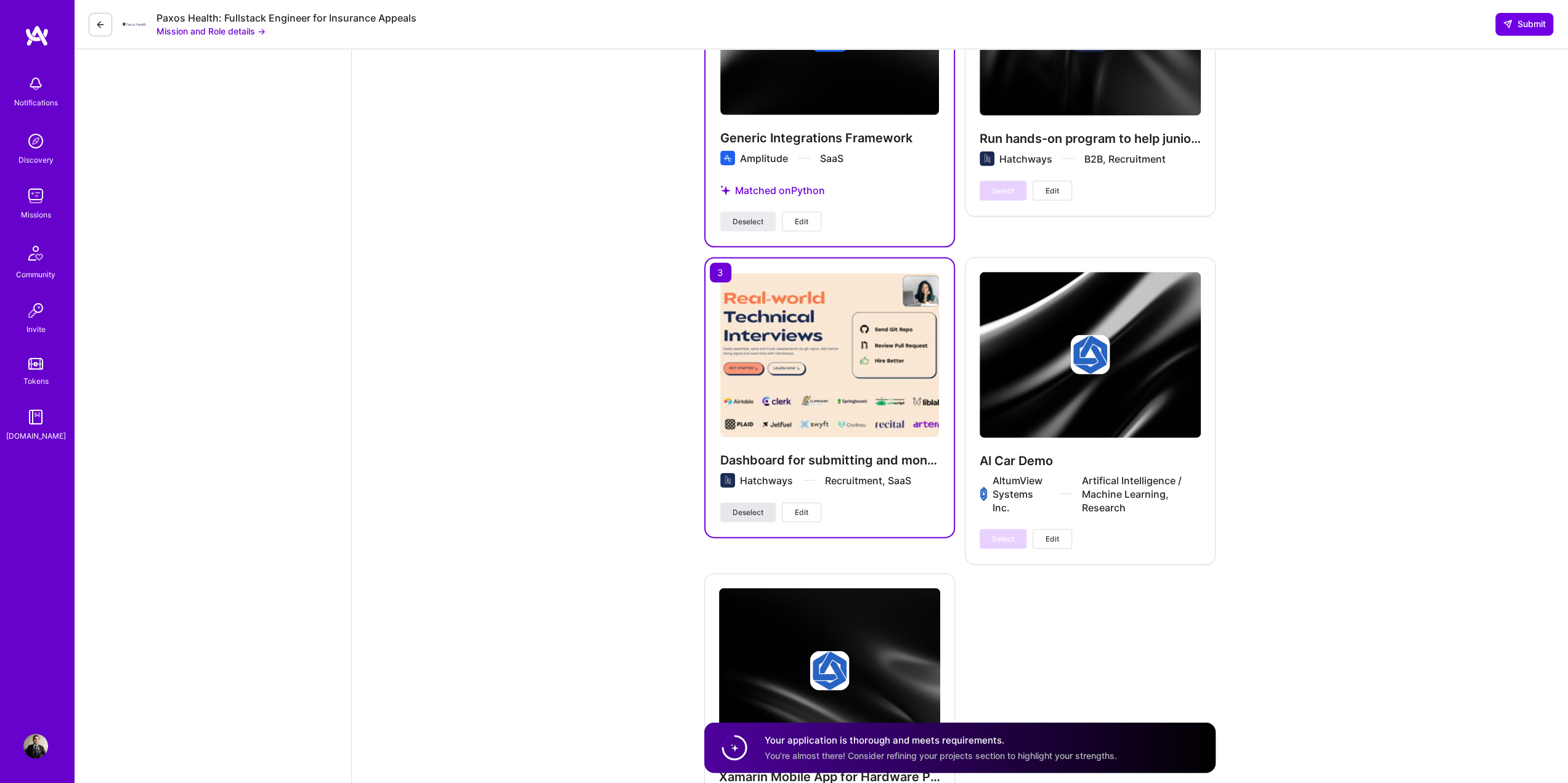
click at [759, 512] on span "Deselect" at bounding box center [748, 512] width 31 height 11
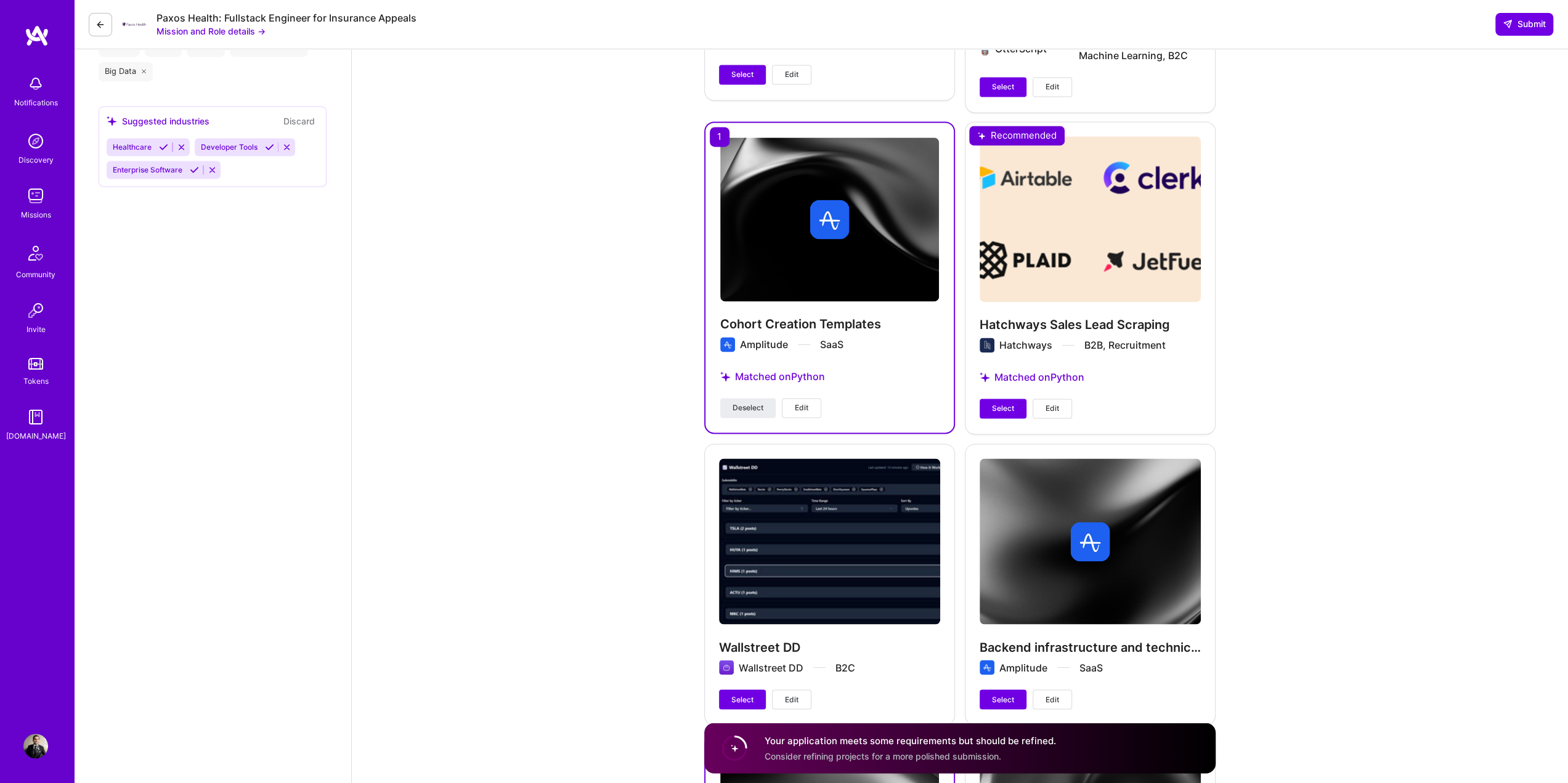
scroll to position [1607, 0]
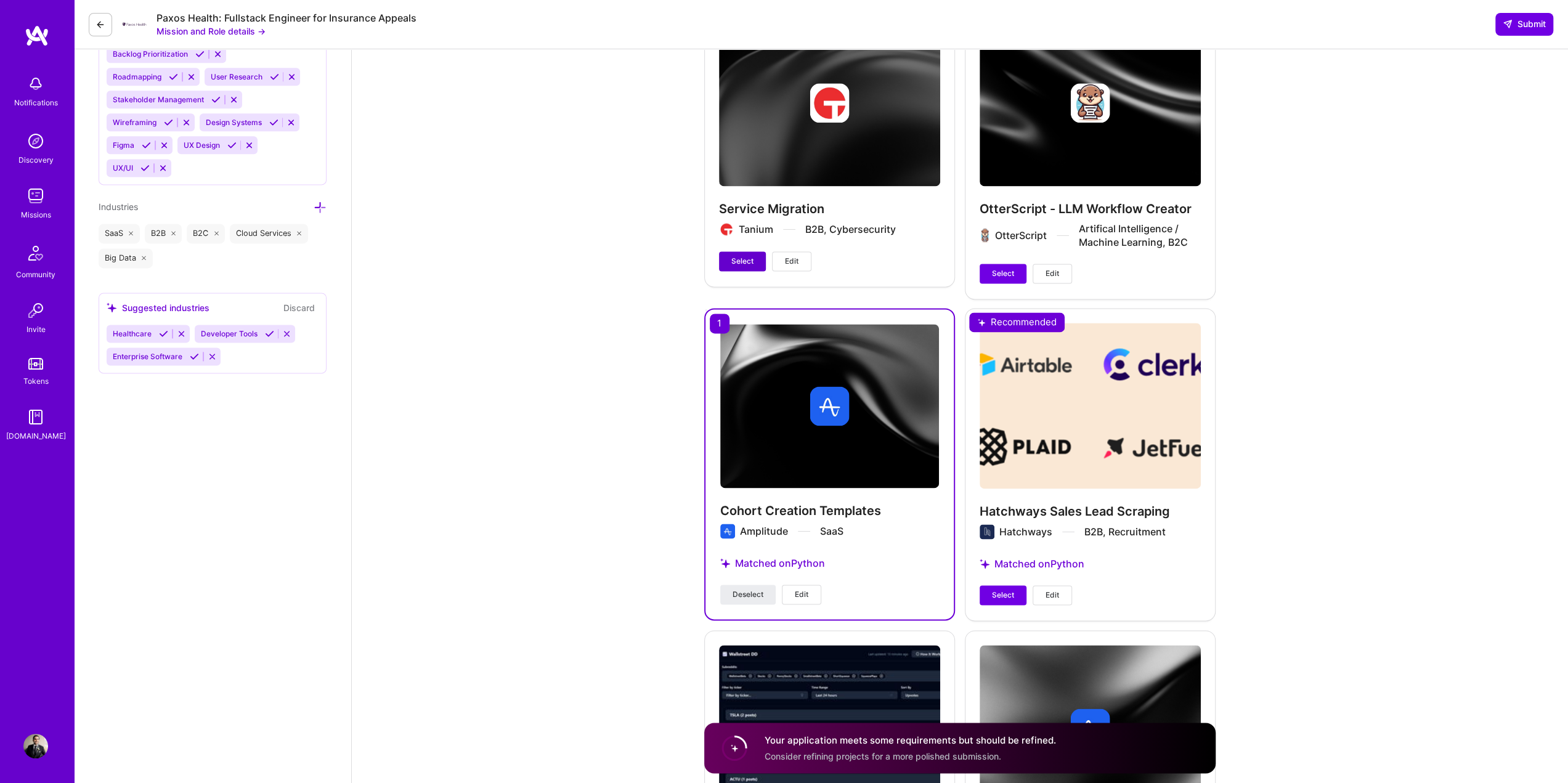
click at [743, 257] on span "Select" at bounding box center [743, 261] width 22 height 11
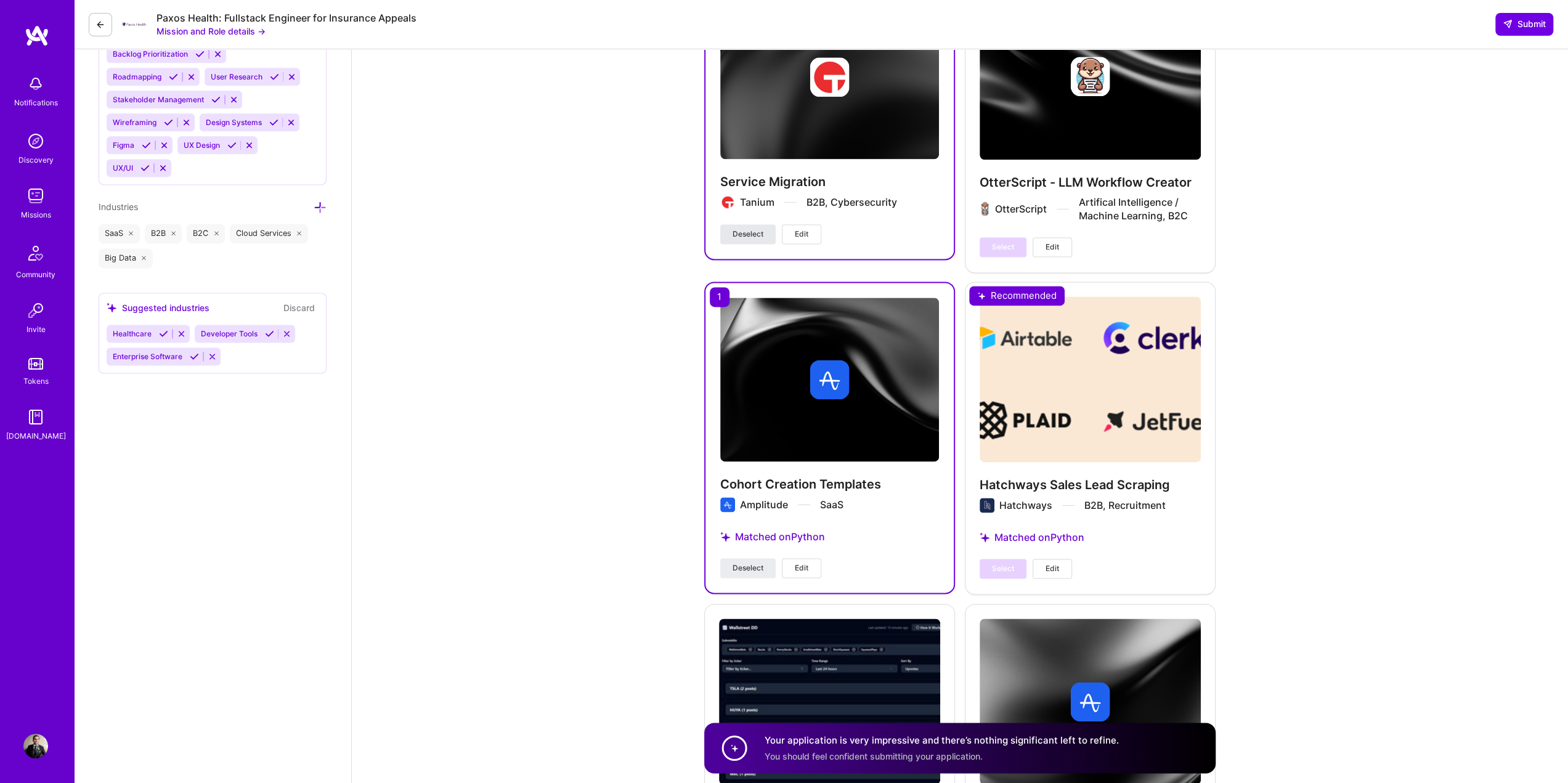
click at [742, 232] on span "Deselect" at bounding box center [748, 234] width 31 height 11
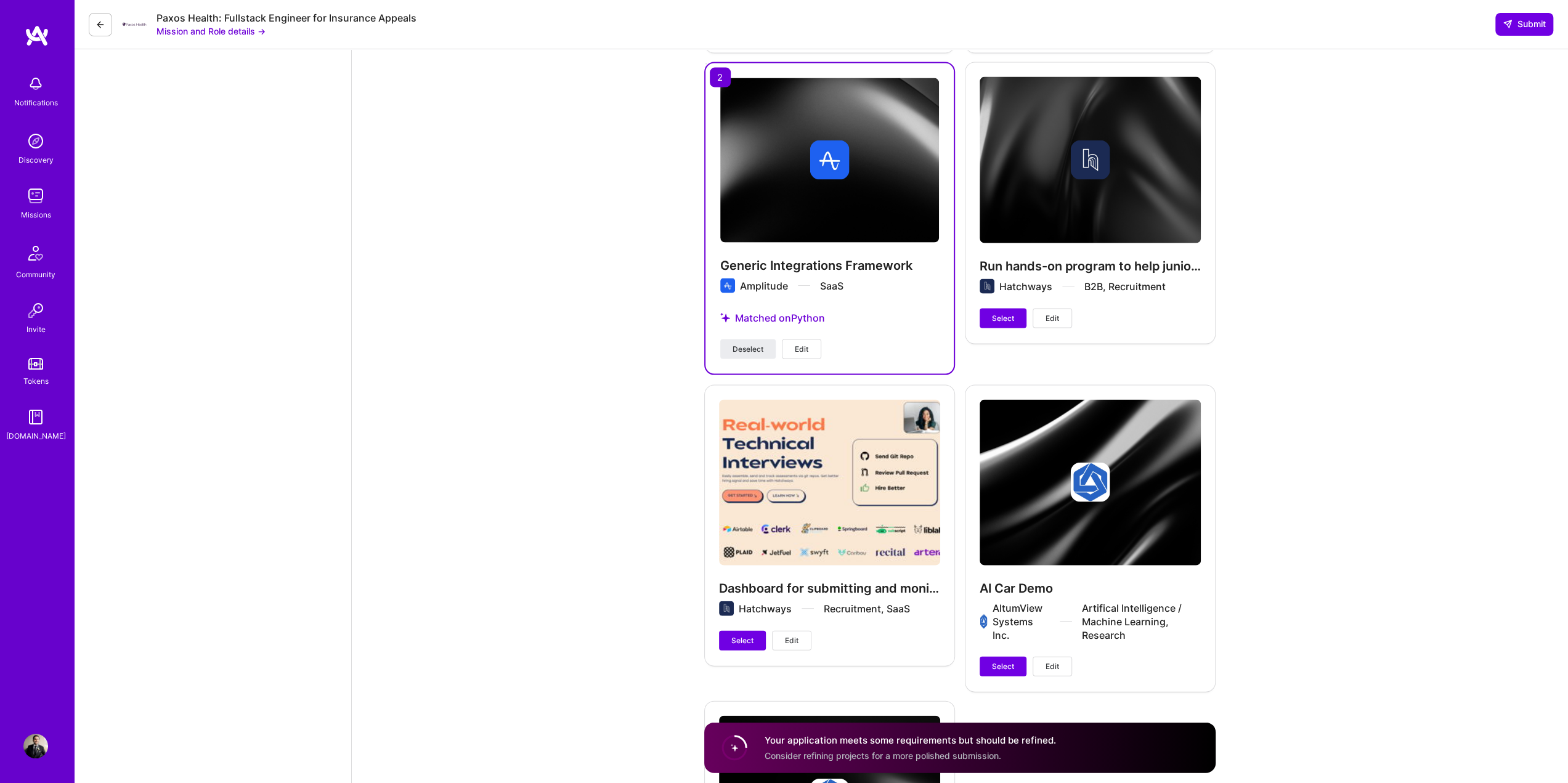
scroll to position [2593, 0]
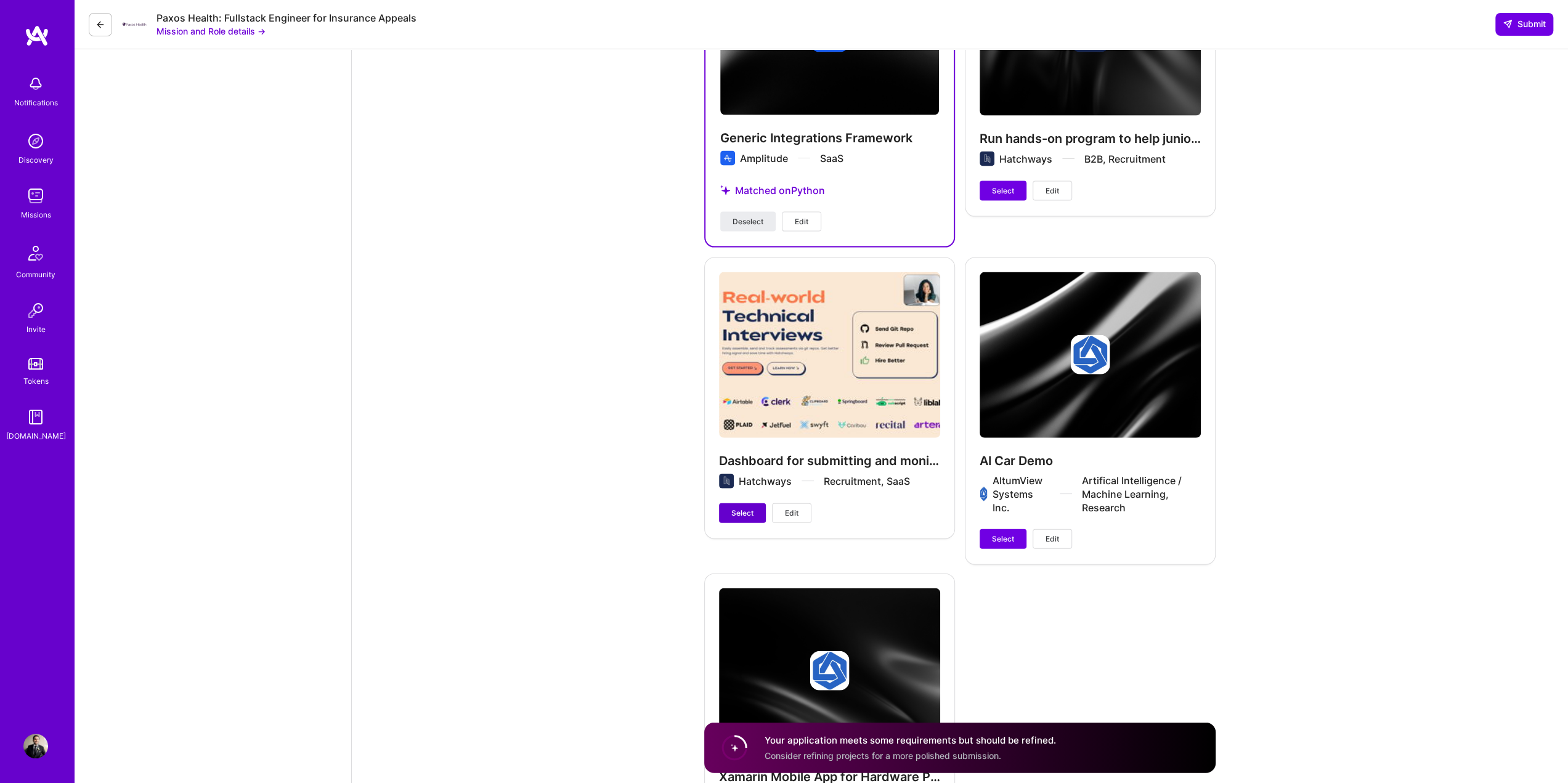
click at [732, 518] on button "Select" at bounding box center [742, 514] width 47 height 20
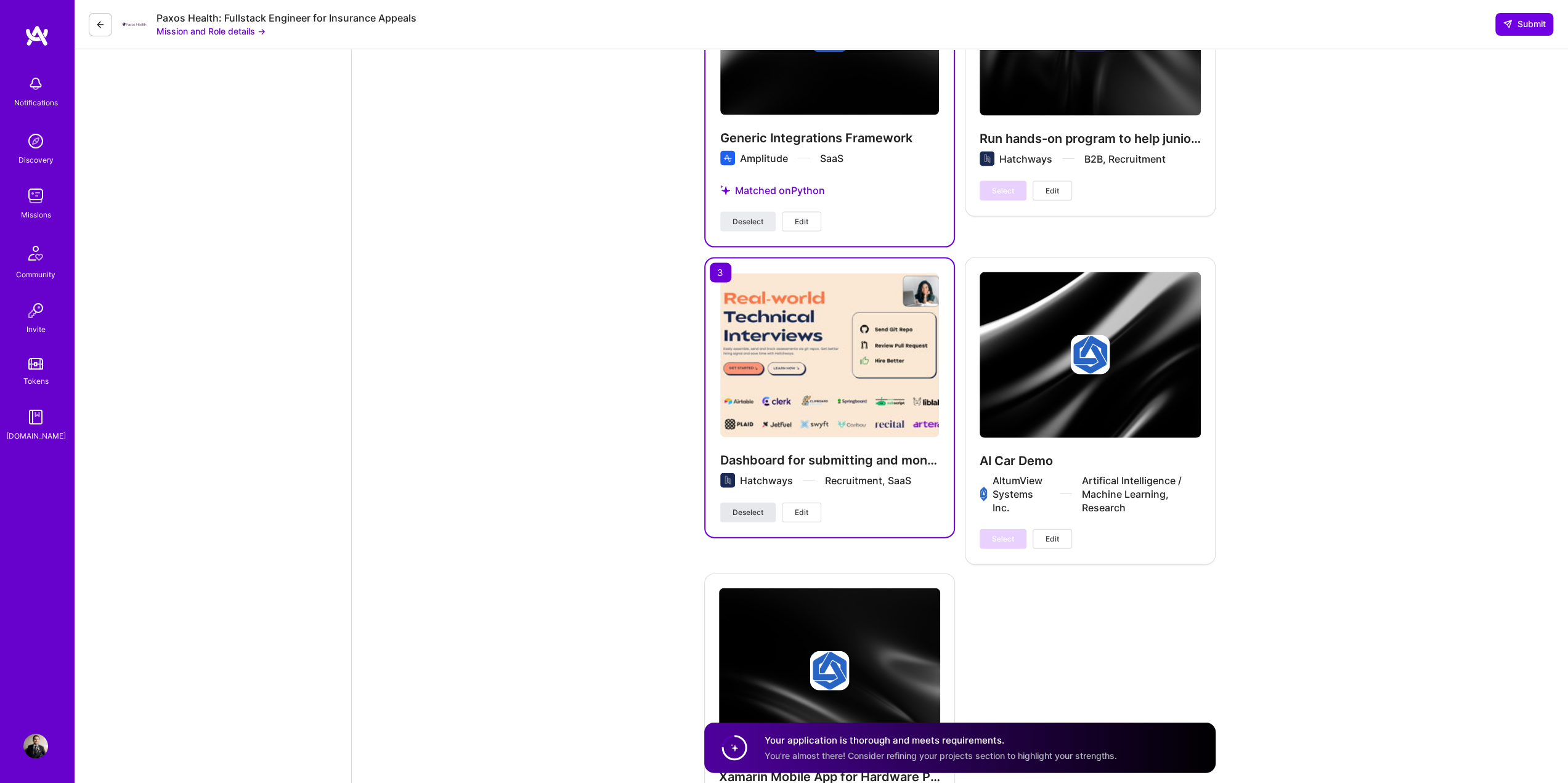
click at [734, 512] on span "Deselect" at bounding box center [748, 512] width 31 height 11
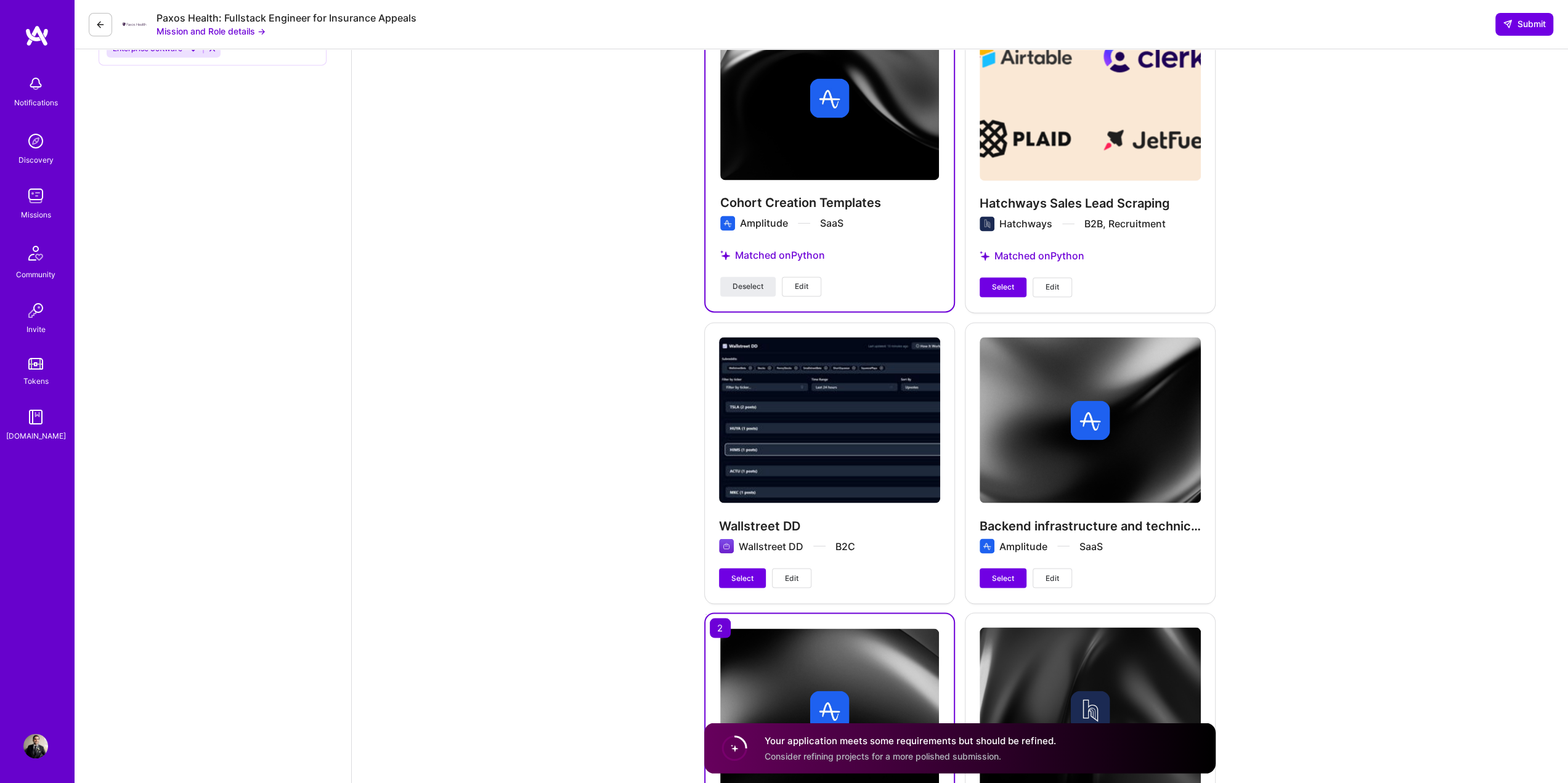
scroll to position [1669, 0]
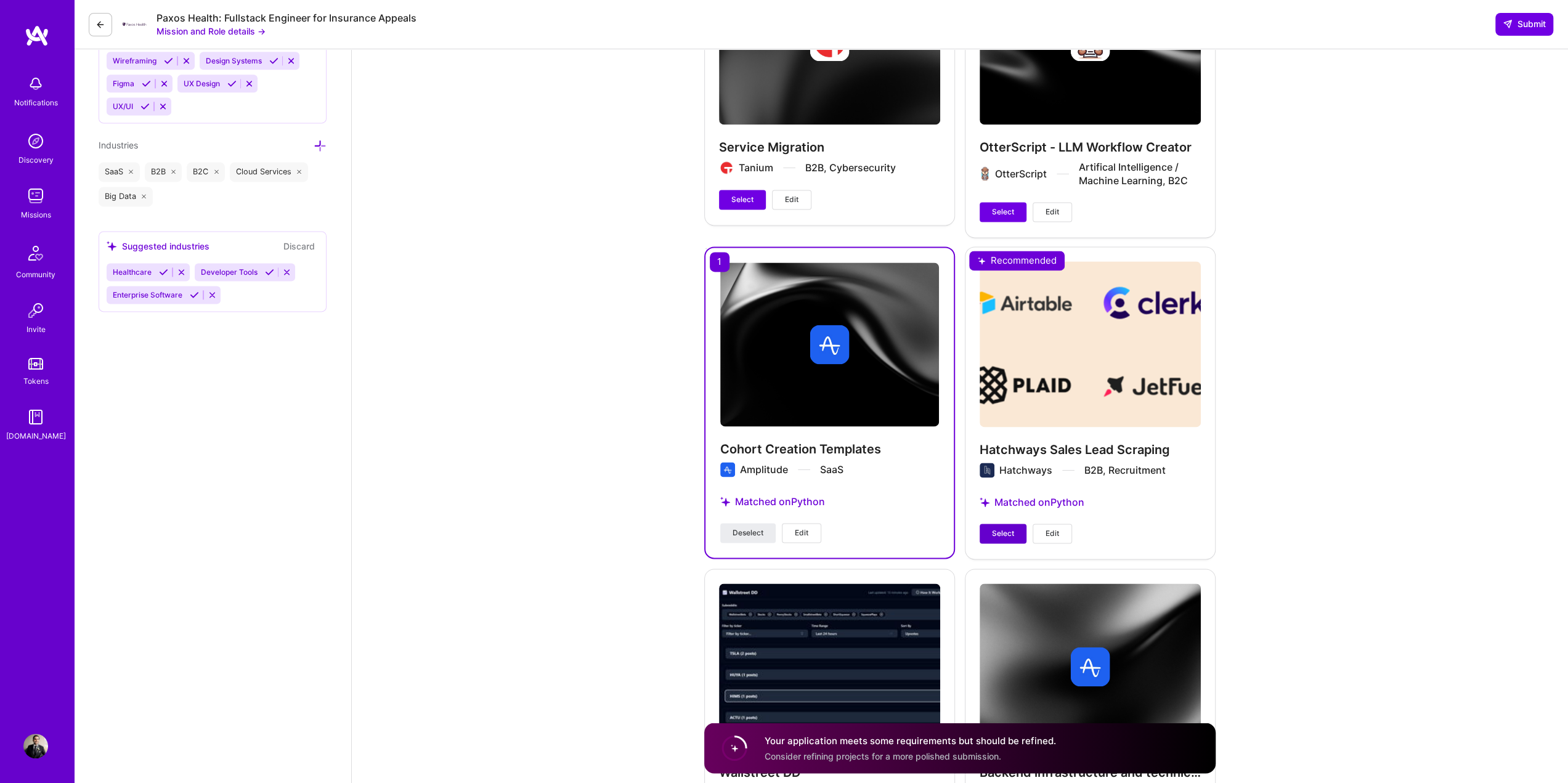
click at [992, 533] on span "Select" at bounding box center [1004, 533] width 22 height 11
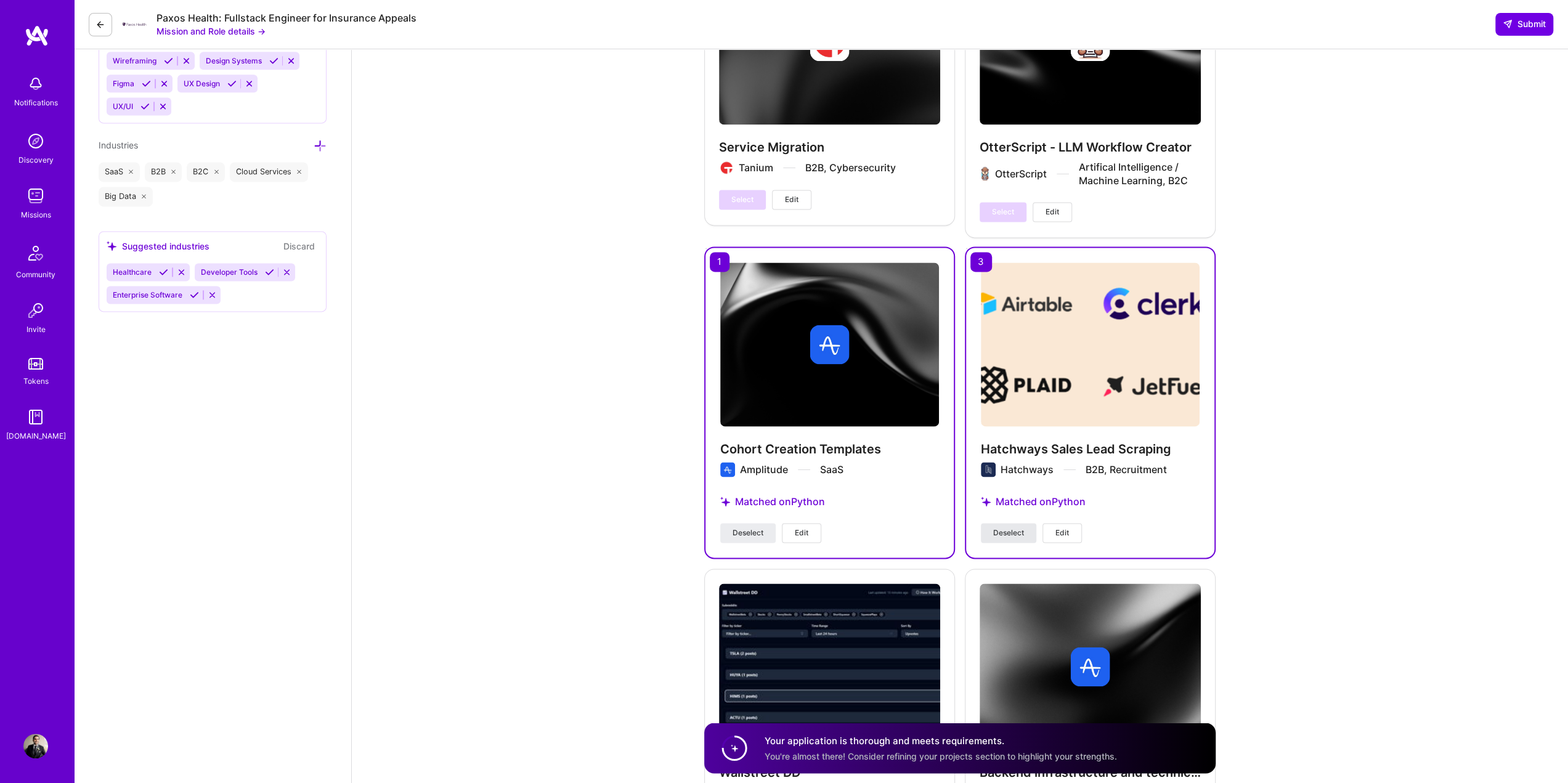
click at [996, 533] on span "Deselect" at bounding box center [1008, 533] width 31 height 11
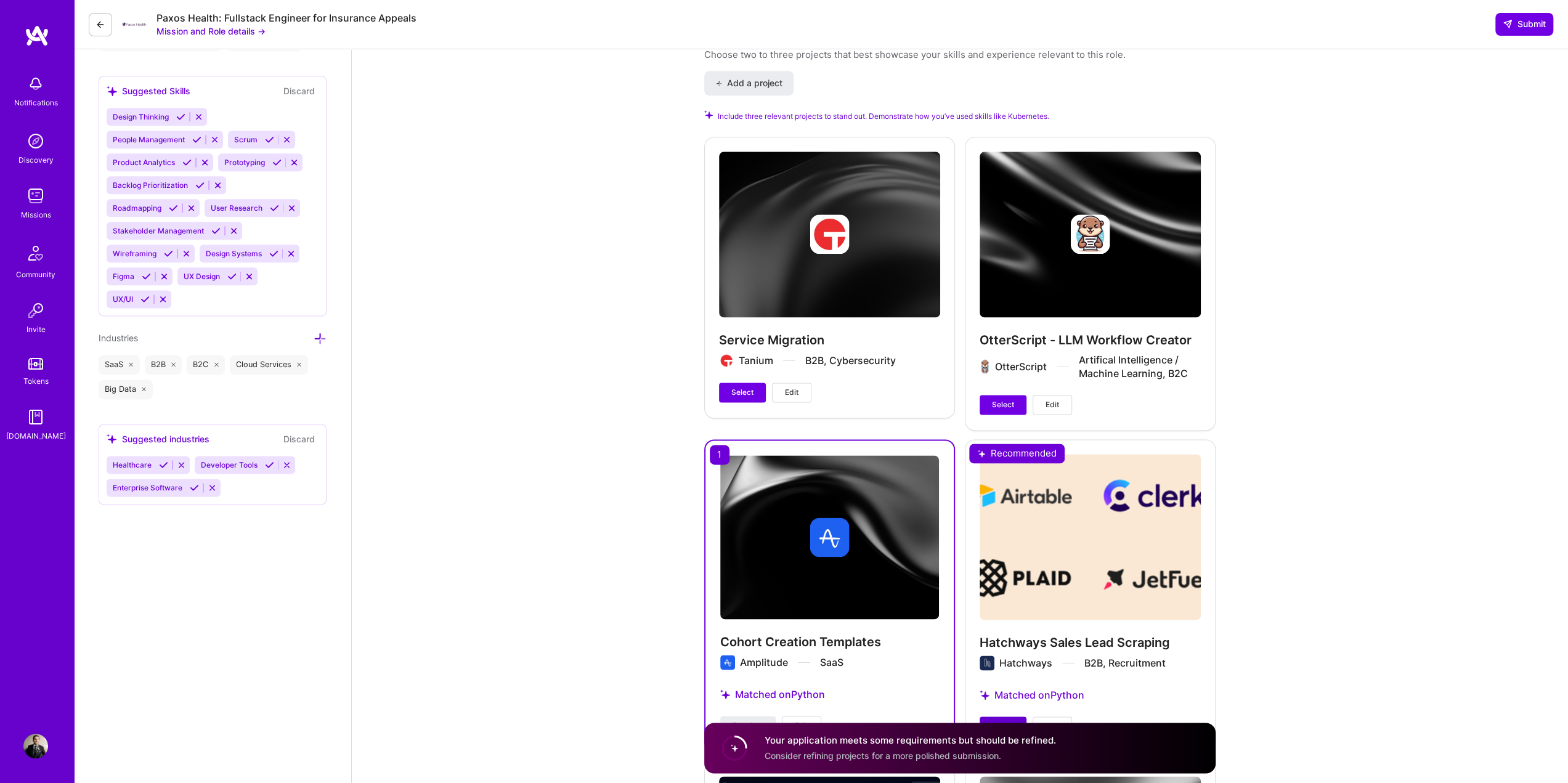
scroll to position [1422, 0]
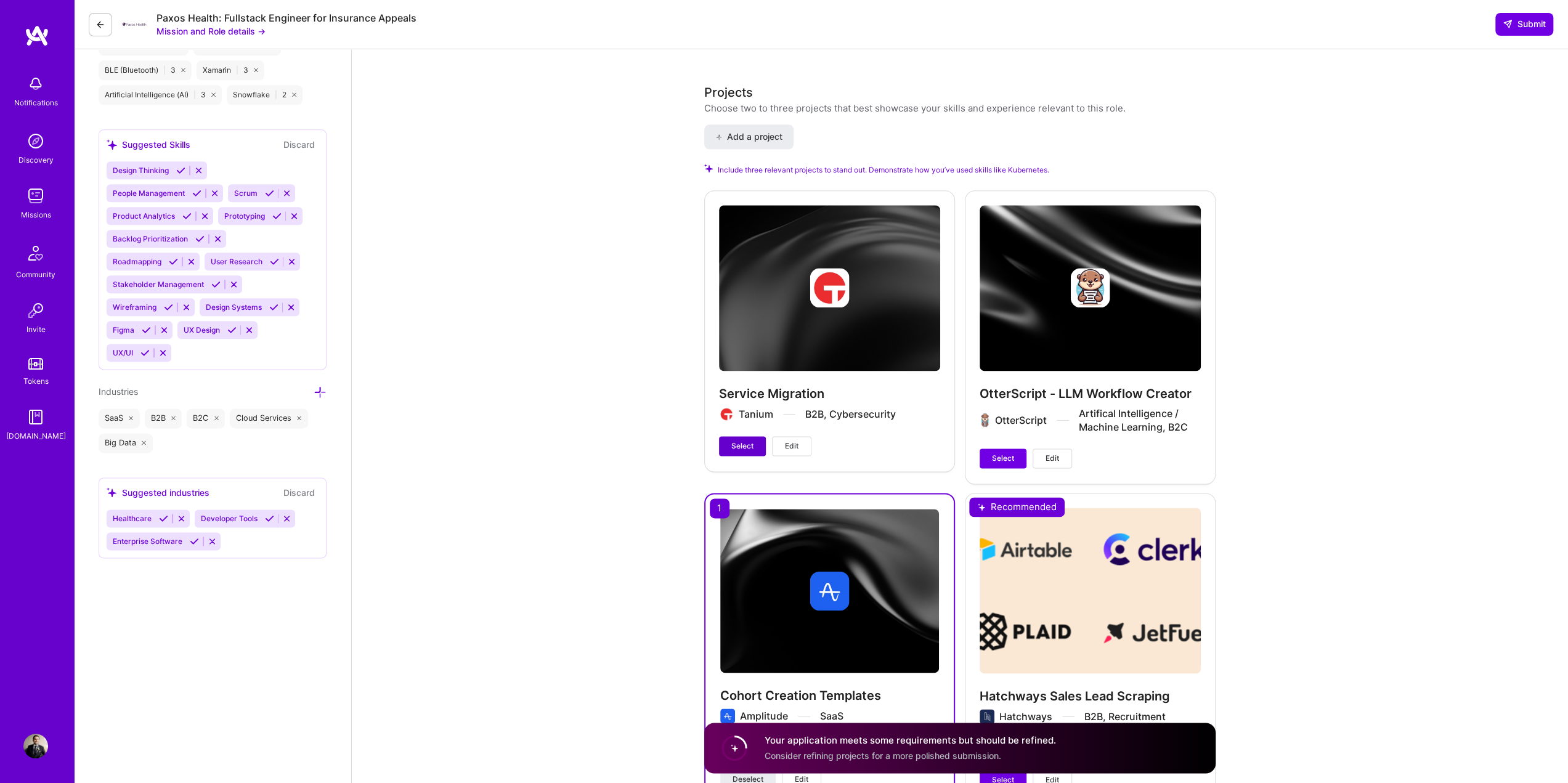
click at [748, 445] on span "Select" at bounding box center [743, 446] width 22 height 11
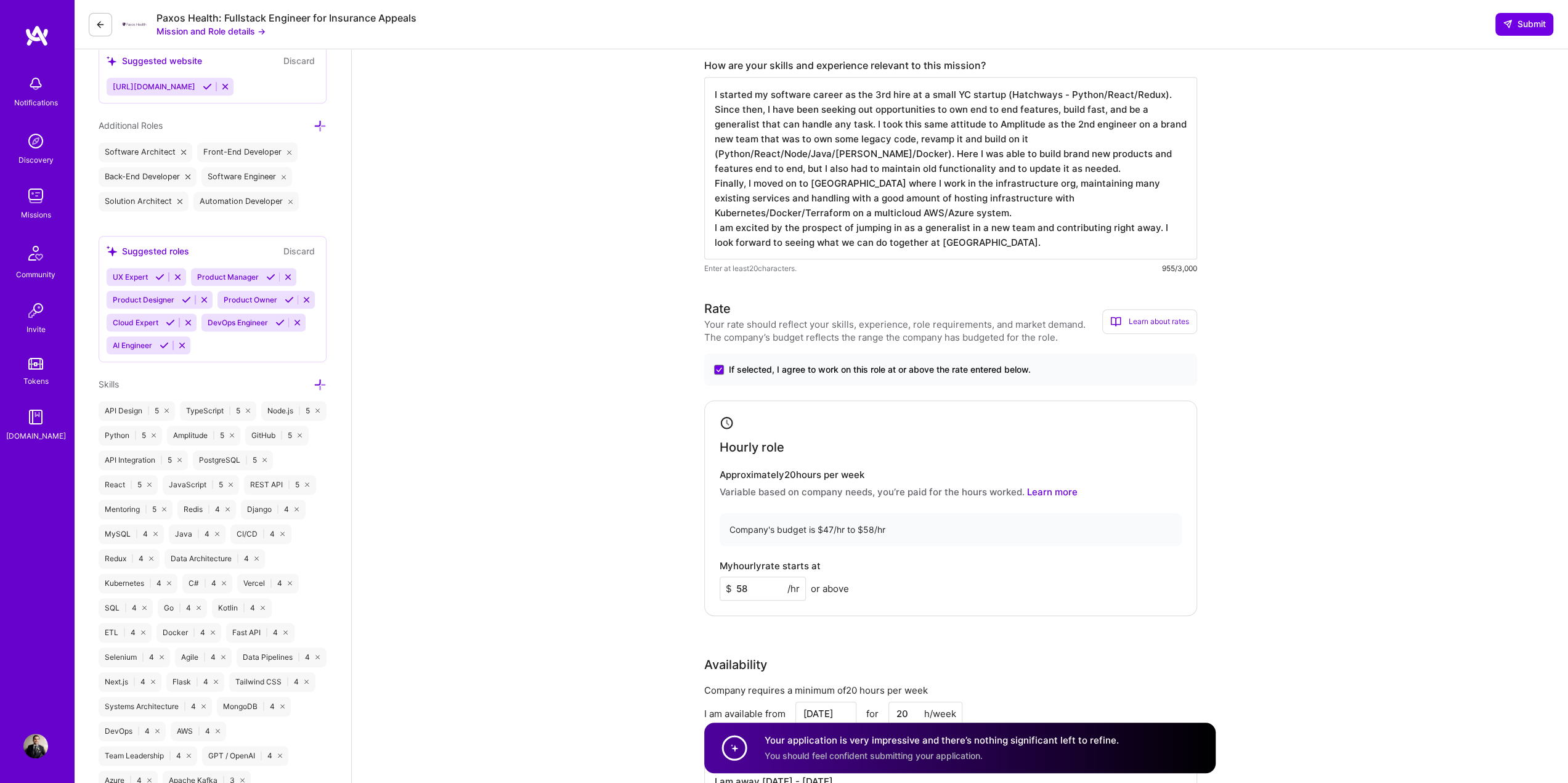
scroll to position [678, 0]
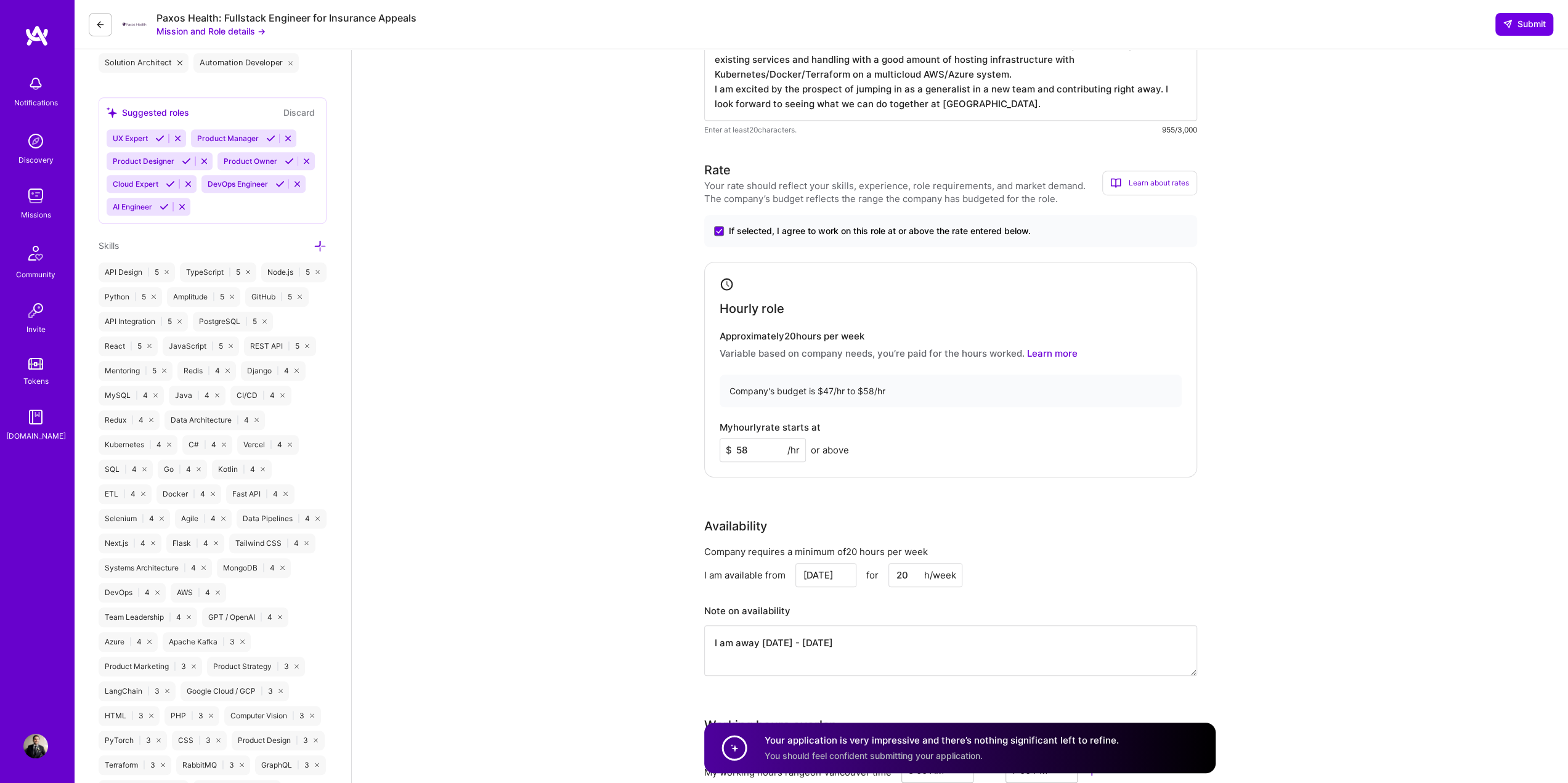
click at [762, 450] on input "58" at bounding box center [763, 450] width 86 height 24
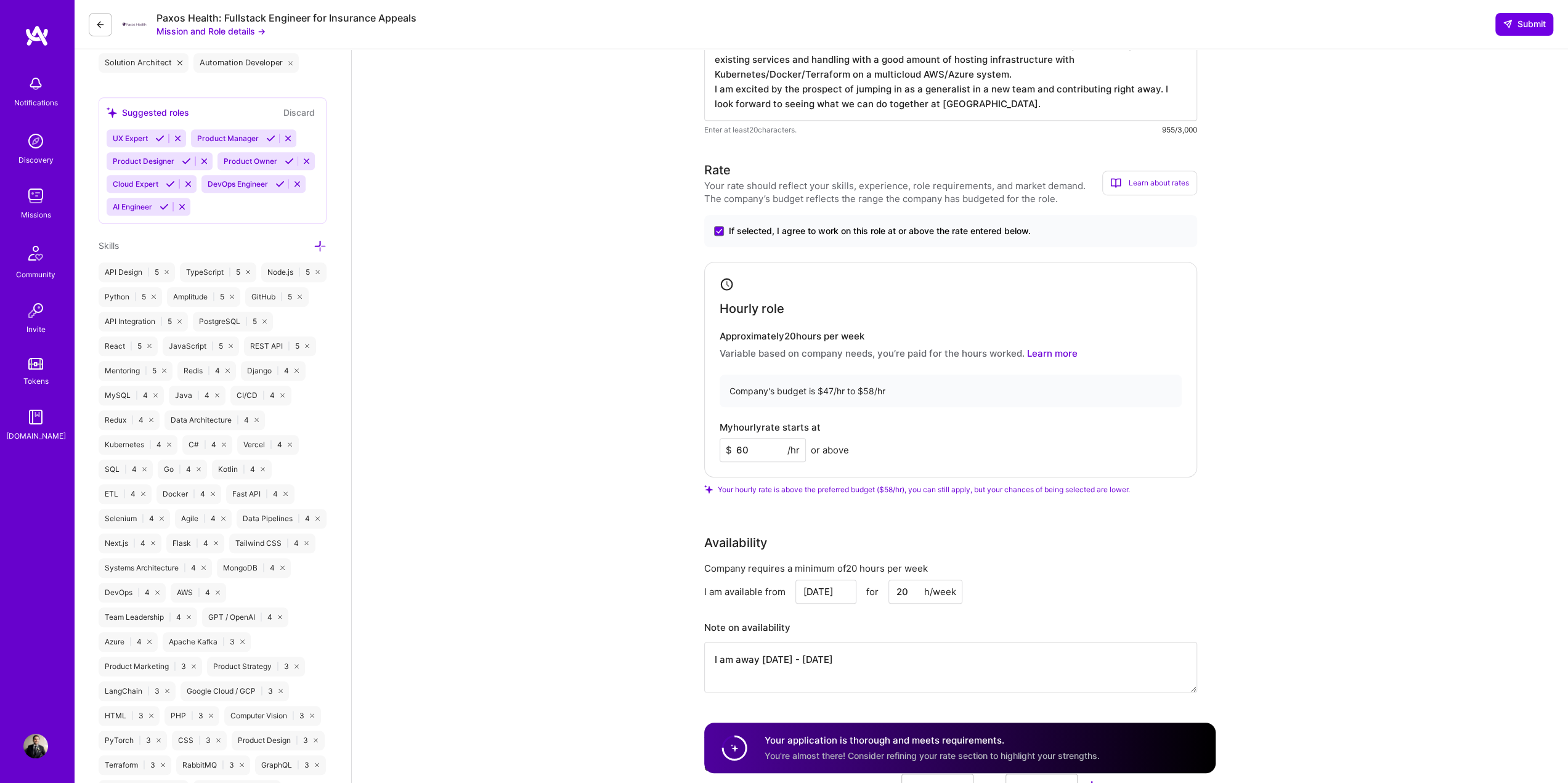
click at [754, 449] on input "60" at bounding box center [763, 450] width 86 height 24
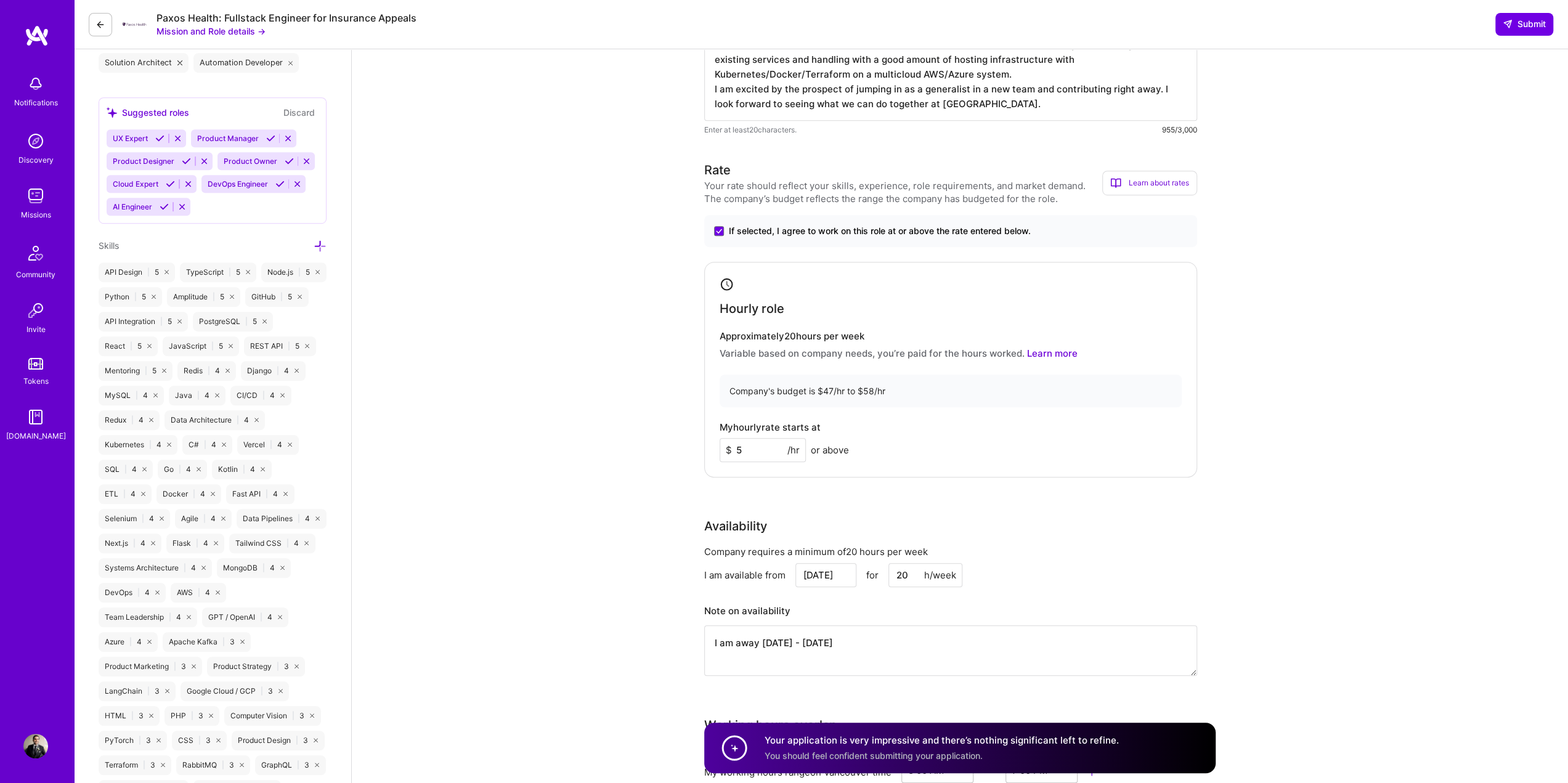
type input "58"
drag, startPoint x: 155, startPoint y: 16, endPoint x: 217, endPoint y: 18, distance: 62.0
click at [217, 18] on div "Paxos Health: Fullstack Engineer for Insurance Appeals Mission and Role details…" at bounding box center [253, 24] width 328 height 26
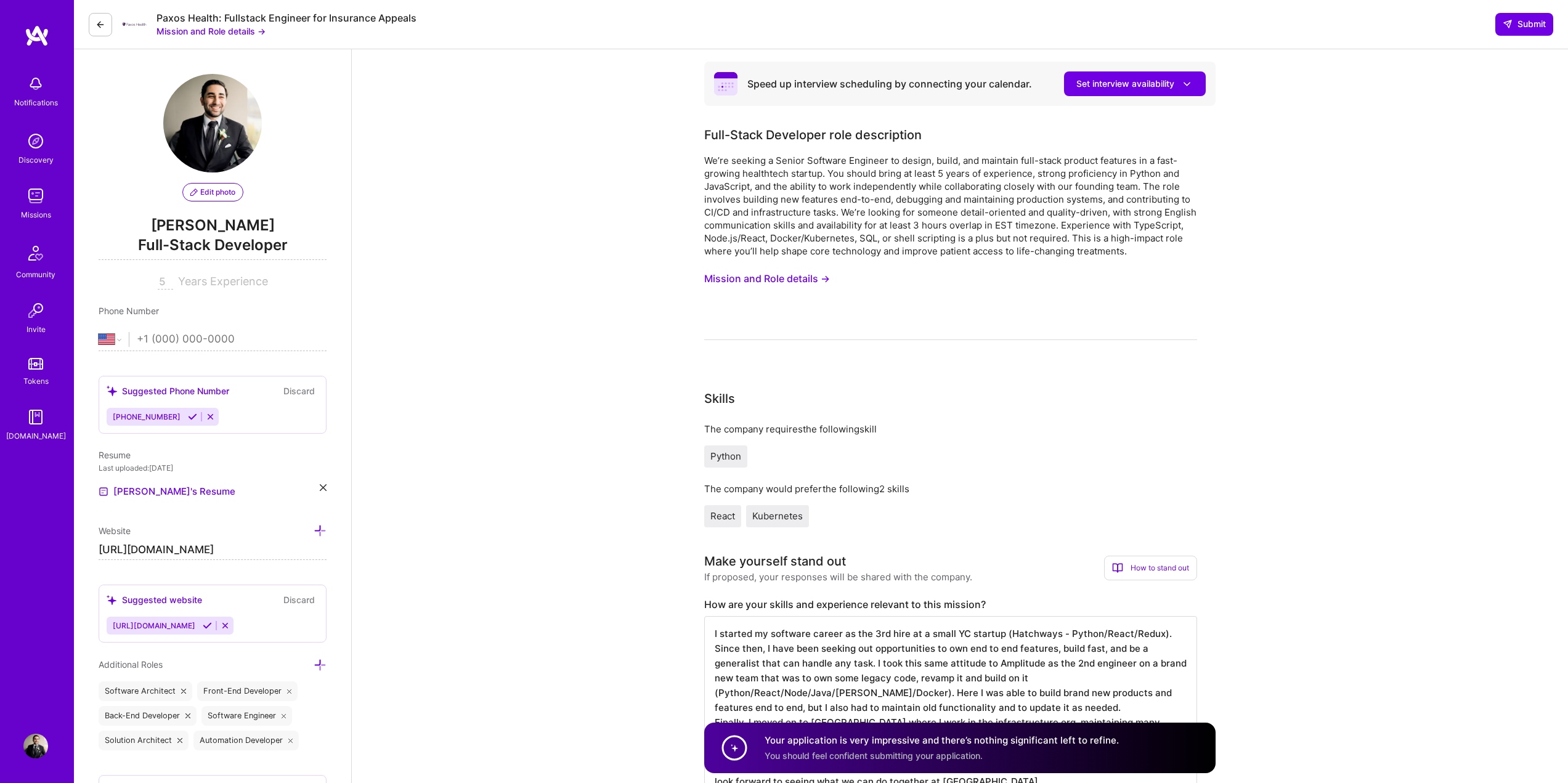
select select "US"
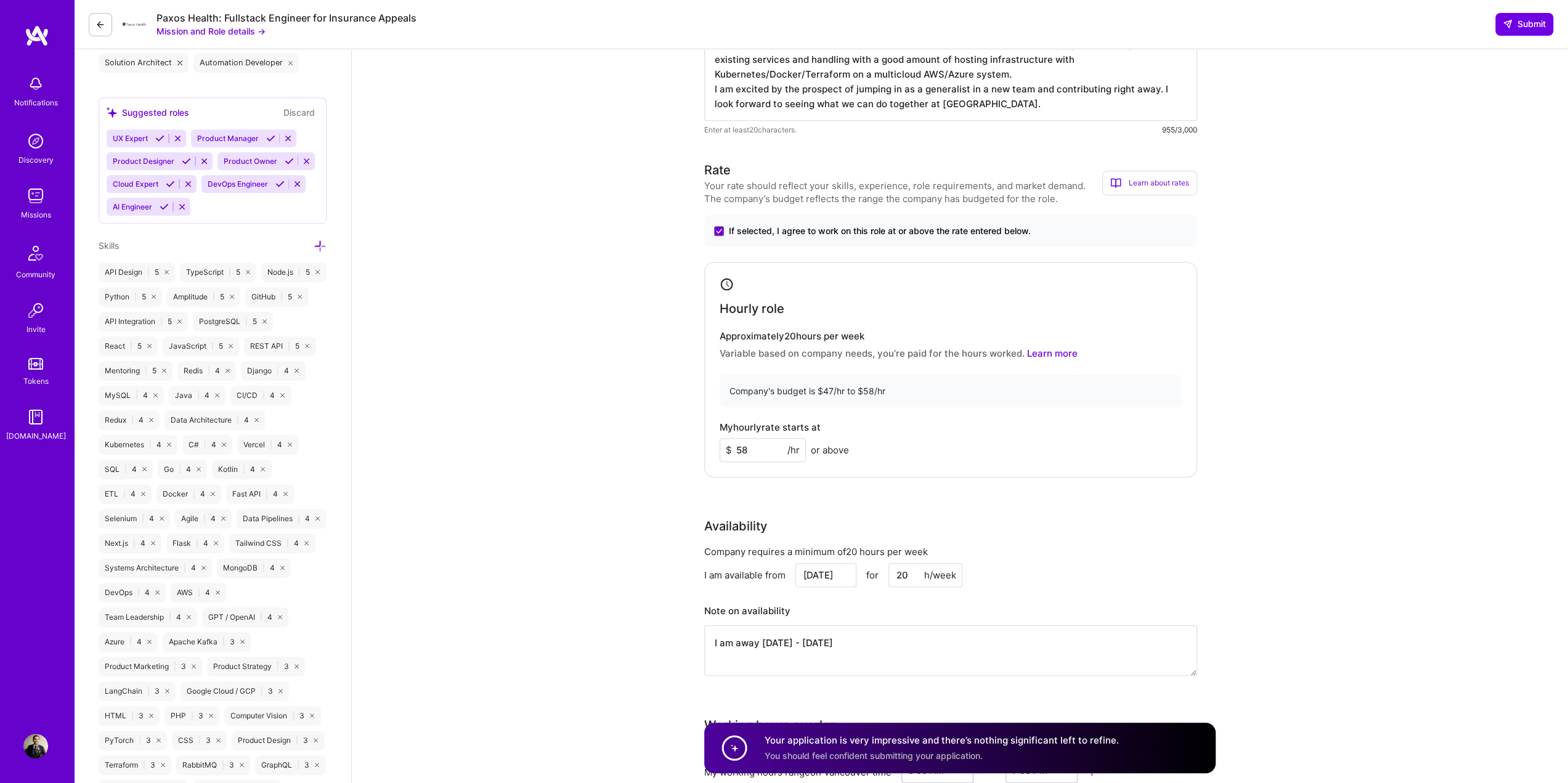
click at [765, 450] on input "58" at bounding box center [763, 450] width 86 height 24
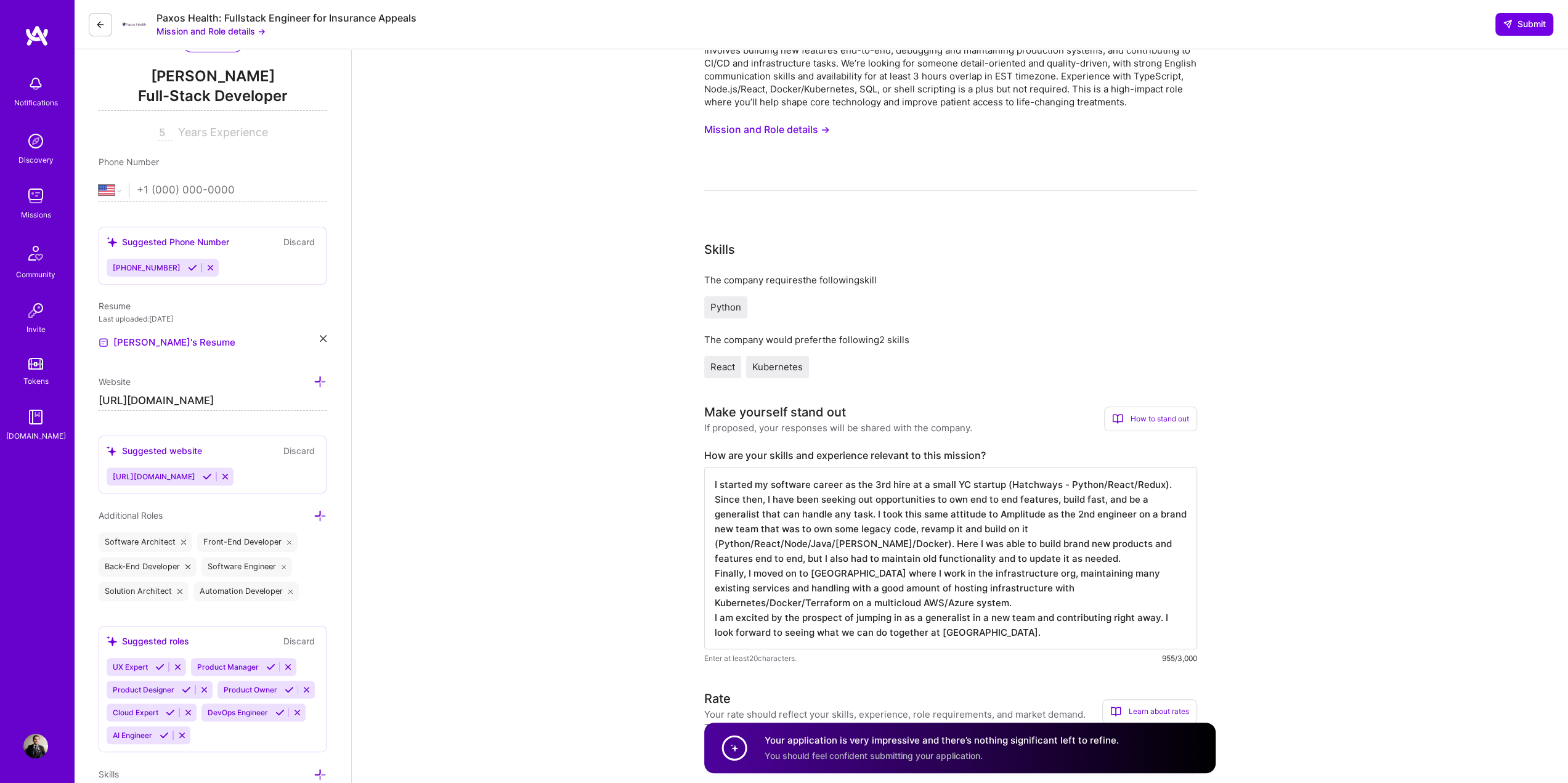
scroll to position [0, 0]
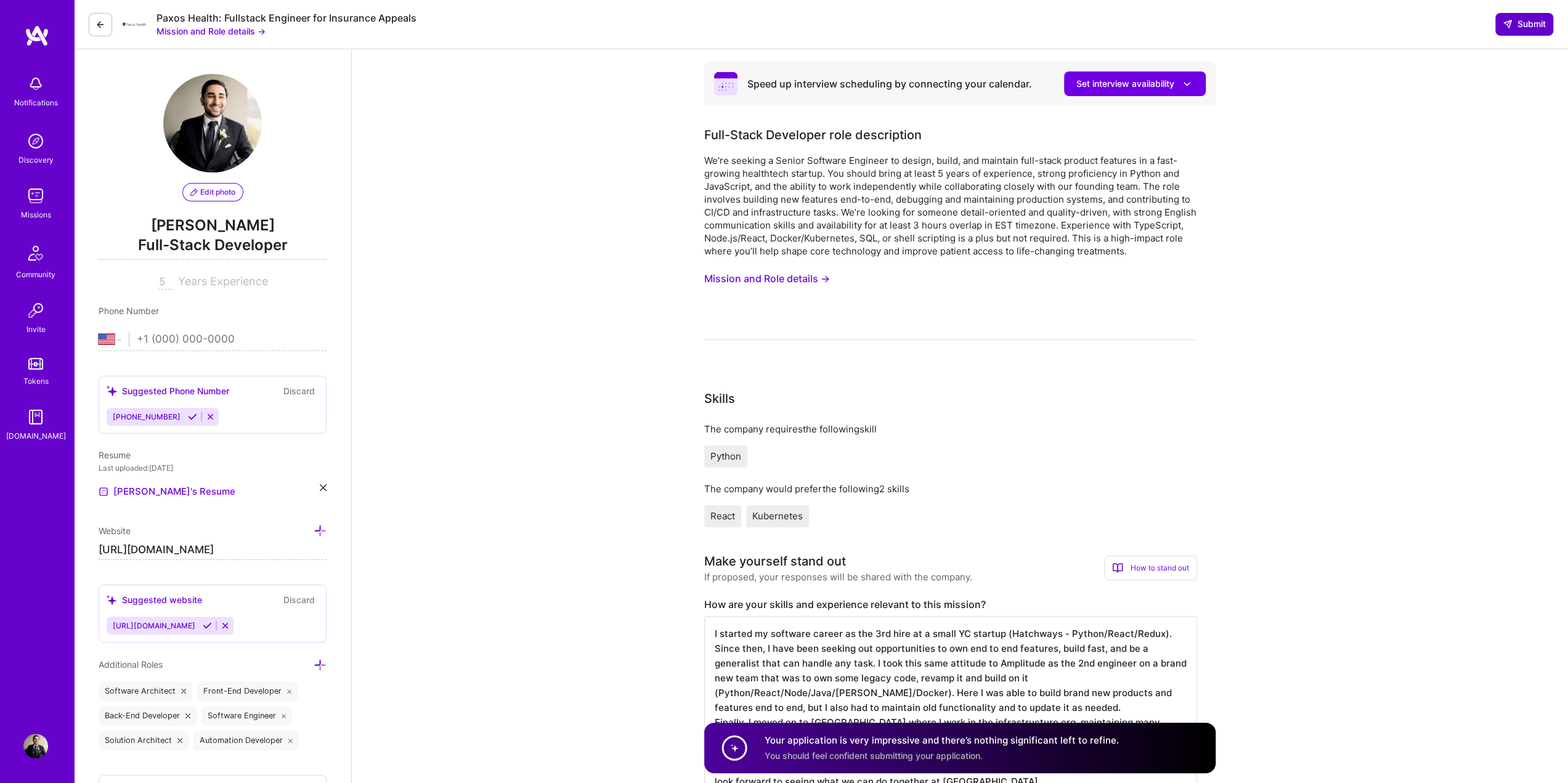
click at [1530, 22] on span "Submit" at bounding box center [1525, 24] width 43 height 13
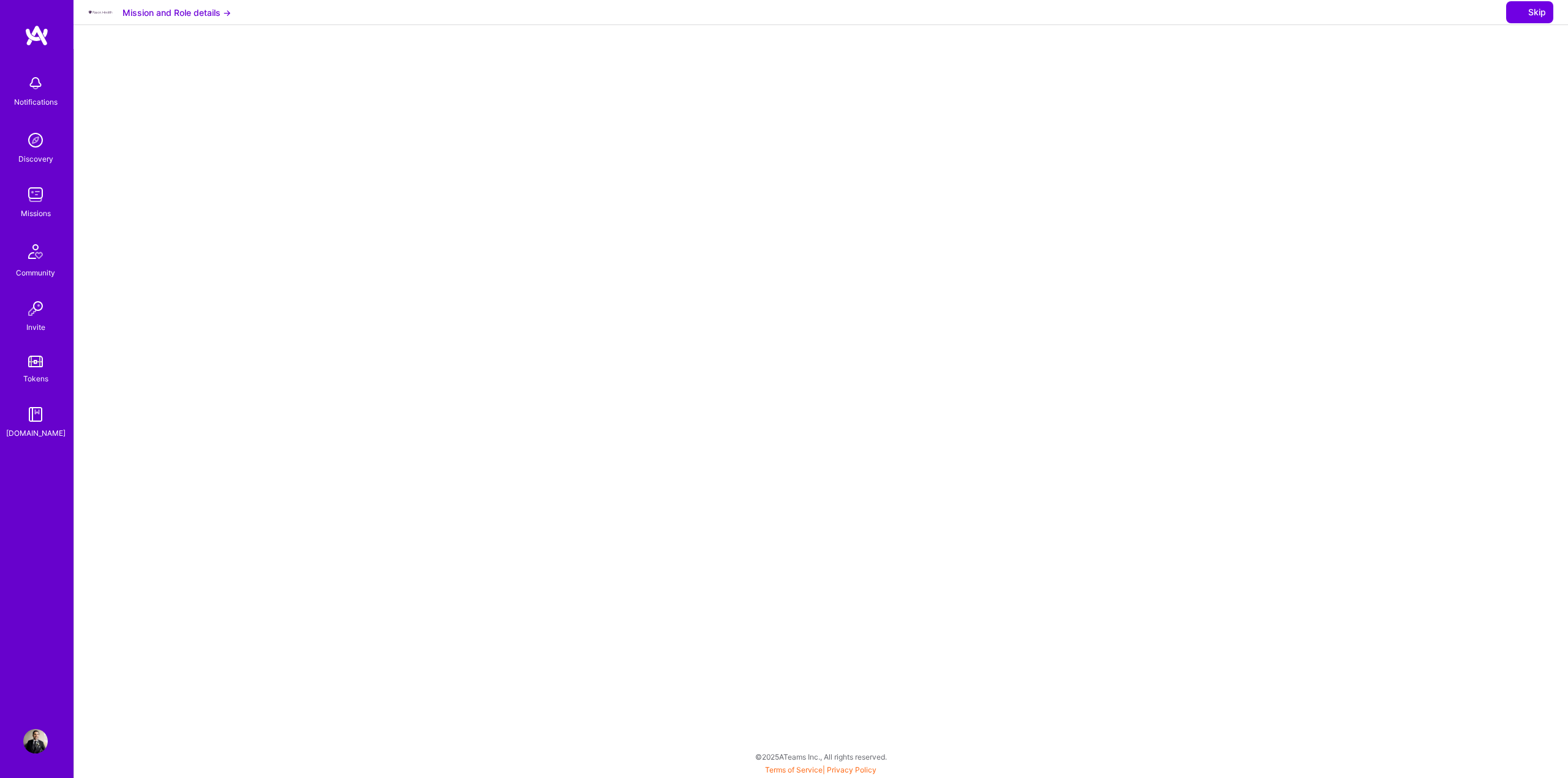
select select "US"
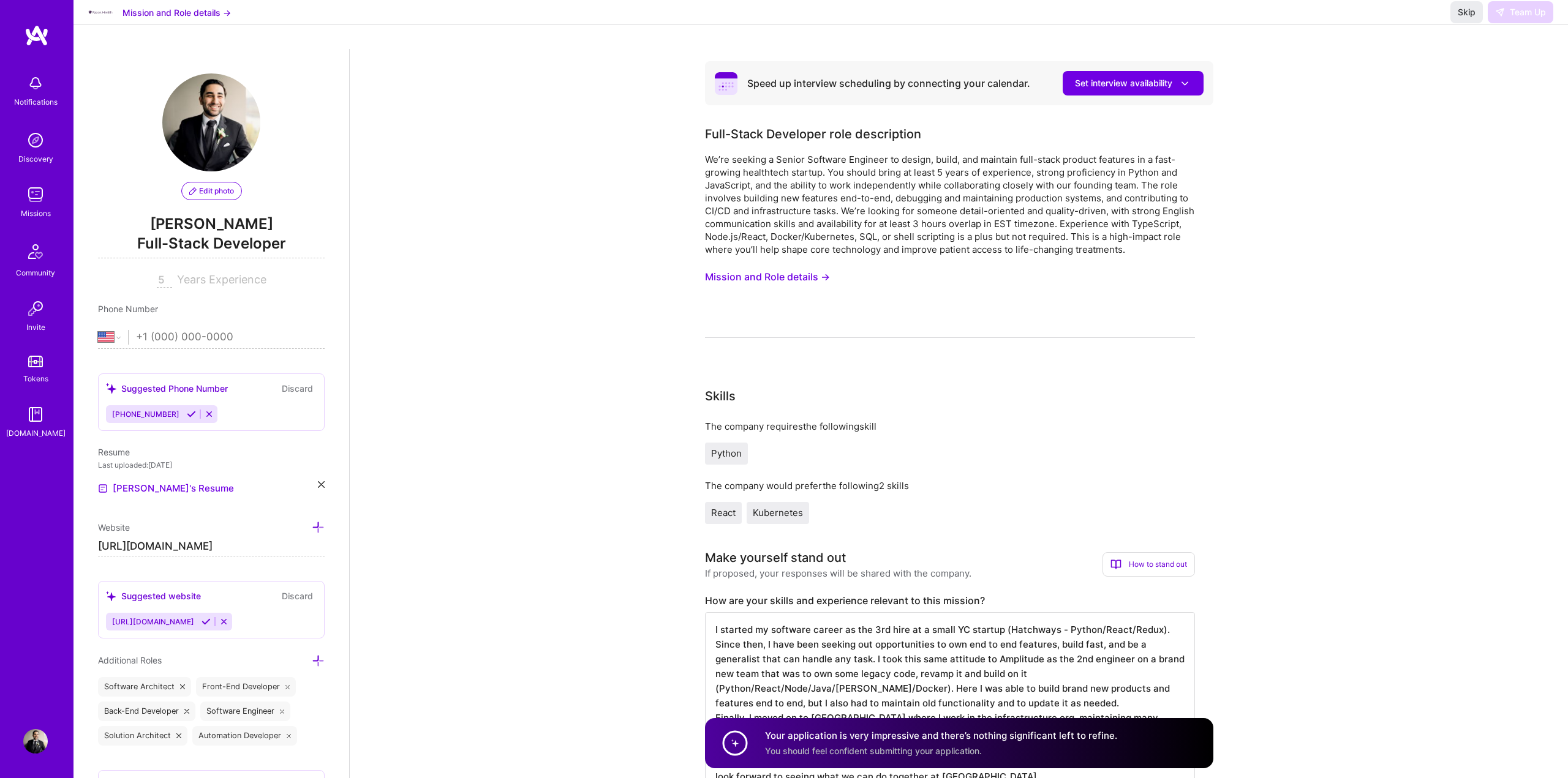
click at [1455, 18] on span "Skip" at bounding box center [1457, 12] width 18 height 12
click at [197, 19] on button "Mission and Role details →" at bounding box center [177, 12] width 109 height 13
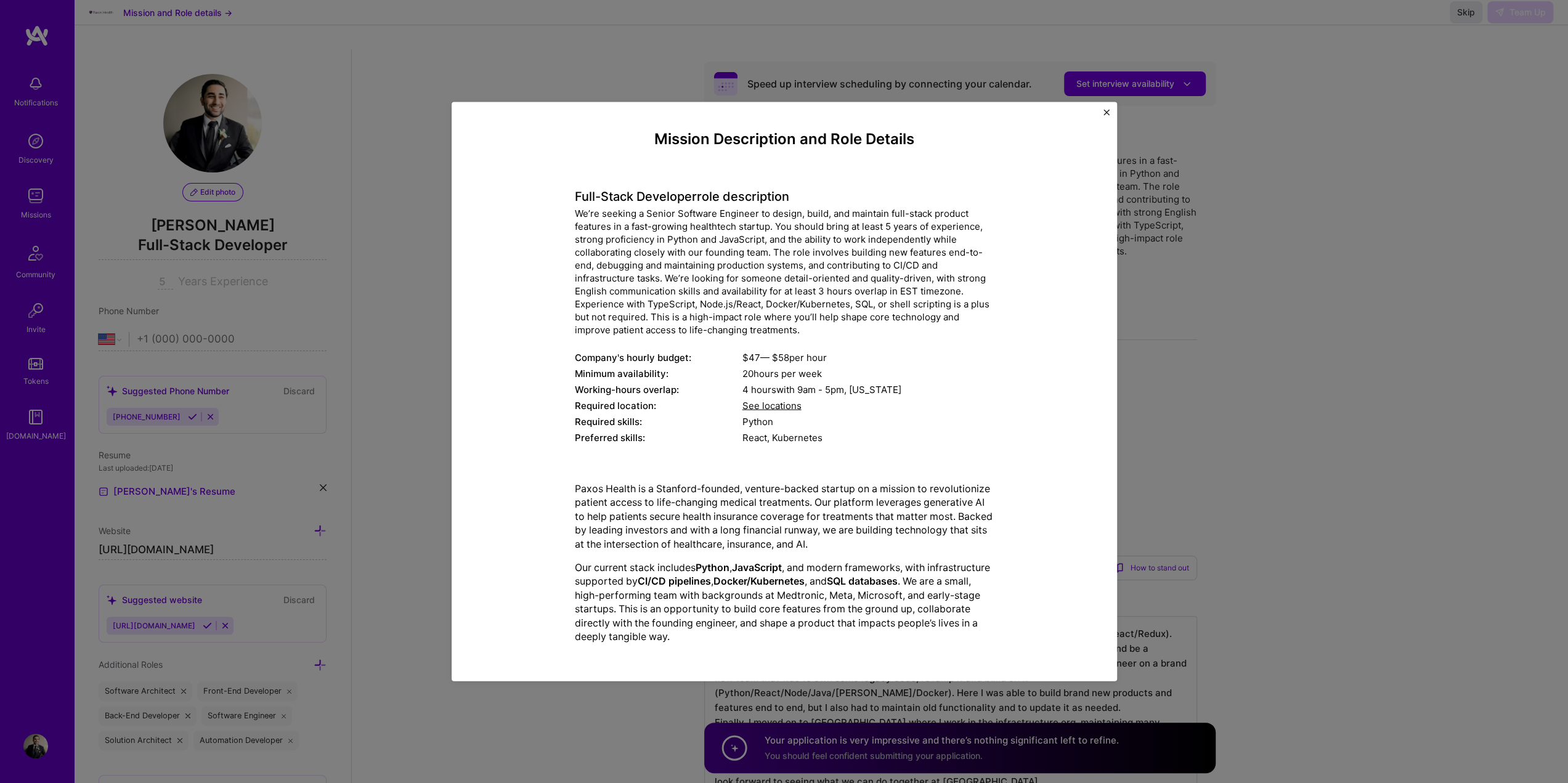
click at [1107, 115] on button "Close" at bounding box center [1106, 116] width 6 height 13
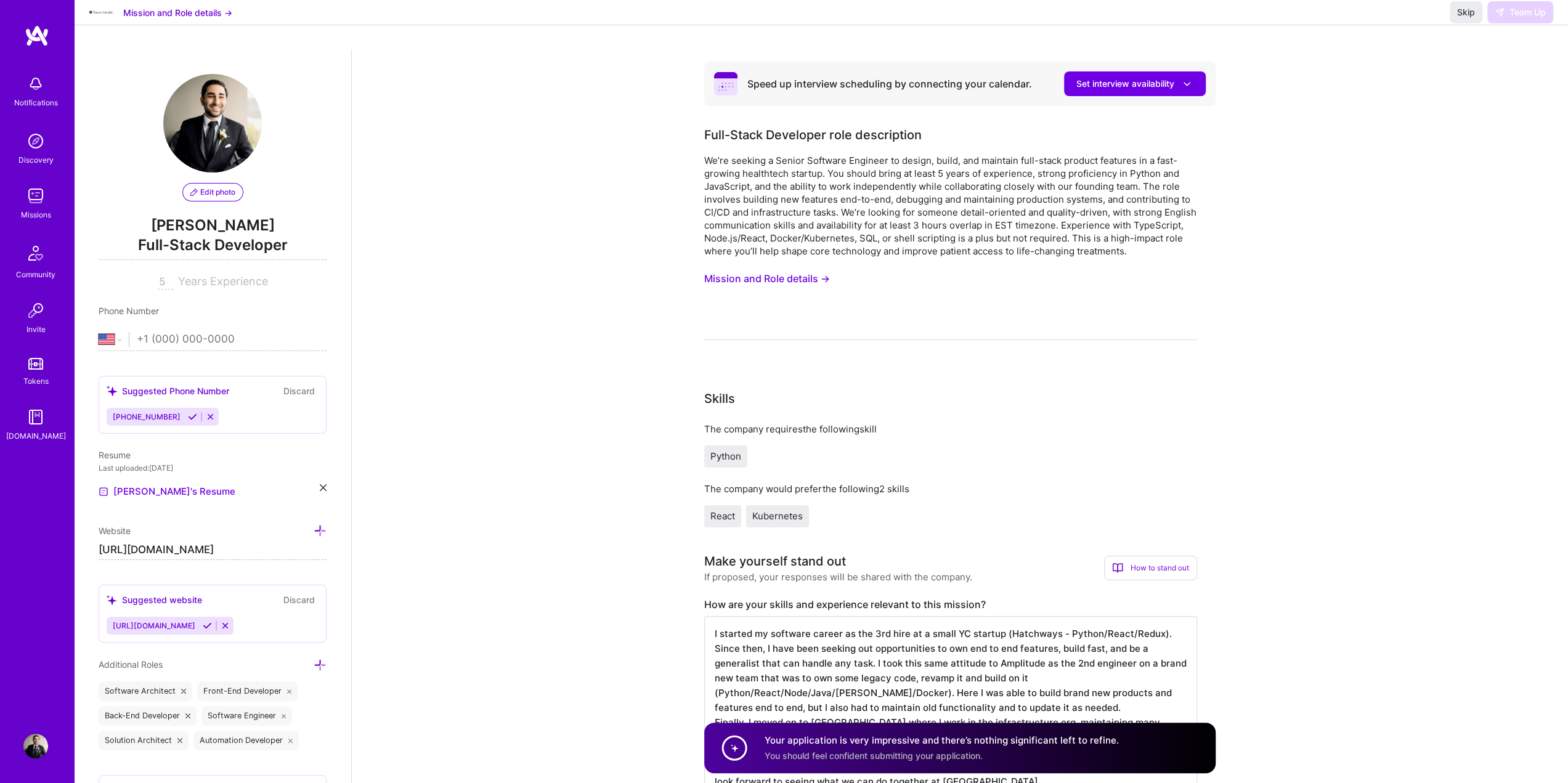
click at [34, 33] on img at bounding box center [36, 36] width 24 height 22
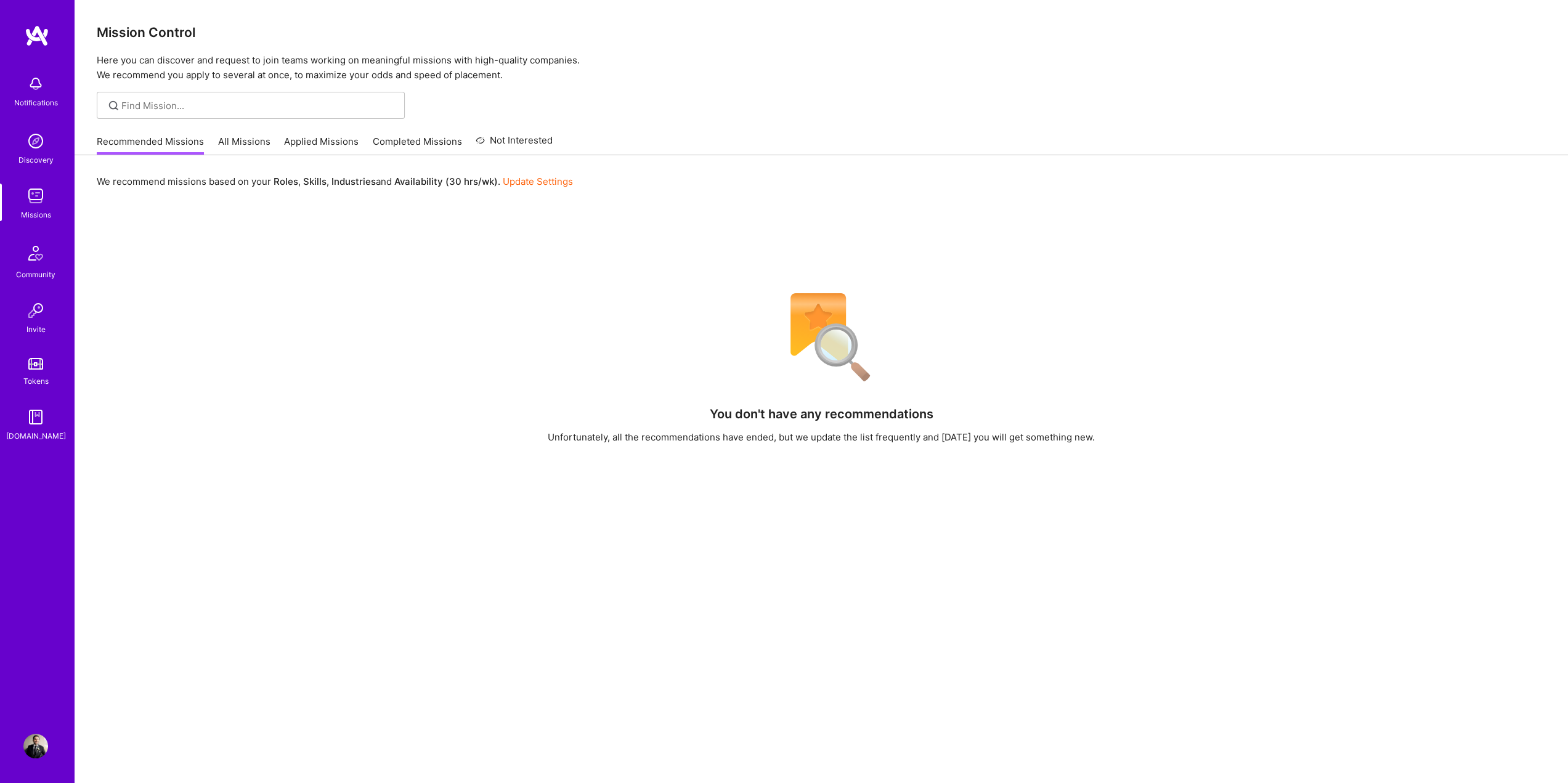
click at [317, 145] on link "Applied Missions" at bounding box center [321, 145] width 74 height 20
